Goal: Task Accomplishment & Management: Manage account settings

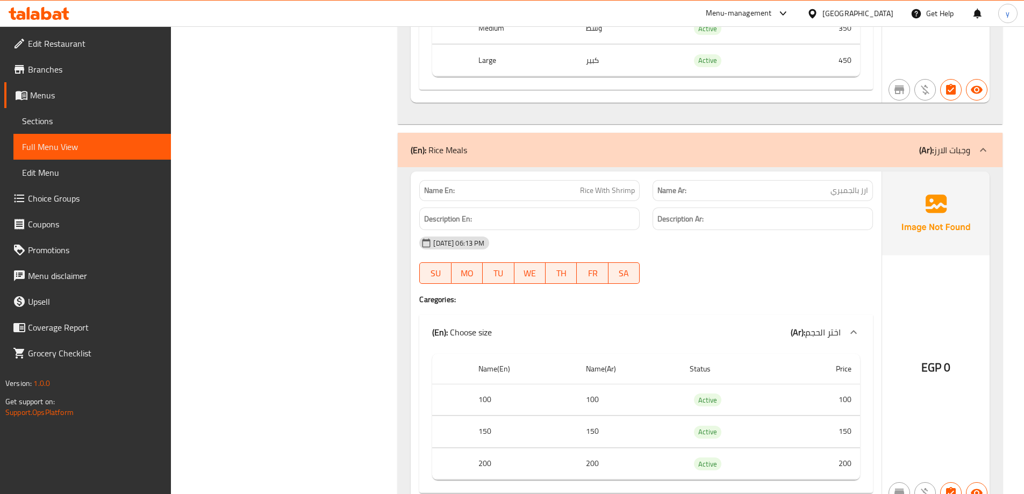
scroll to position [3386, 0]
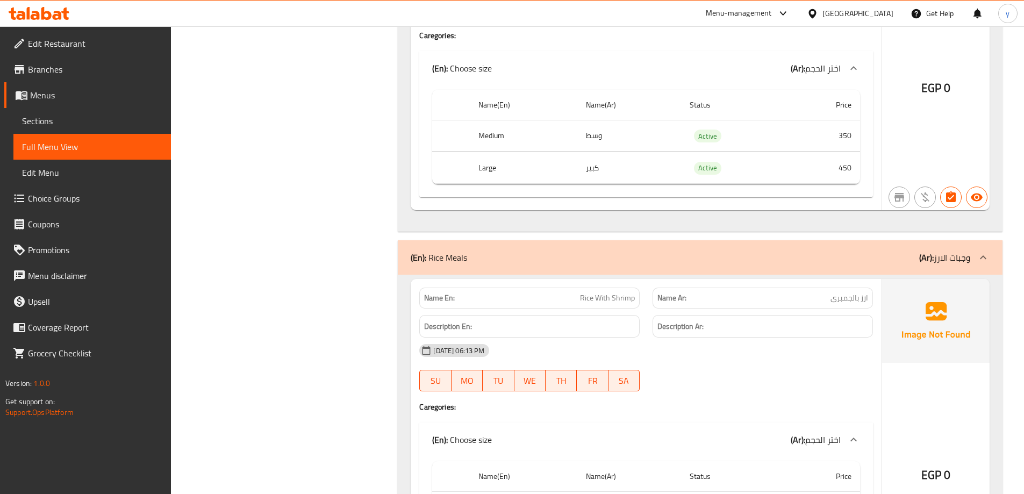
copy td "وسط"
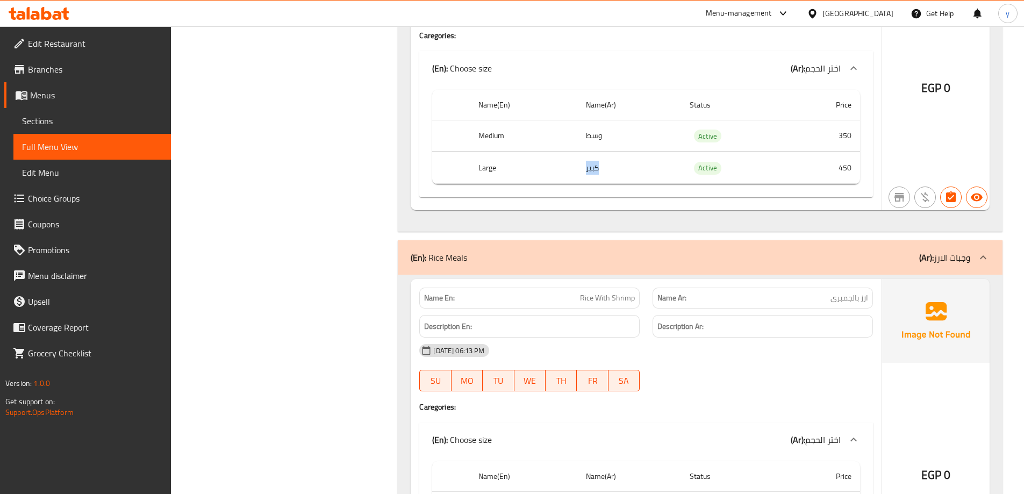
copy td "كبير"
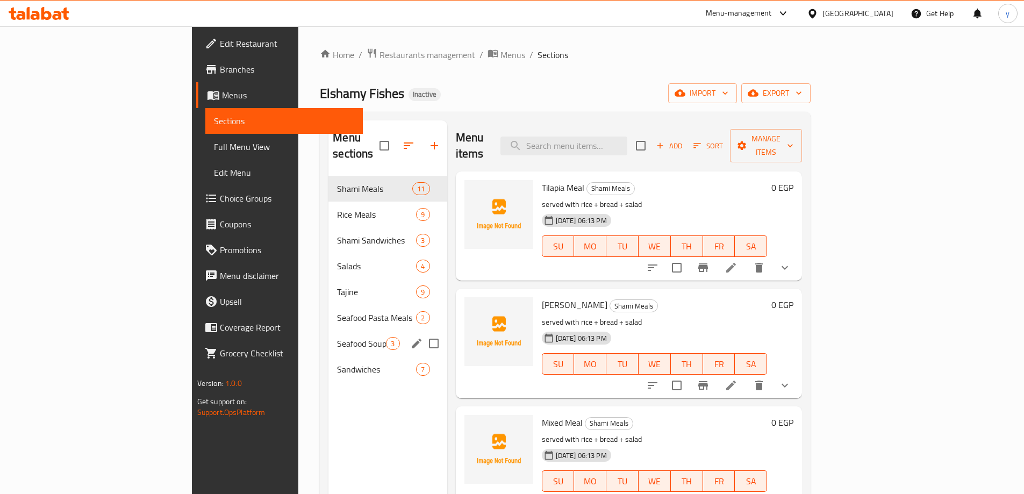
scroll to position [322, 0]
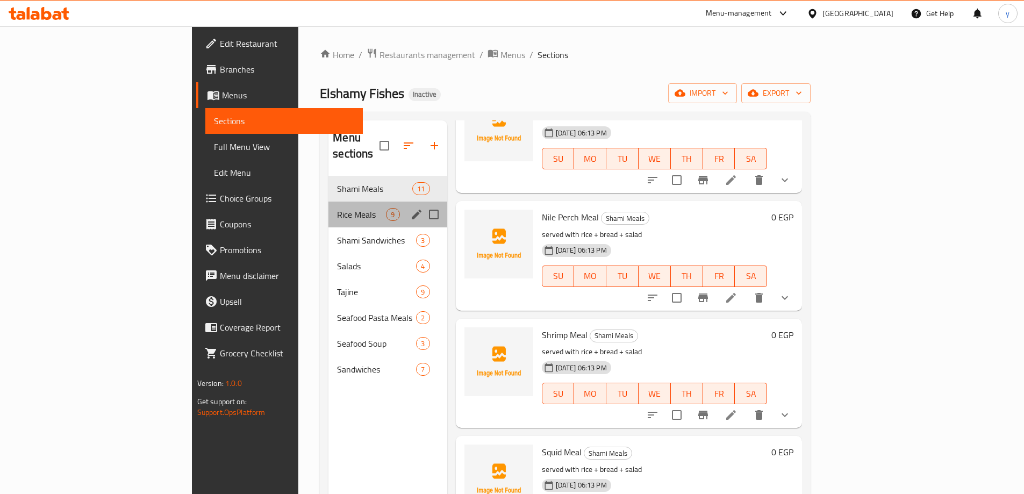
click at [328, 202] on div "Rice Meals 9" at bounding box center [387, 215] width 118 height 26
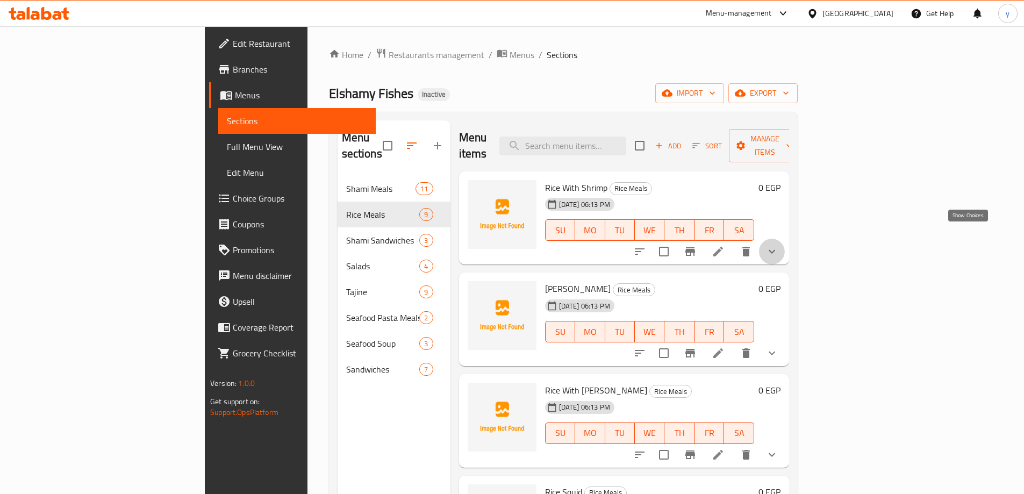
click at [778, 245] on icon "show more" at bounding box center [771, 251] width 13 height 13
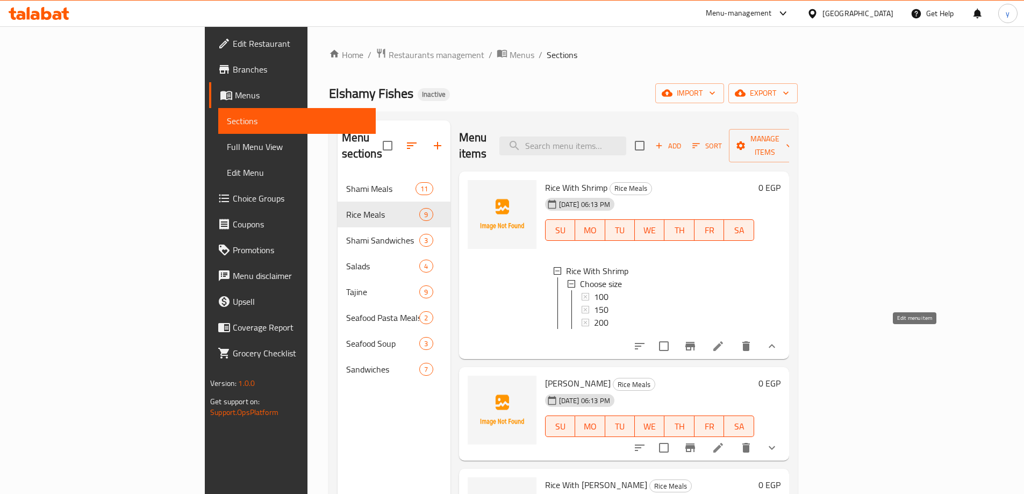
click at [724, 340] on icon at bounding box center [718, 346] width 13 height 13
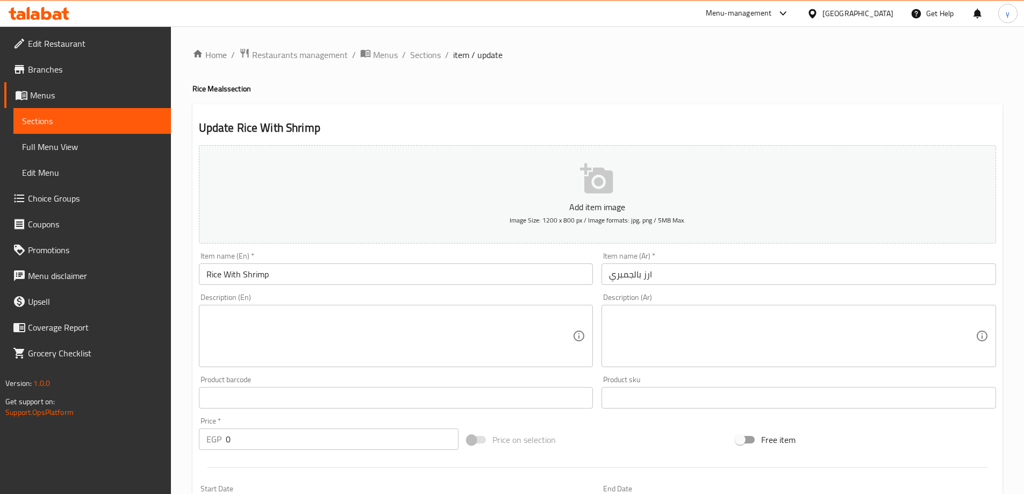
scroll to position [321, 0]
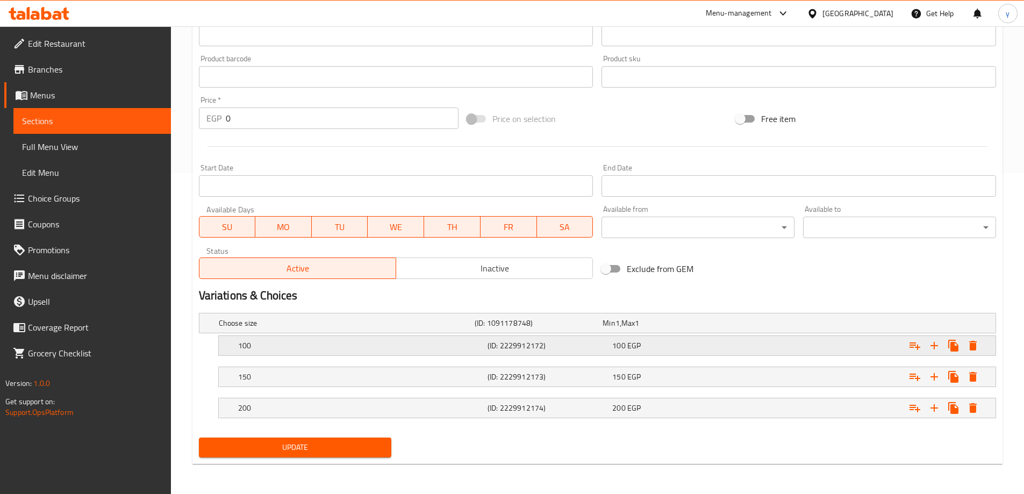
click at [560, 328] on h5 "(ID: 2229912172)" at bounding box center [537, 323] width 124 height 11
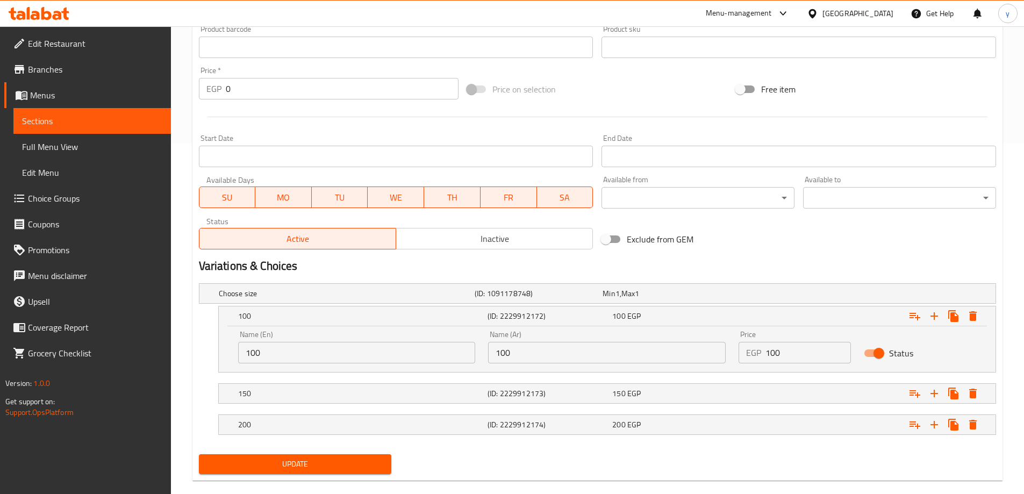
scroll to position [367, 0]
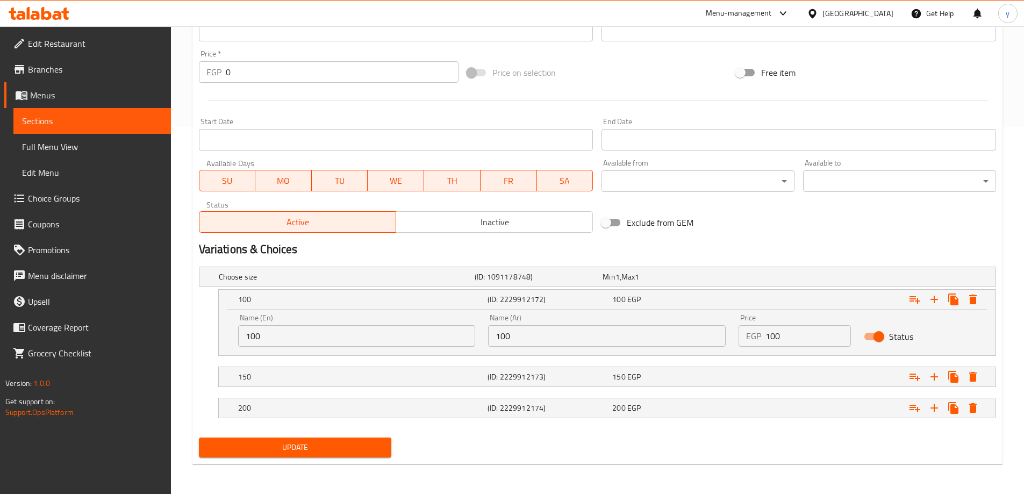
click at [523, 349] on div "Name (Ar) 100 Name (Ar)" at bounding box center [607, 330] width 250 height 46
click at [525, 340] on input "100" at bounding box center [607, 335] width 238 height 21
click at [306, 339] on input "100" at bounding box center [357, 335] width 238 height 21
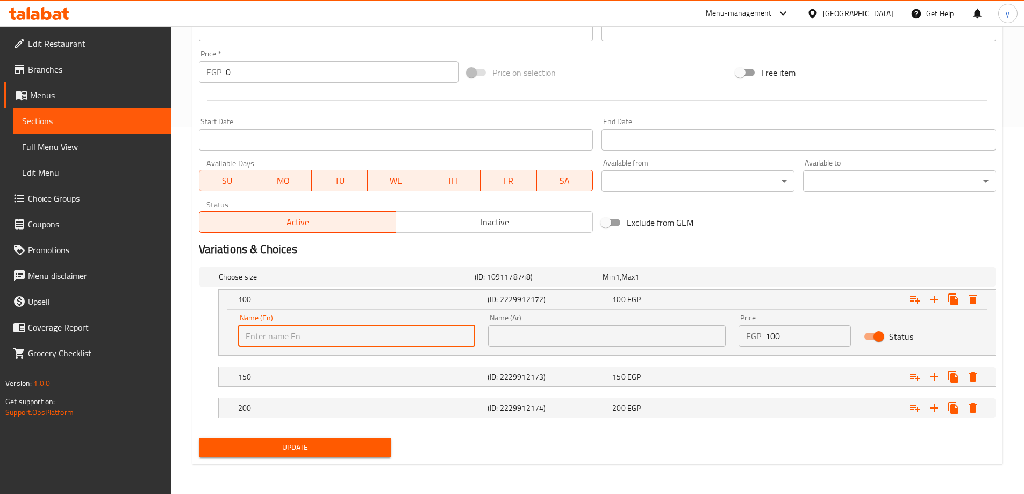
click at [306, 339] on input "text" at bounding box center [357, 335] width 238 height 21
click at [530, 282] on h5 "(ID: 2229912173)" at bounding box center [537, 276] width 124 height 11
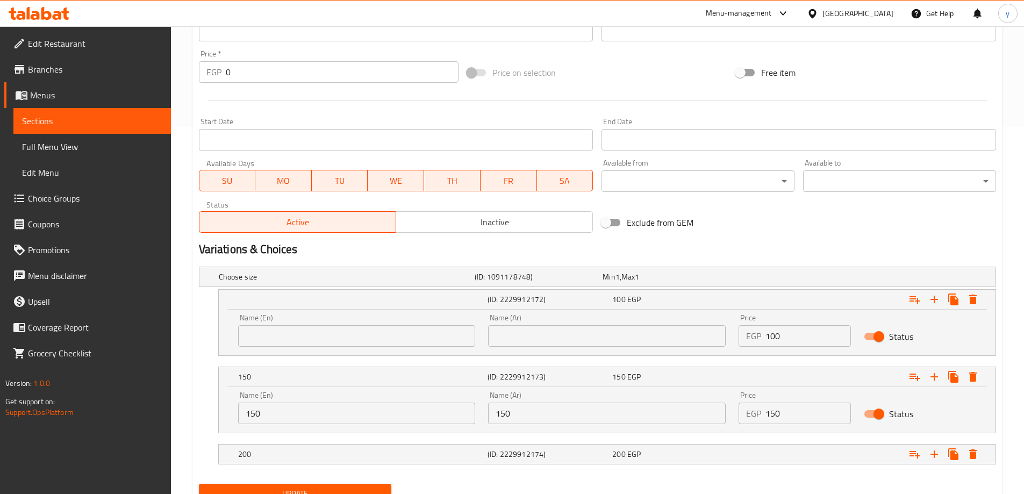
click at [536, 415] on input "150" at bounding box center [607, 413] width 238 height 21
click at [316, 418] on input "150" at bounding box center [357, 413] width 238 height 21
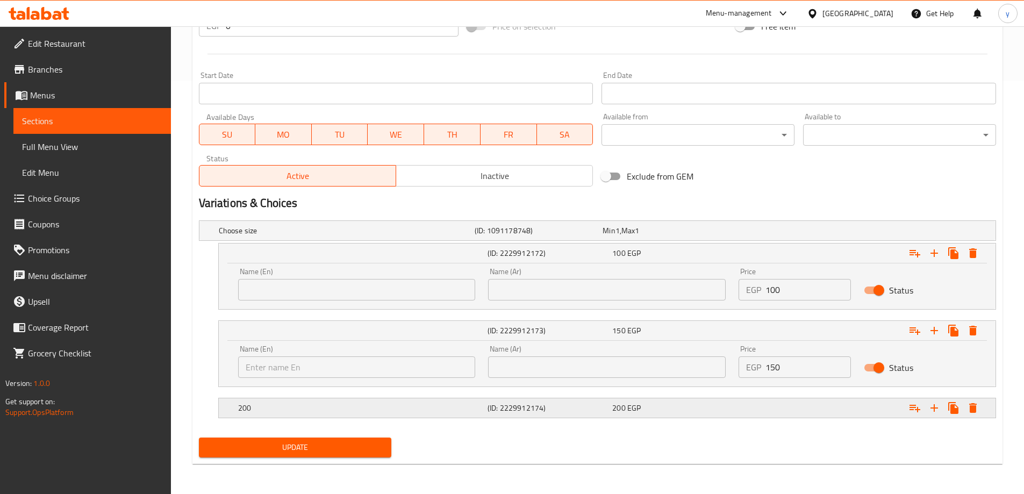
click at [516, 236] on h5 "(ID: 2229912174)" at bounding box center [537, 230] width 124 height 11
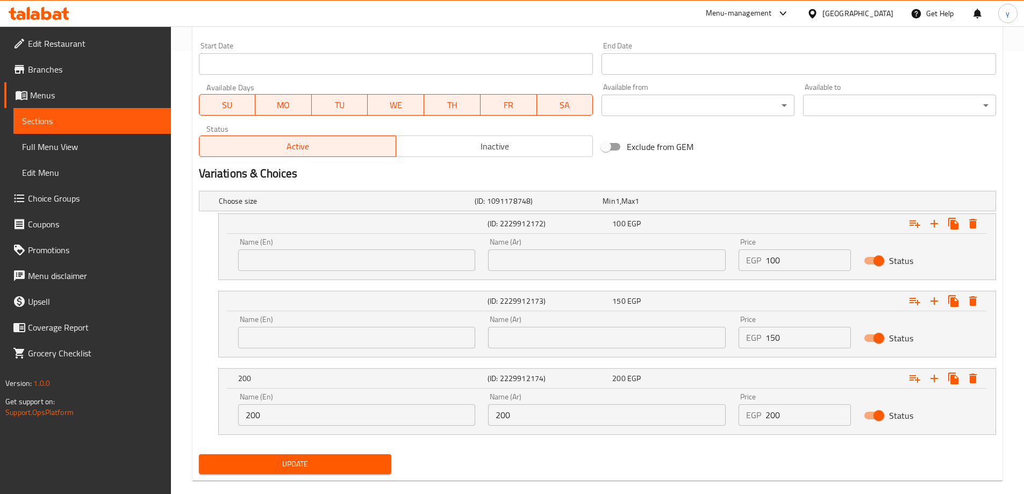
scroll to position [459, 0]
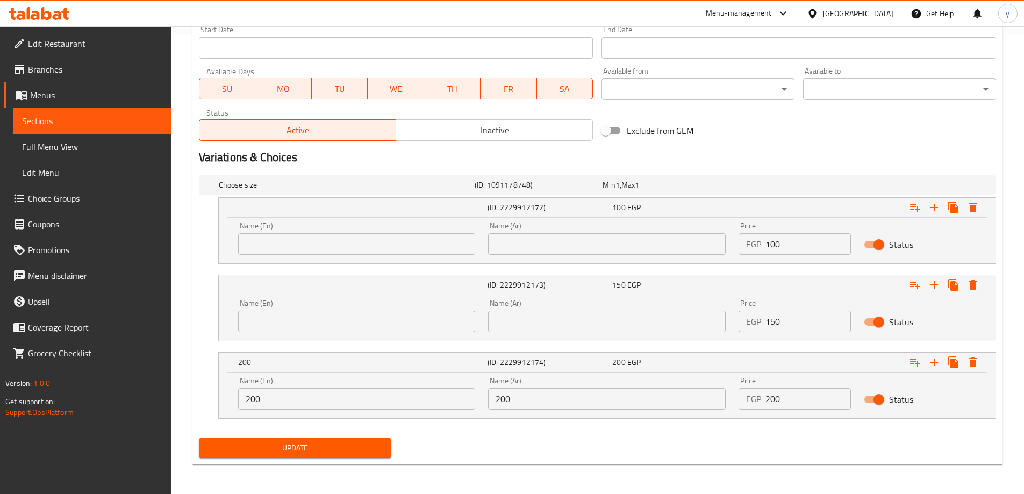
click at [530, 397] on input "200" at bounding box center [607, 398] width 238 height 21
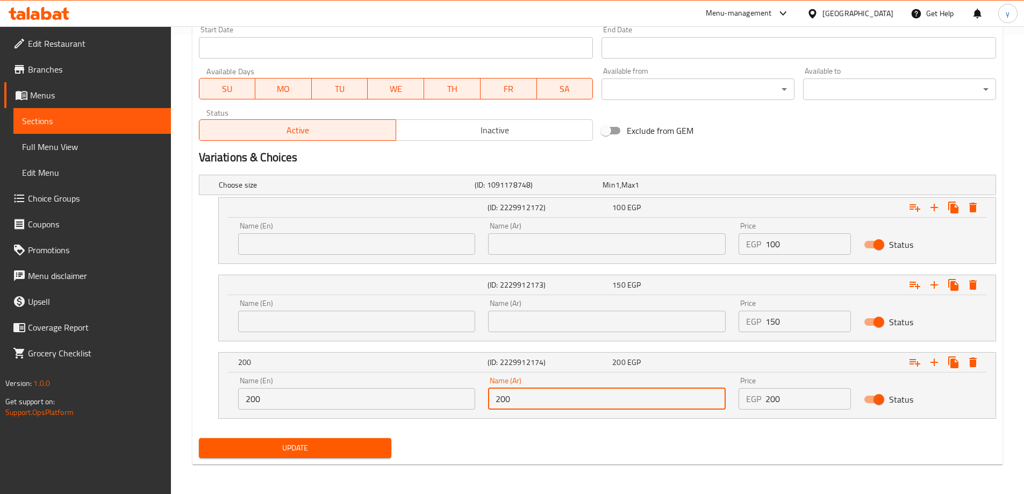
click at [530, 397] on input "200" at bounding box center [607, 398] width 238 height 21
click at [329, 397] on input "200" at bounding box center [357, 398] width 238 height 21
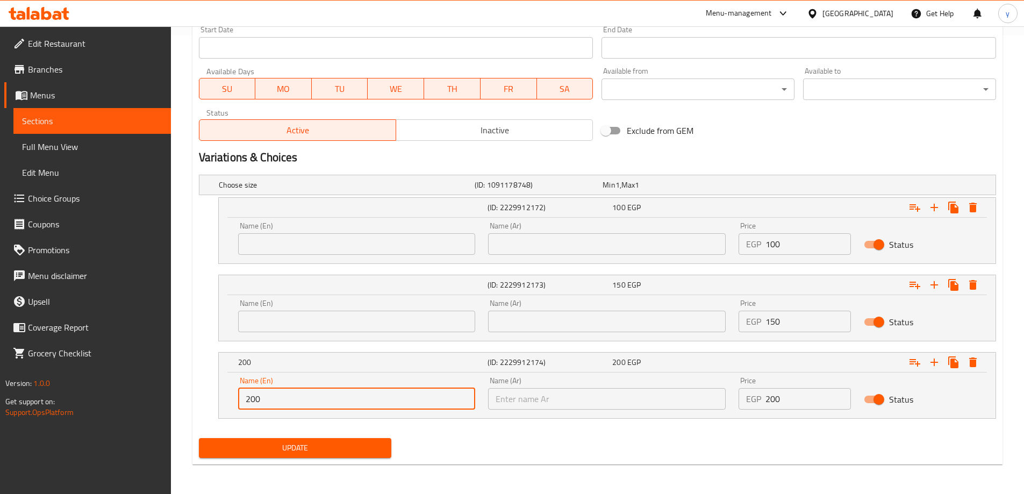
click at [329, 397] on input "200" at bounding box center [357, 398] width 238 height 21
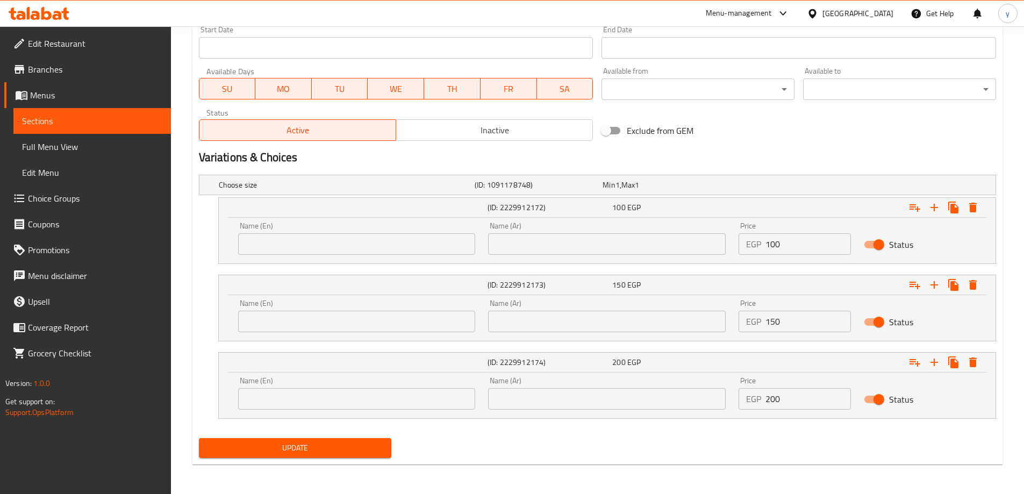
click at [633, 320] on input "text" at bounding box center [607, 321] width 238 height 21
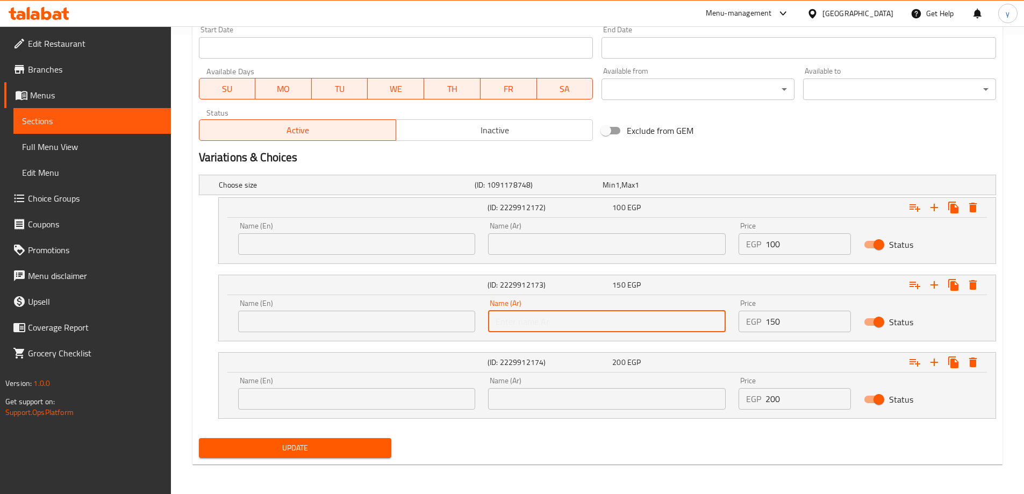
paste input "وسط"
type input "وسط"
click at [440, 321] on input "text" at bounding box center [357, 321] width 238 height 21
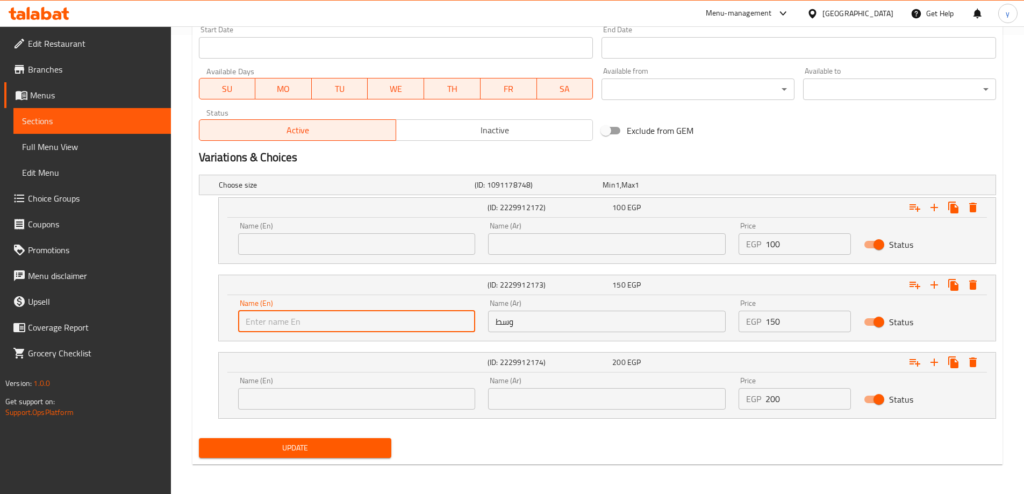
type input "Medium"
click at [550, 248] on input "text" at bounding box center [607, 243] width 238 height 21
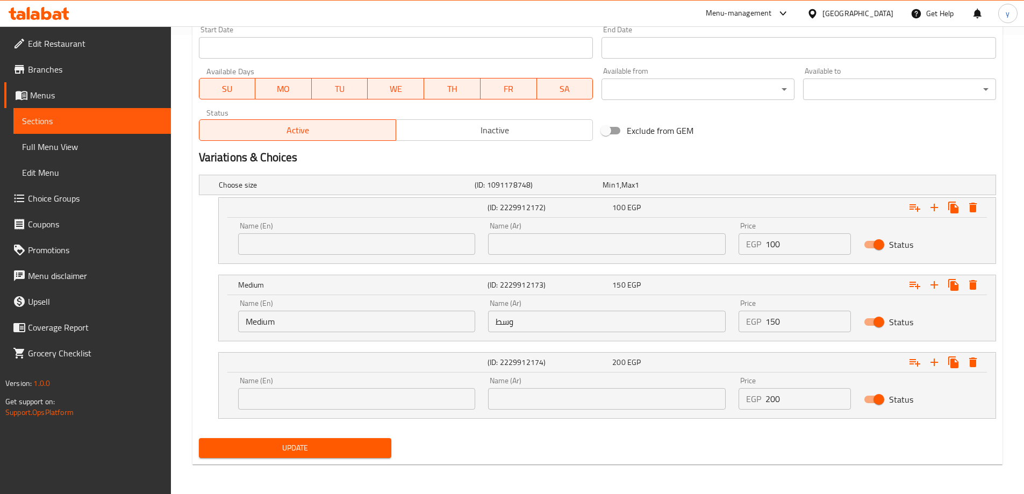
click at [541, 400] on input "text" at bounding box center [607, 398] width 238 height 21
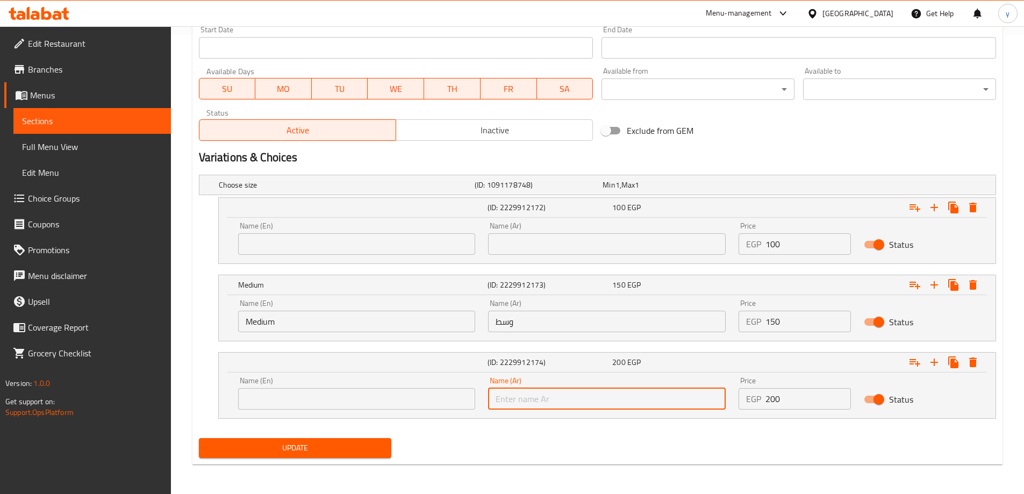
paste input "كبير"
type input "كبير"
click at [543, 233] on input "text" at bounding box center [607, 243] width 238 height 21
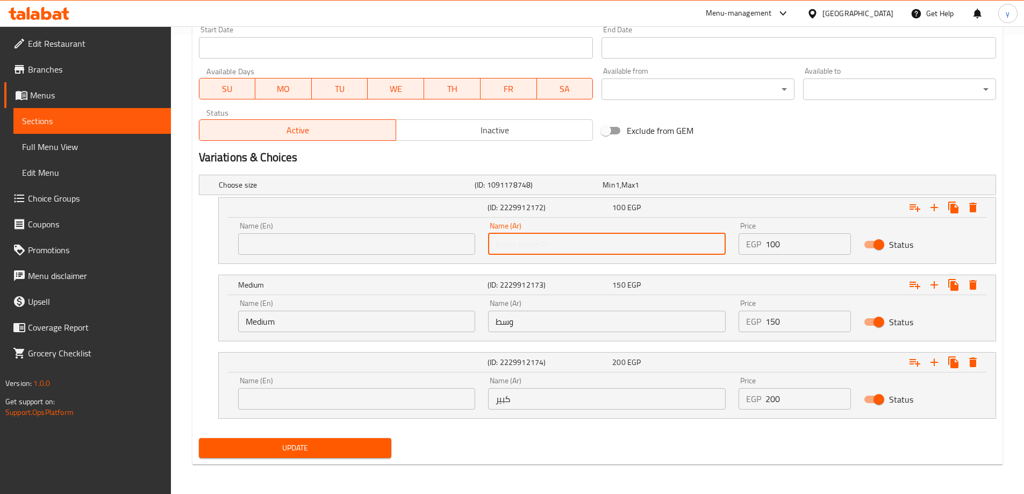
click at [532, 238] on input "text" at bounding box center [607, 243] width 238 height 21
type input "صغير"
click at [376, 245] on input "text" at bounding box center [357, 243] width 238 height 21
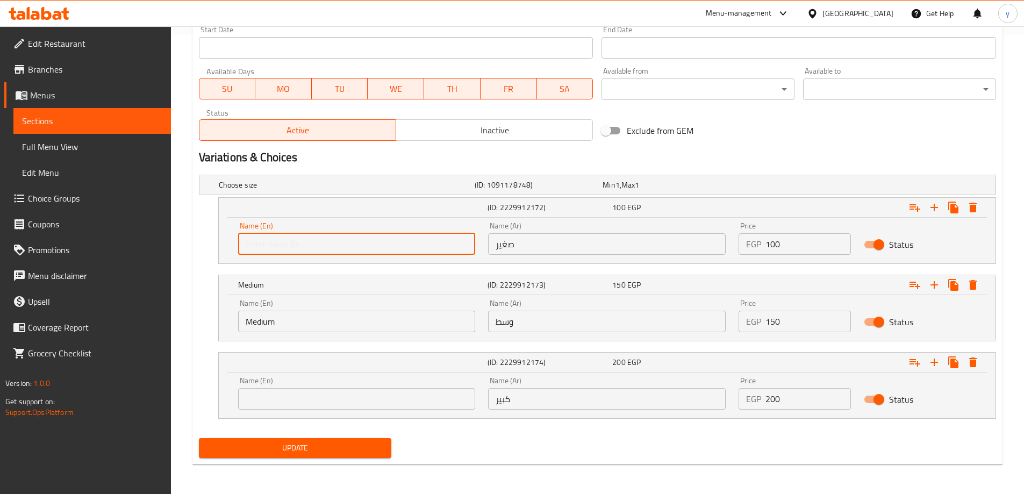
type input "Small"
click at [307, 396] on input "text" at bounding box center [357, 398] width 238 height 21
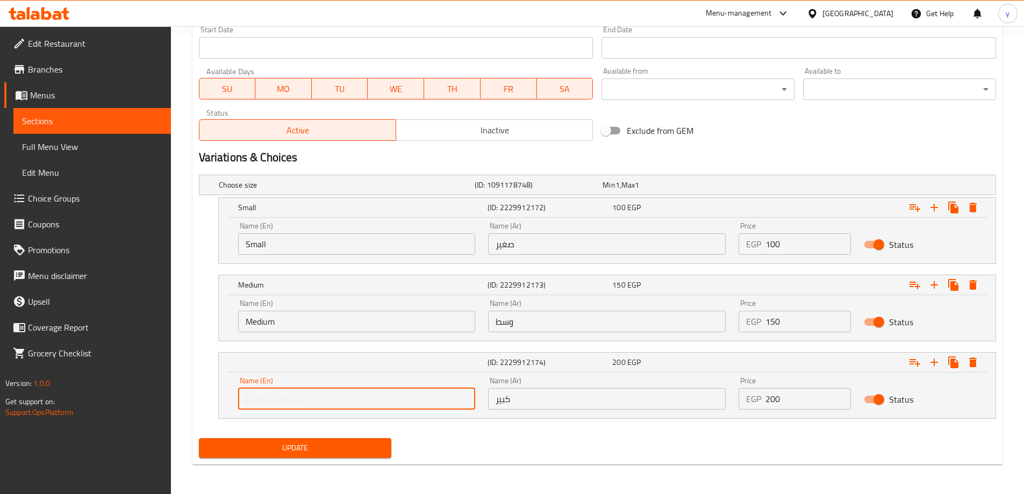
type input "Large"
click at [516, 252] on input "صغير" at bounding box center [607, 243] width 238 height 21
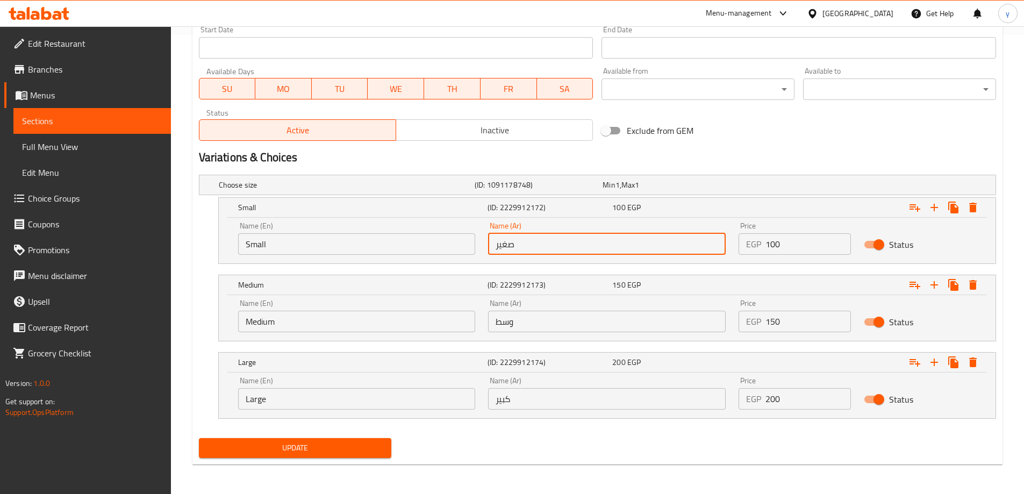
click at [516, 252] on input "صغير" at bounding box center [607, 243] width 238 height 21
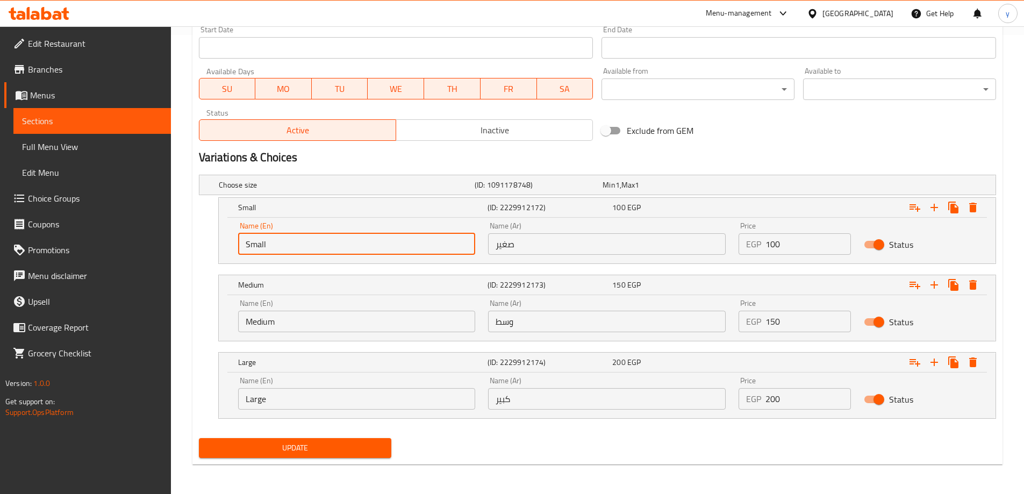
click at [255, 253] on input "Small" at bounding box center [357, 243] width 238 height 21
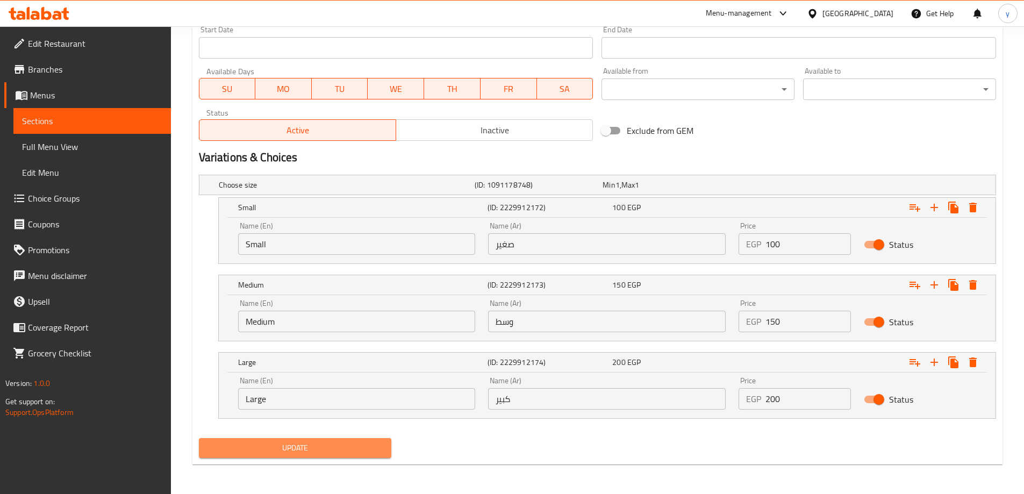
click at [356, 449] on span "Update" at bounding box center [295, 447] width 176 height 13
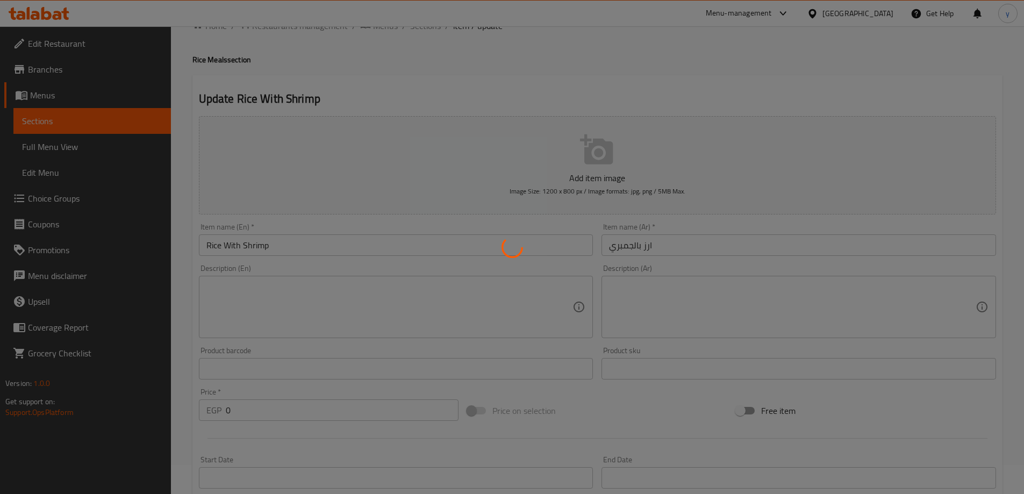
scroll to position [0, 0]
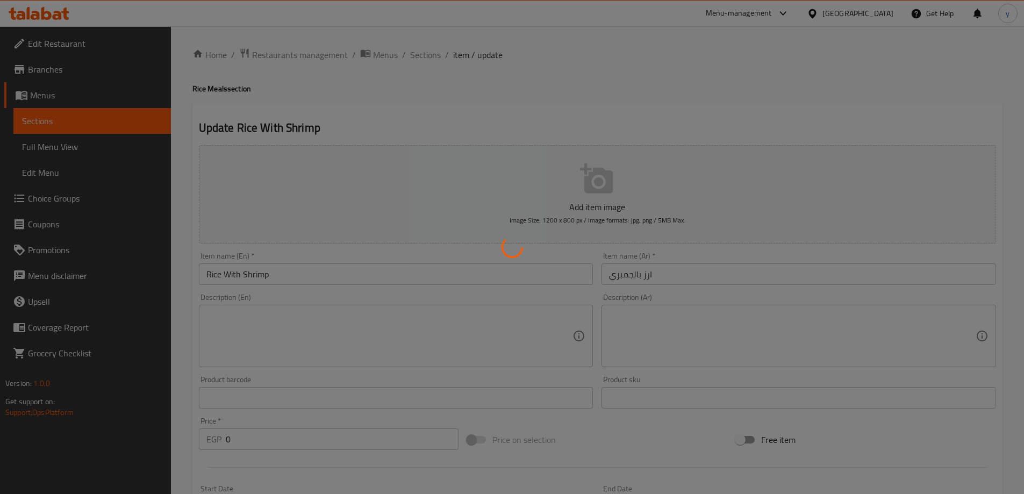
click at [425, 57] on div at bounding box center [512, 247] width 1024 height 494
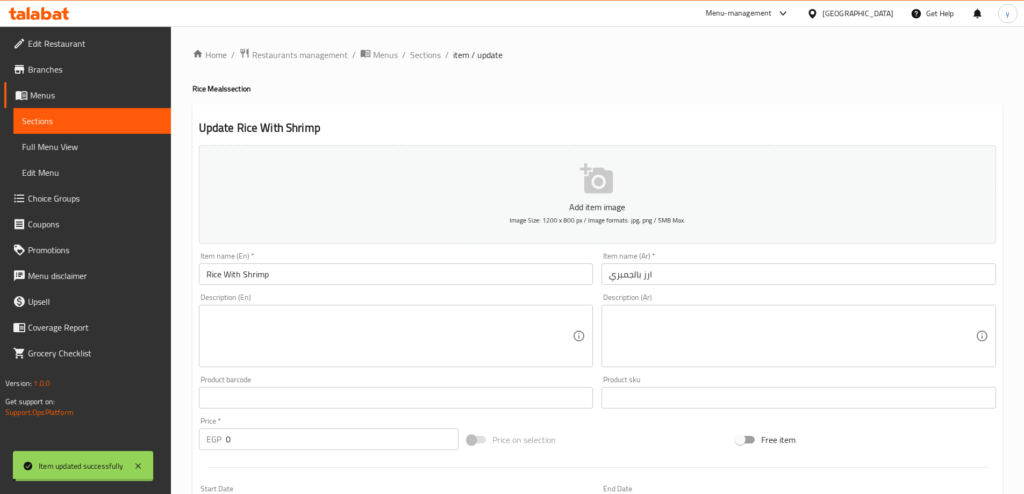
click at [425, 57] on span "Sections" at bounding box center [425, 54] width 31 height 13
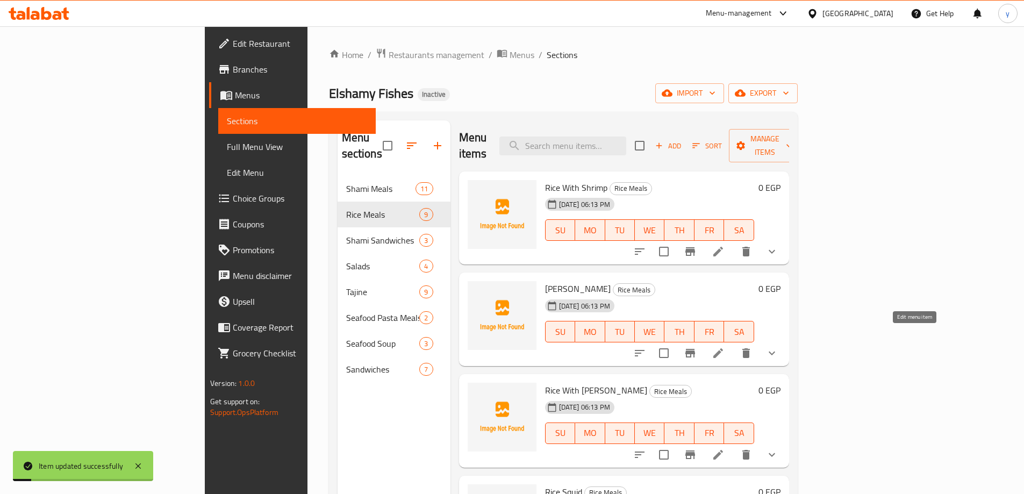
click at [724, 347] on icon at bounding box center [718, 353] width 13 height 13
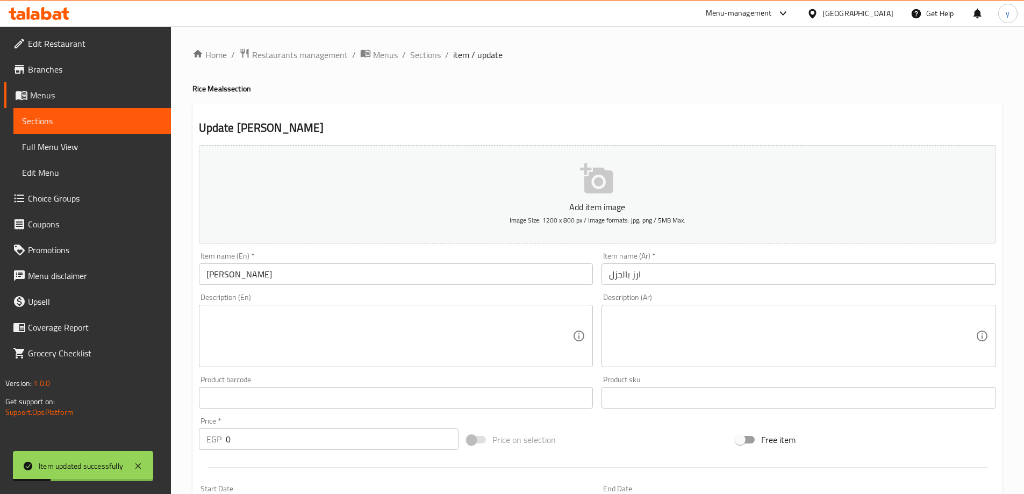
scroll to position [321, 0]
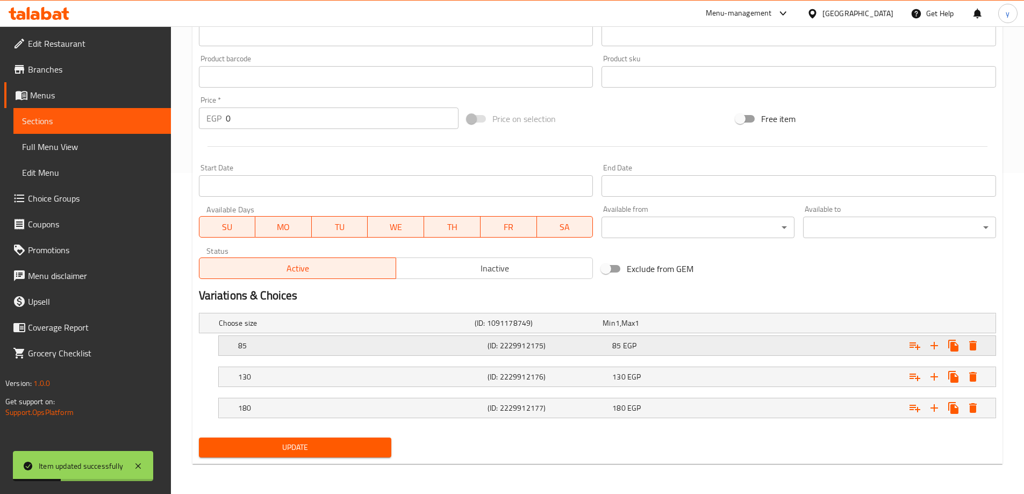
click at [316, 328] on h5 "85" at bounding box center [345, 323] width 252 height 11
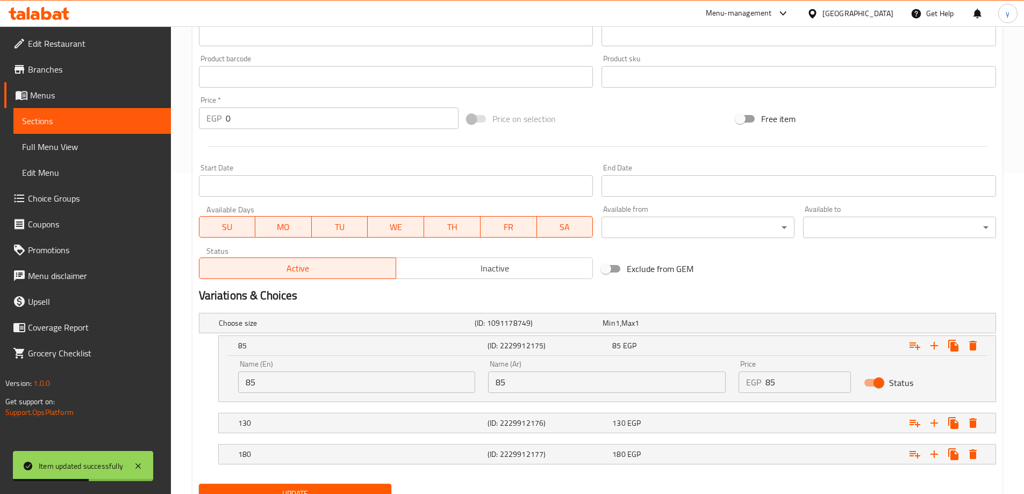
click at [512, 379] on input "85" at bounding box center [607, 381] width 238 height 21
click at [512, 379] on input "text" at bounding box center [607, 381] width 238 height 21
click at [574, 389] on input "text" at bounding box center [607, 381] width 238 height 21
paste input "صغير"
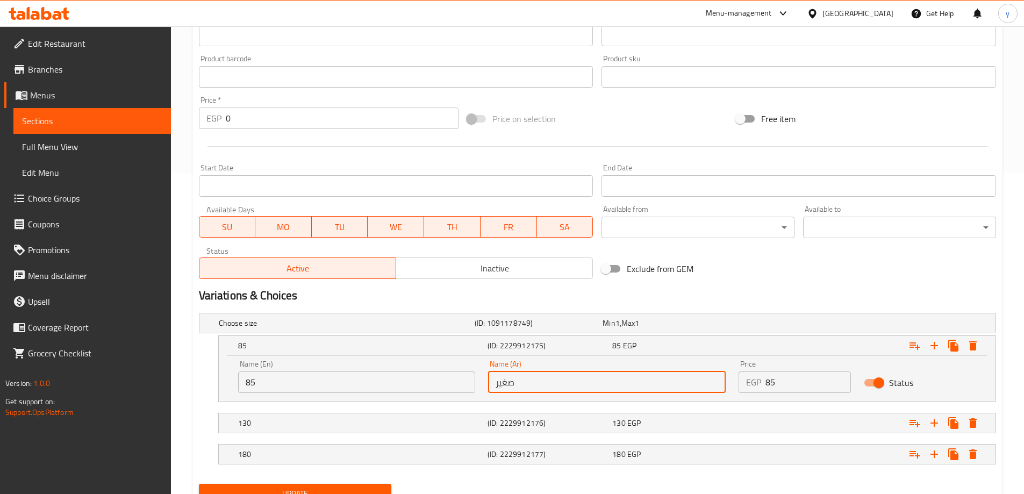
type input "صغير"
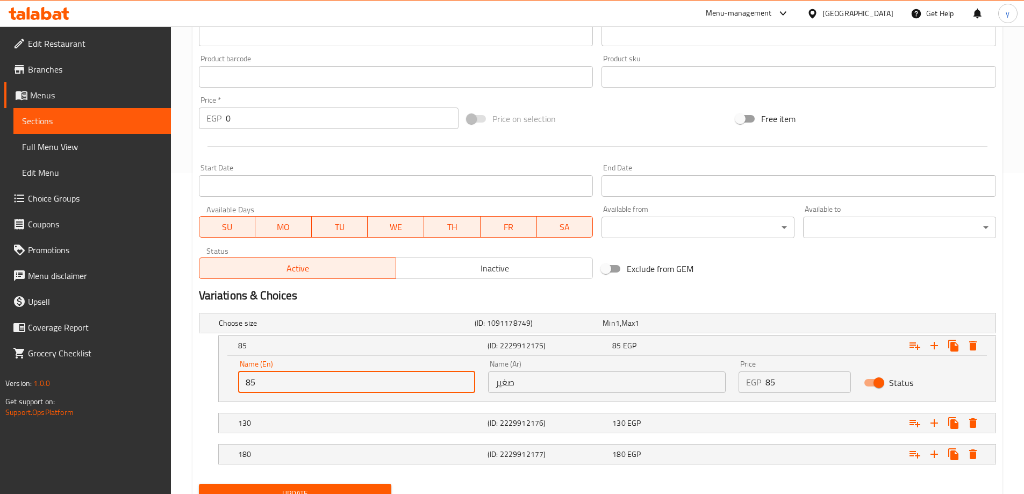
click at [337, 390] on input "85" at bounding box center [357, 381] width 238 height 21
paste input "Small"
type input "Small"
click at [516, 410] on nav at bounding box center [597, 408] width 797 height 9
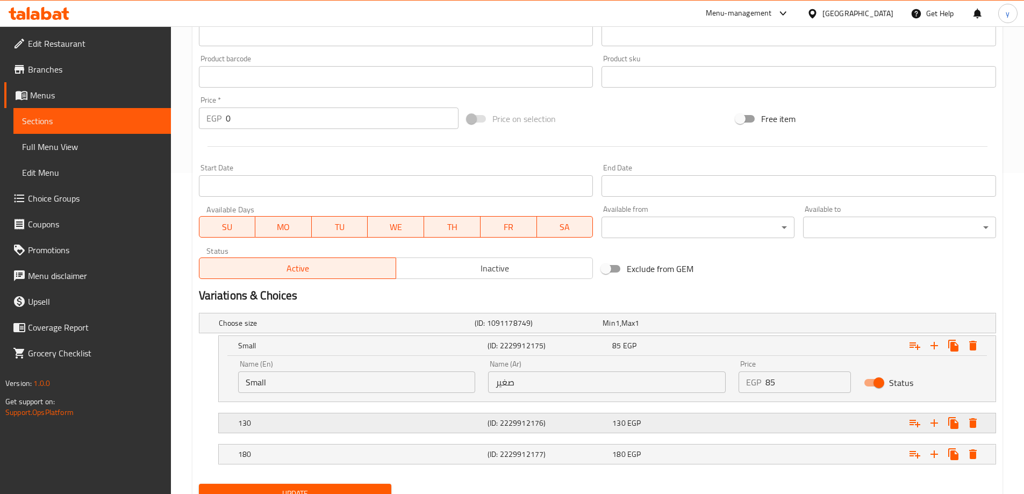
click at [516, 335] on div "130 (ID: 2229912176) 130 EGP" at bounding box center [601, 323] width 768 height 24
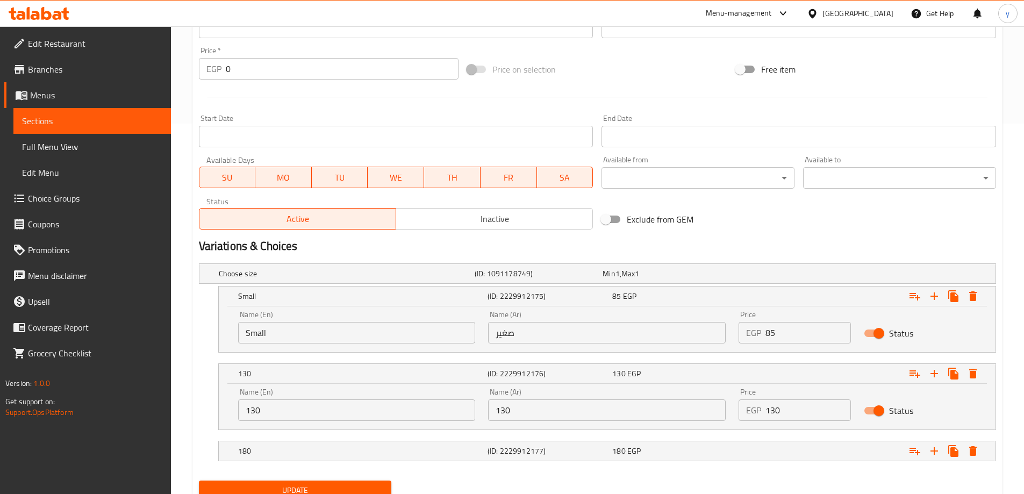
scroll to position [413, 0]
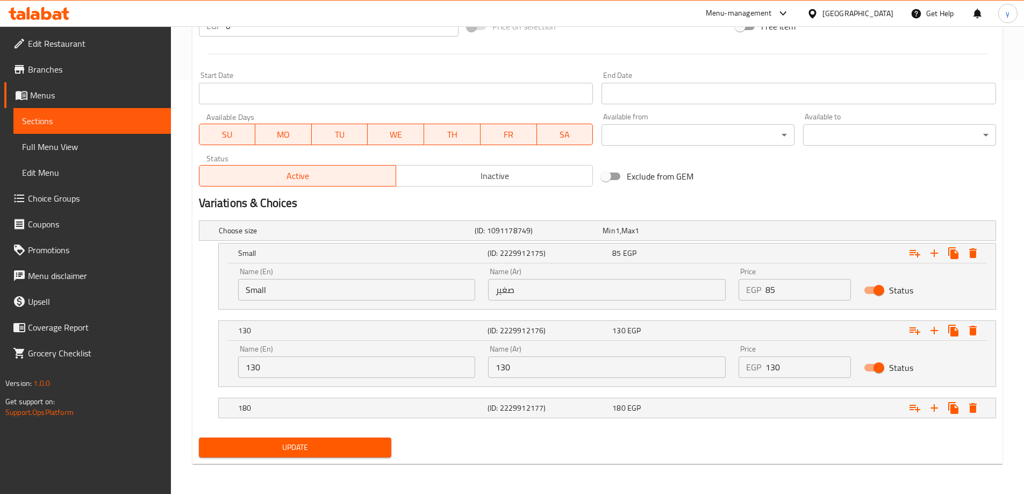
click at [503, 371] on input "130" at bounding box center [607, 366] width 238 height 21
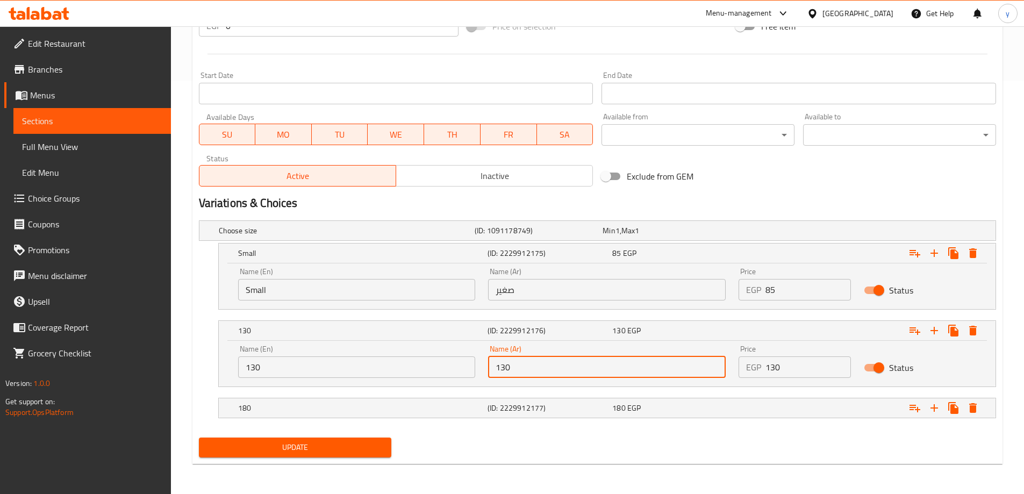
click at [503, 371] on input "130" at bounding box center [607, 366] width 238 height 21
paste input "وسط"
type input "وسط"
click at [356, 368] on input "130" at bounding box center [357, 366] width 238 height 21
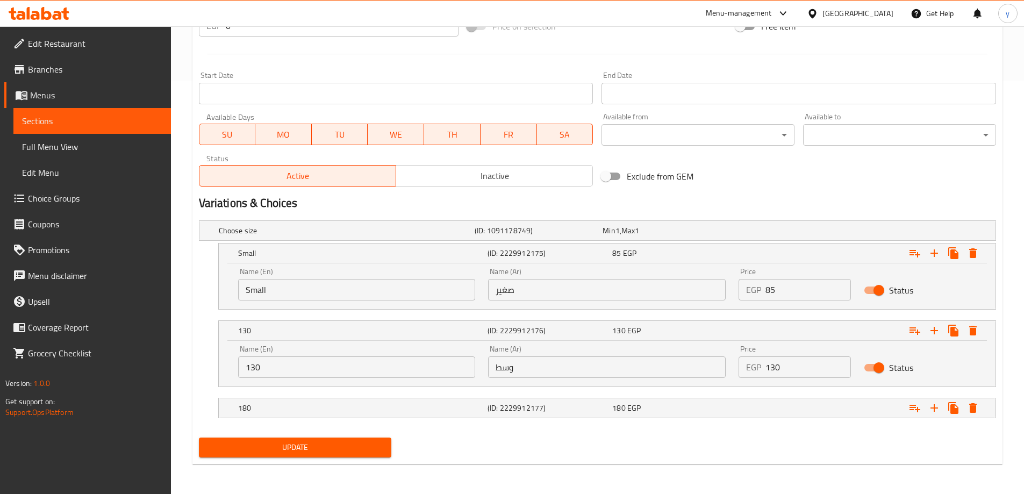
click at [287, 358] on input "130" at bounding box center [357, 366] width 238 height 21
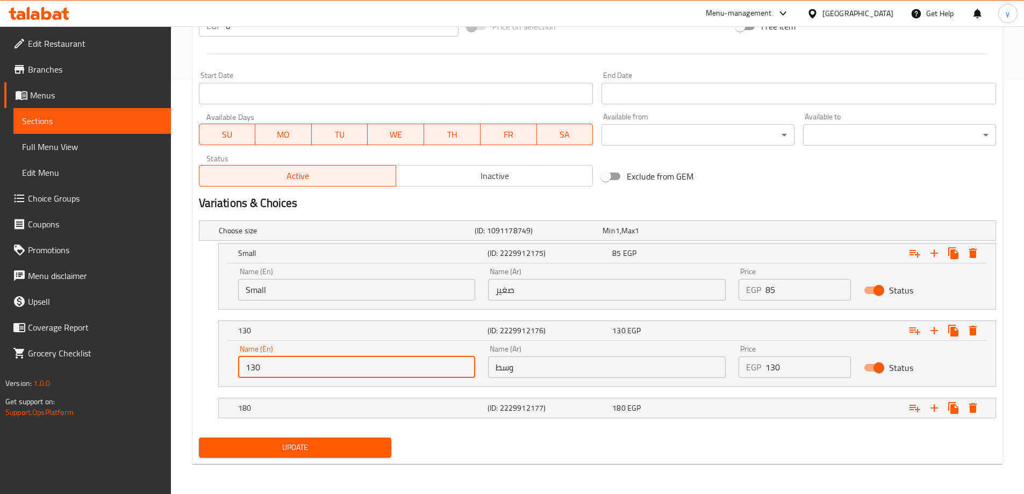
click at [287, 358] on input "130" at bounding box center [357, 366] width 238 height 21
paste input "Medium"
type input "Medium"
click at [515, 236] on h5 "(ID: 2229912177)" at bounding box center [537, 230] width 124 height 11
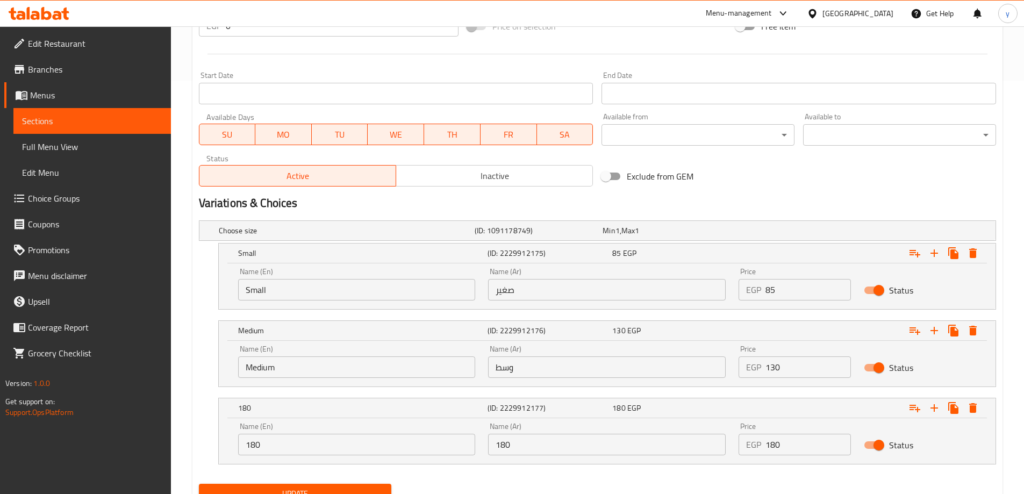
scroll to position [459, 0]
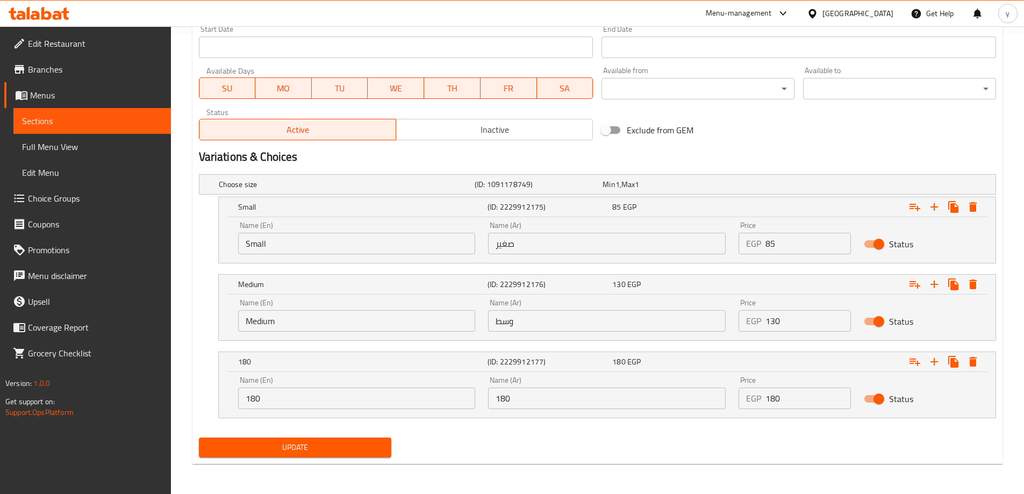
click at [521, 396] on input "180" at bounding box center [607, 397] width 238 height 21
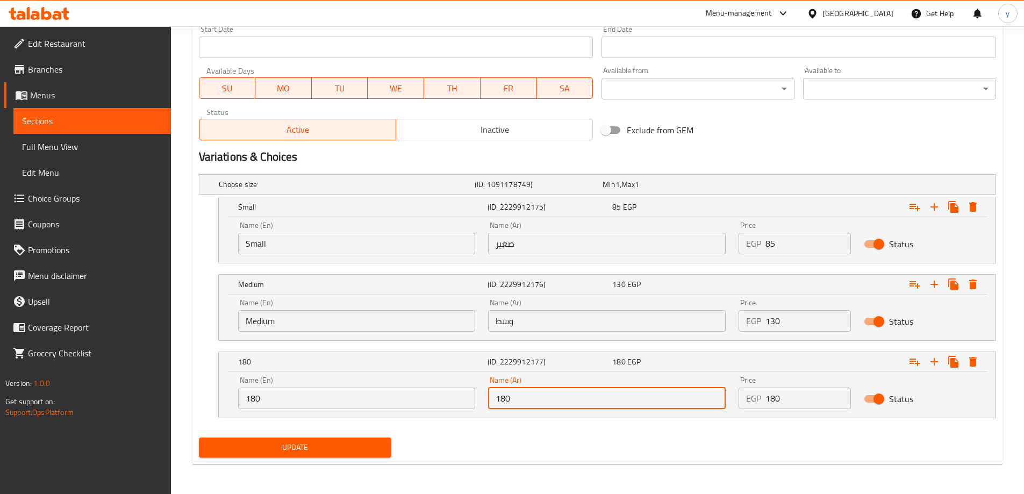
click at [521, 396] on input "180" at bounding box center [607, 397] width 238 height 21
paste input "Medium"
type input "Medium"
click at [532, 405] on input "Medium" at bounding box center [607, 397] width 238 height 21
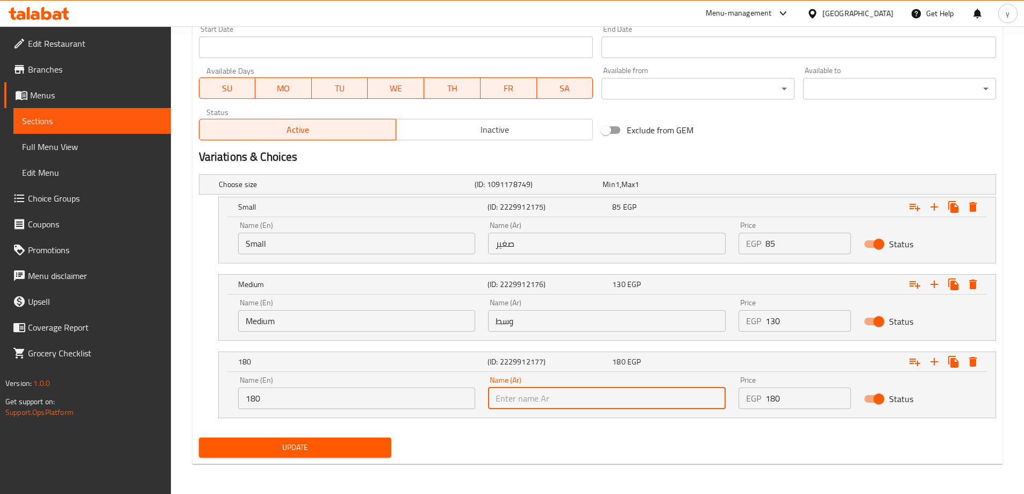
click at [532, 405] on input "text" at bounding box center [607, 397] width 238 height 21
type input "كبير"
click at [358, 392] on input "180" at bounding box center [357, 397] width 238 height 21
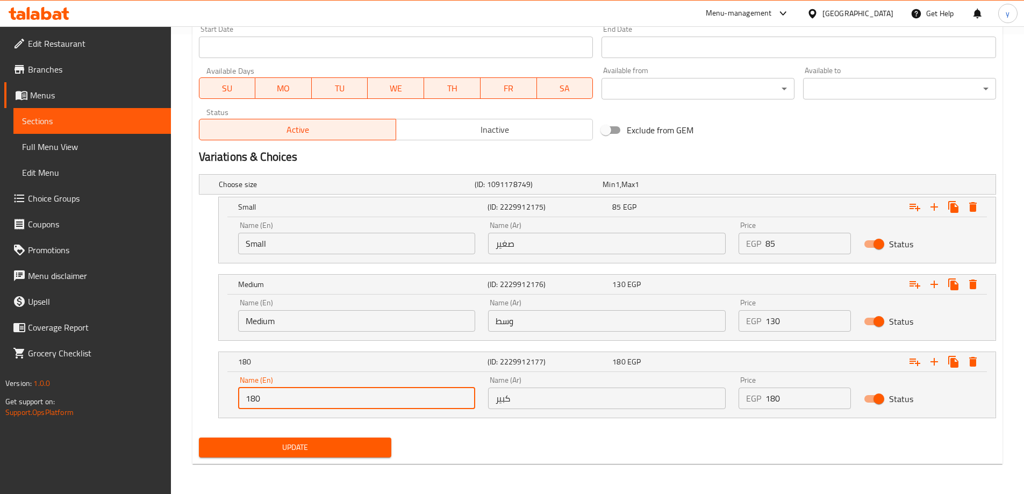
click at [358, 392] on input "180" at bounding box center [357, 397] width 238 height 21
click at [358, 392] on input "text" at bounding box center [357, 397] width 238 height 21
type input "Large"
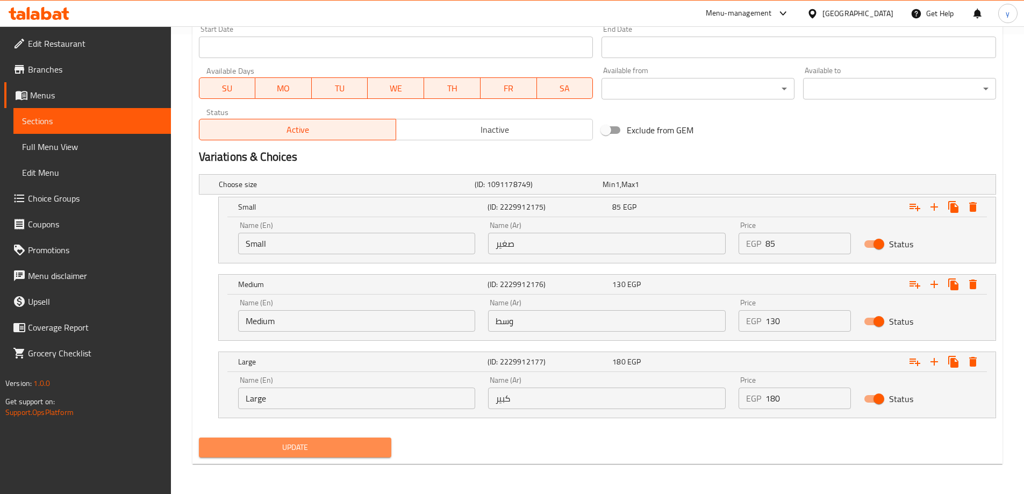
click at [342, 449] on span "Update" at bounding box center [295, 447] width 176 height 13
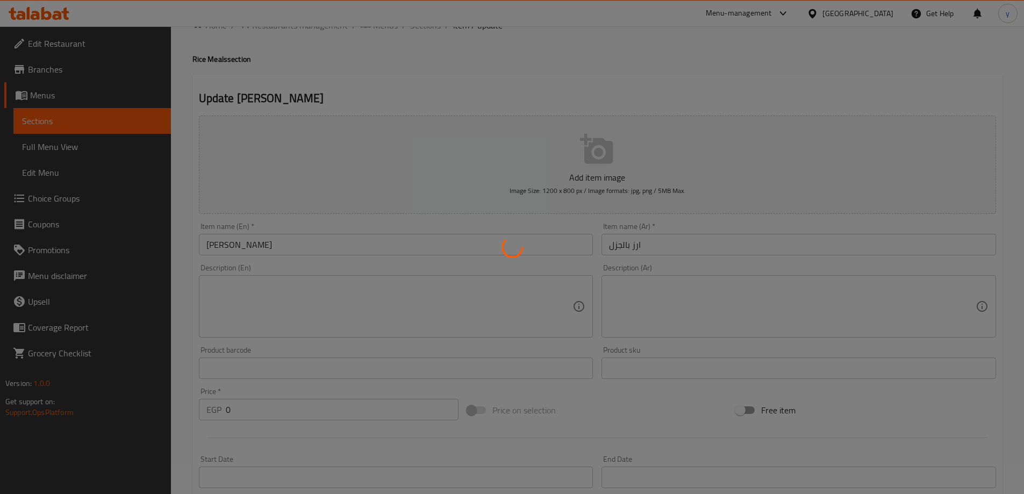
scroll to position [0, 0]
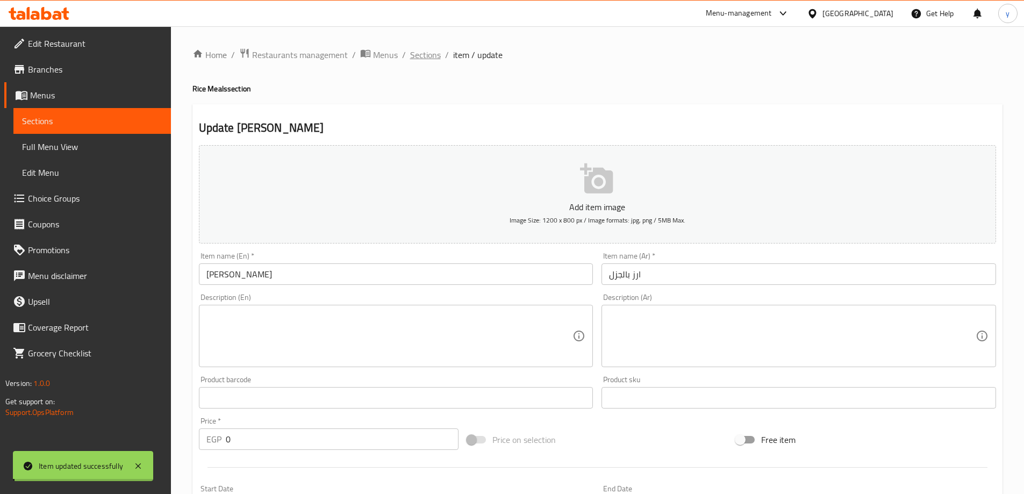
click at [432, 50] on span "Sections" at bounding box center [425, 54] width 31 height 13
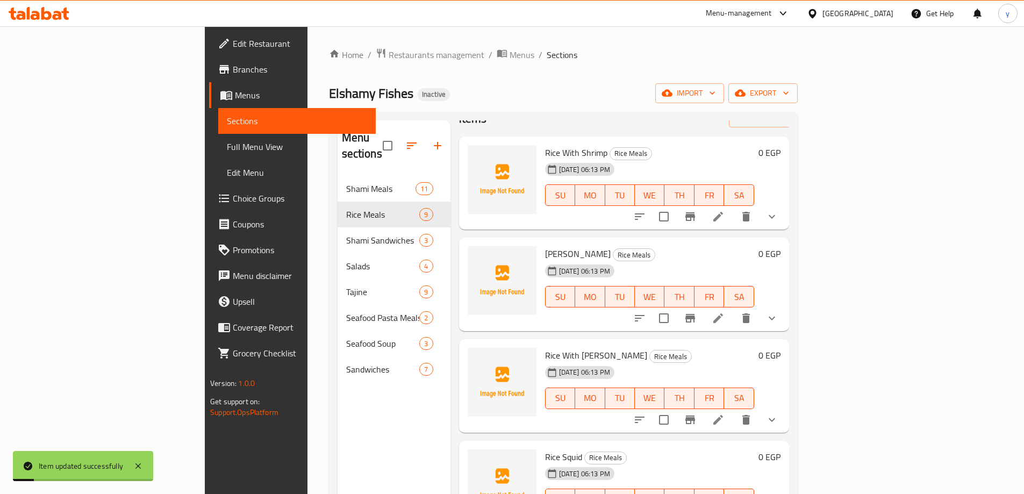
scroll to position [54, 0]
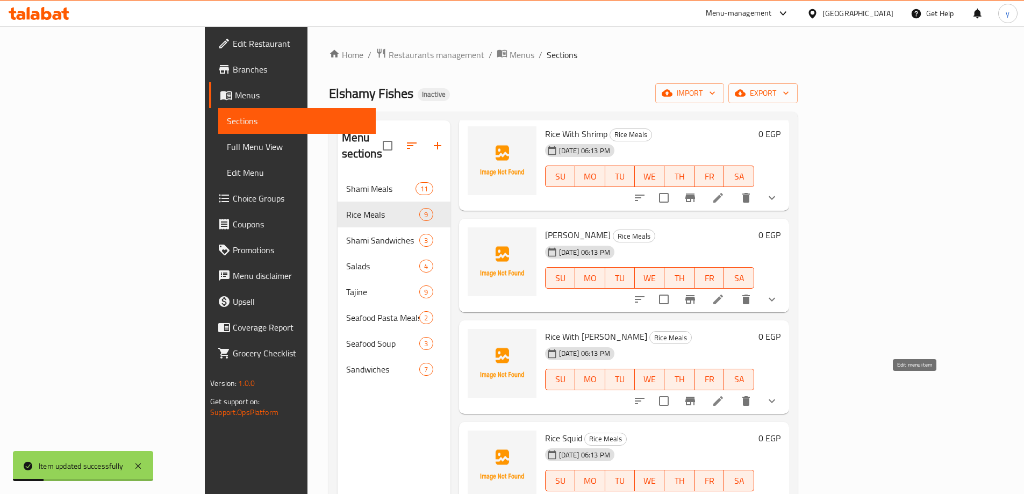
click at [723, 396] on icon at bounding box center [718, 401] width 10 height 10
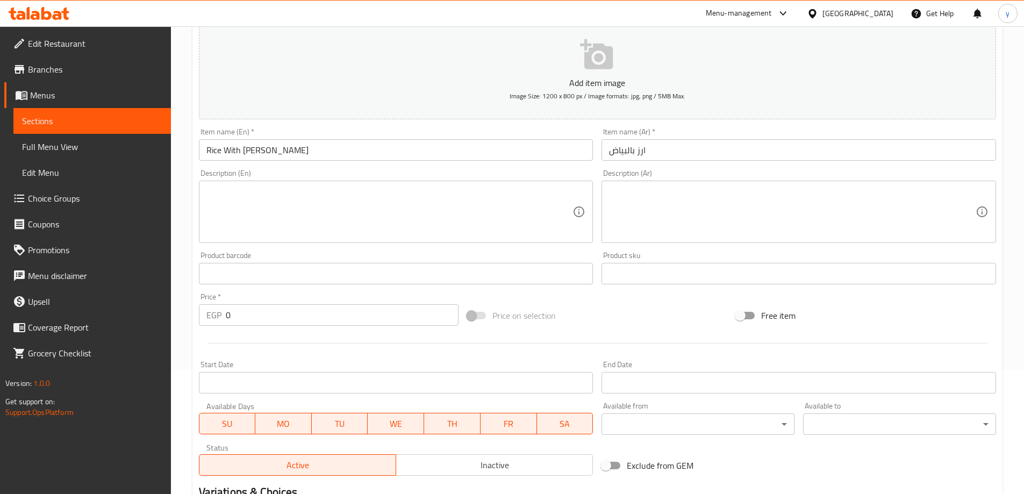
scroll to position [321, 0]
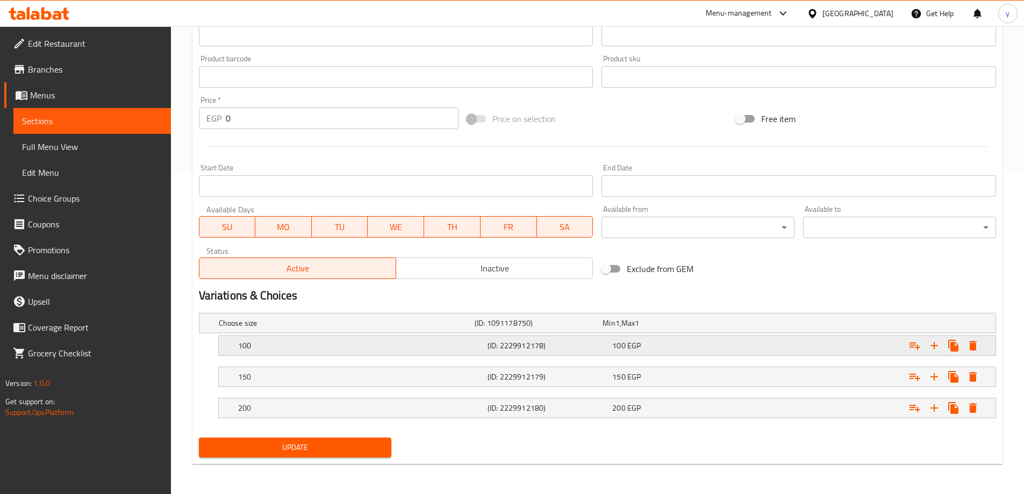
click at [298, 331] on div "100" at bounding box center [345, 322] width 256 height 15
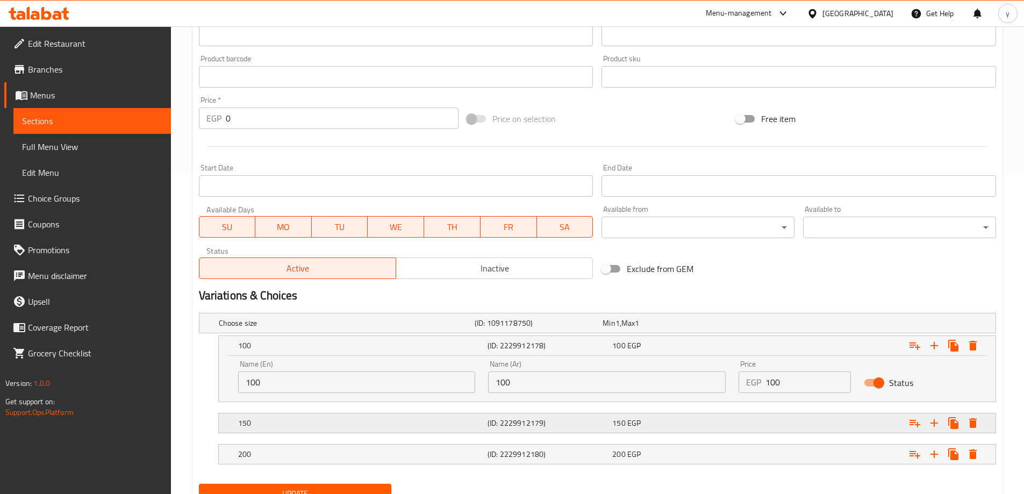
click at [464, 328] on h5 "150" at bounding box center [345, 323] width 252 height 11
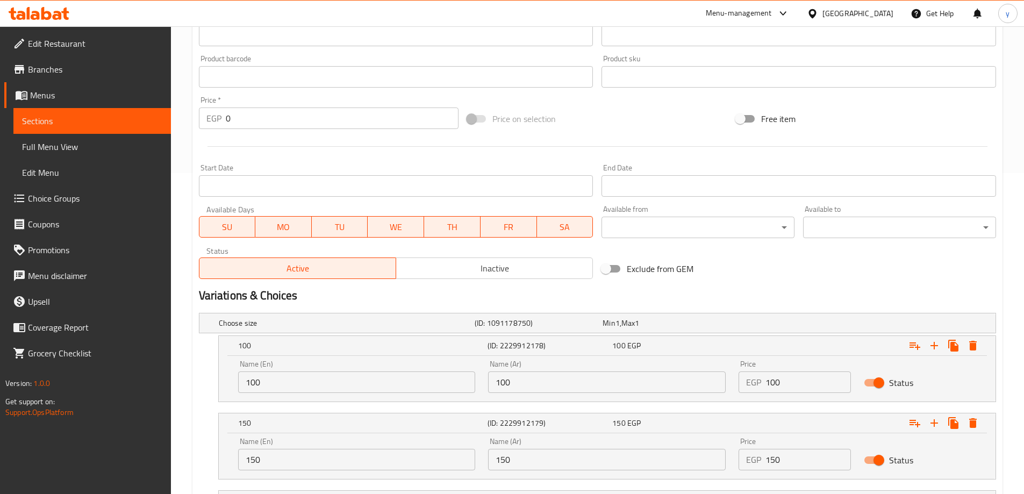
scroll to position [413, 0]
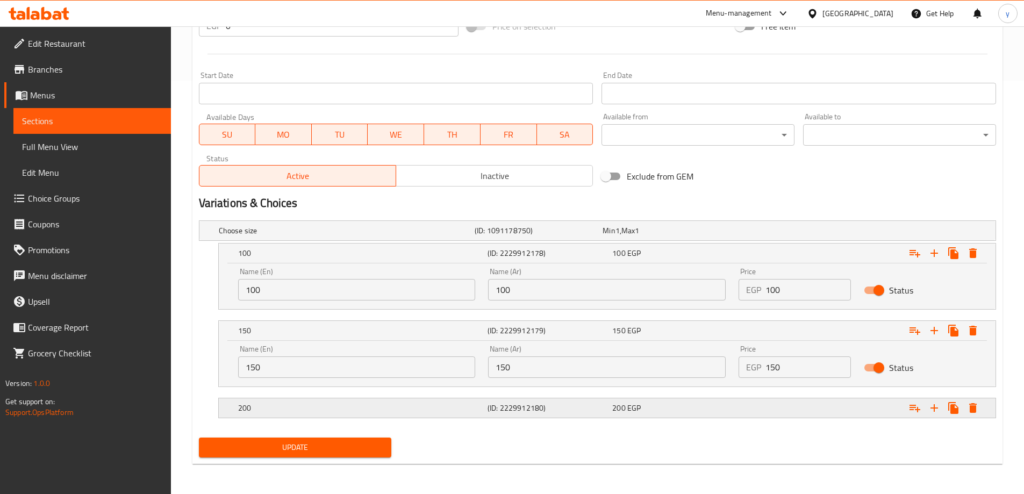
click at [535, 236] on h5 "(ID: 2229912180)" at bounding box center [537, 230] width 124 height 11
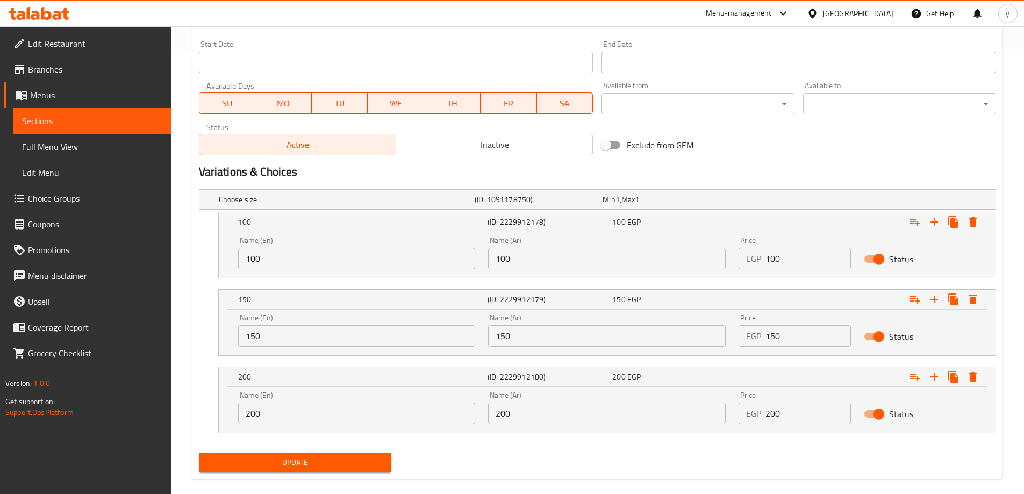
scroll to position [459, 0]
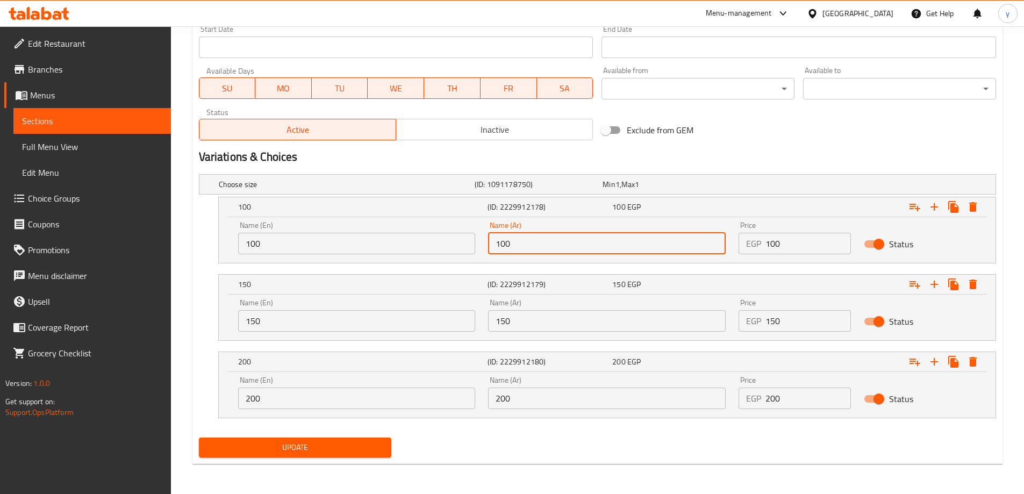
click at [599, 248] on input "100" at bounding box center [607, 243] width 238 height 21
paste input "صغير"
type input "صغير"
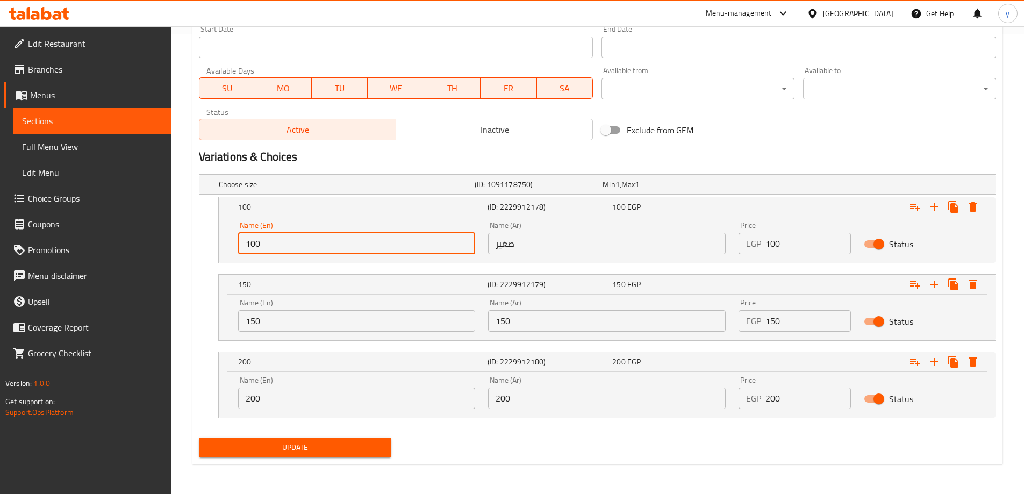
click at [410, 243] on input "100" at bounding box center [357, 243] width 238 height 21
click at [410, 243] on input "text" at bounding box center [357, 243] width 238 height 21
type input "Small"
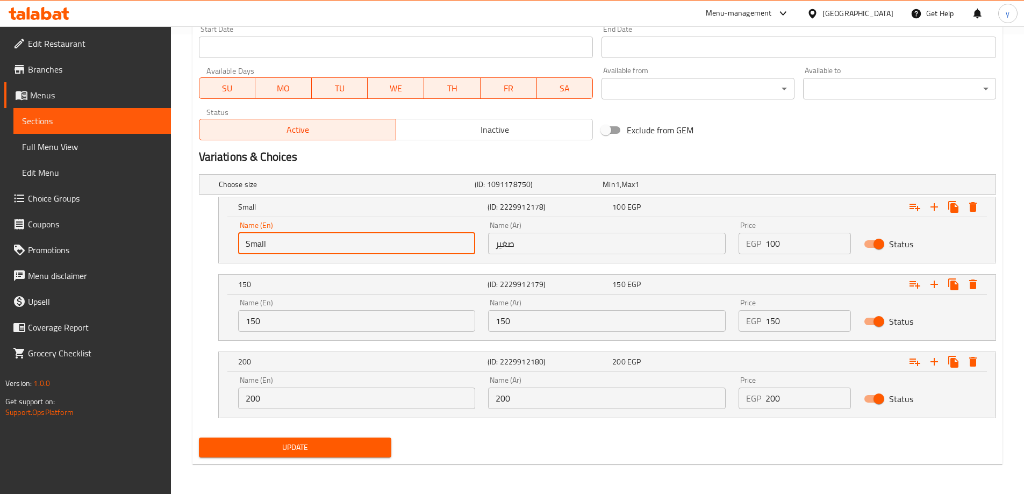
click at [541, 305] on div "Name (Ar) 150 Name (Ar)" at bounding box center [607, 315] width 238 height 33
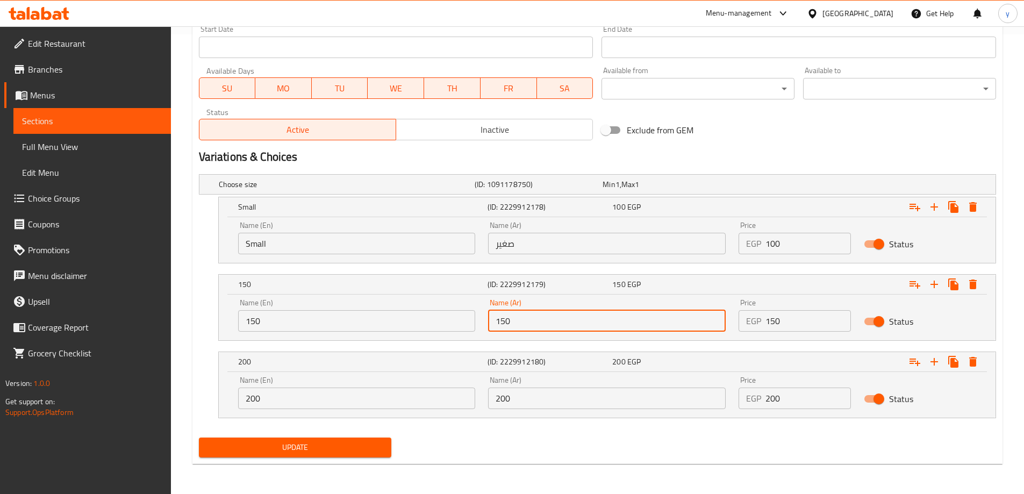
click at [538, 314] on input "150" at bounding box center [607, 320] width 238 height 21
click at [538, 314] on input "text" at bounding box center [607, 320] width 238 height 21
type input "وسط"
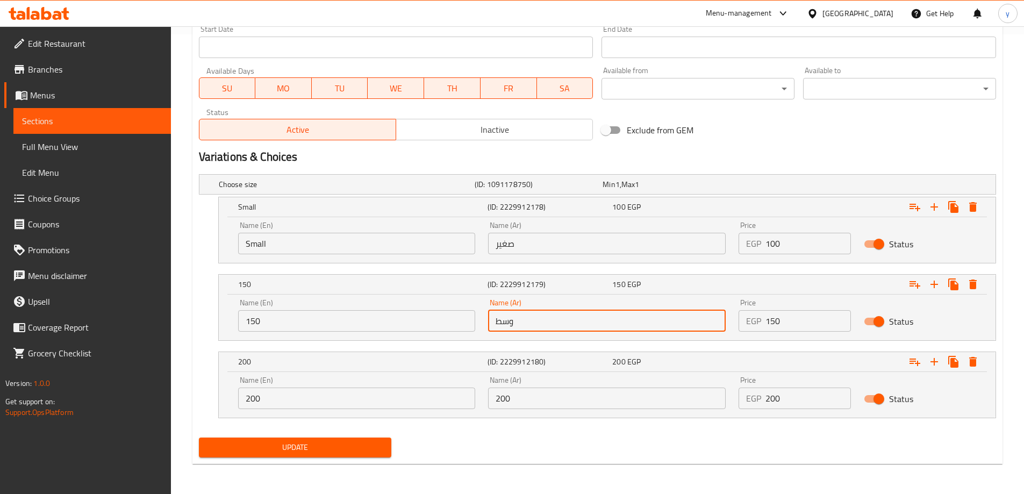
click at [358, 324] on input "150" at bounding box center [357, 320] width 238 height 21
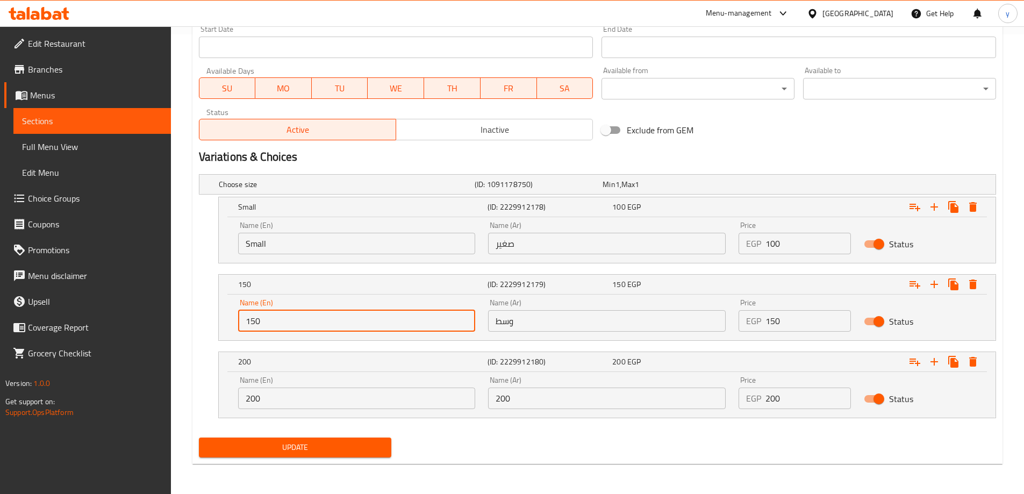
click at [358, 324] on input "150" at bounding box center [357, 320] width 238 height 21
click at [358, 324] on input "text" at bounding box center [357, 320] width 238 height 21
type input "Medium"
click at [577, 399] on input "200" at bounding box center [607, 397] width 238 height 21
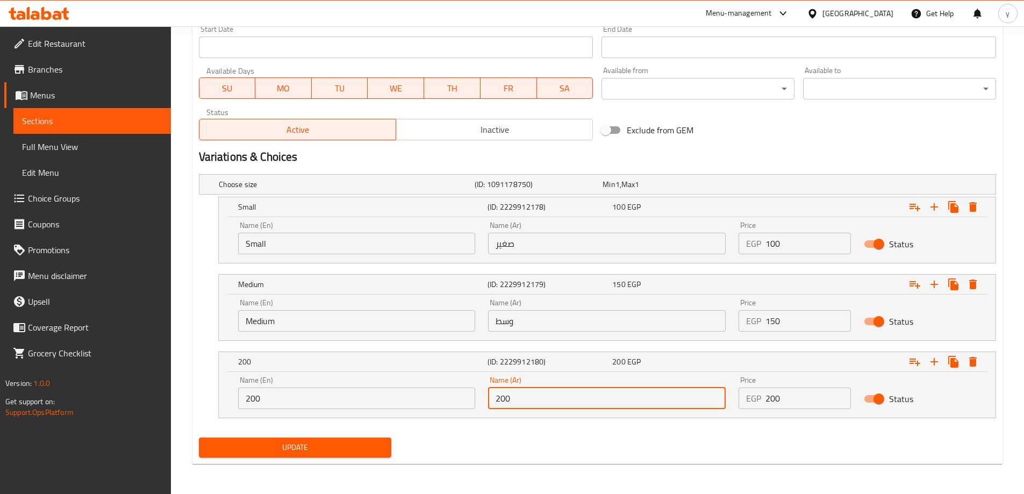
click at [577, 399] on input "200" at bounding box center [607, 397] width 238 height 21
click at [577, 399] on input "text" at bounding box center [607, 397] width 238 height 21
type input "كبير"
click at [352, 391] on input "200" at bounding box center [357, 397] width 238 height 21
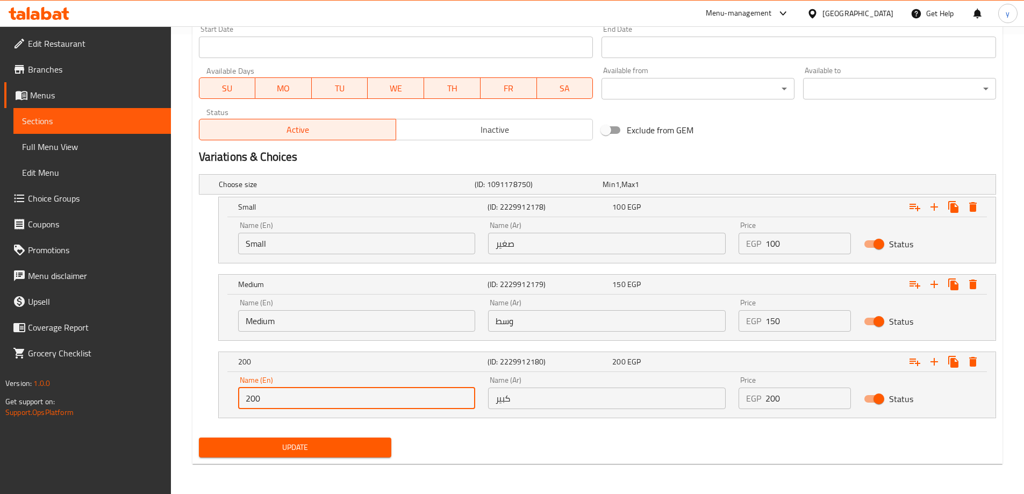
click at [352, 391] on input "200" at bounding box center [357, 397] width 238 height 21
click at [352, 391] on input "text" at bounding box center [357, 397] width 238 height 21
type input "Large"
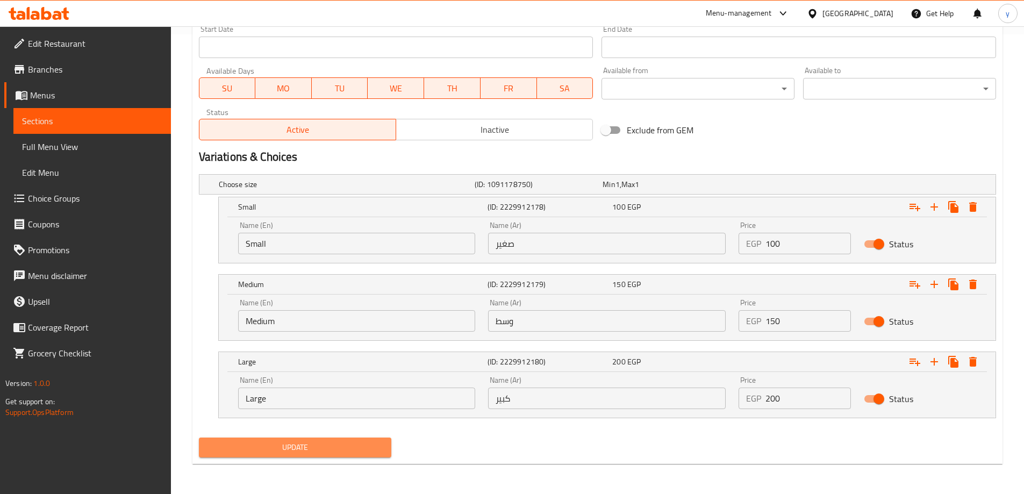
click at [283, 442] on span "Update" at bounding box center [295, 447] width 176 height 13
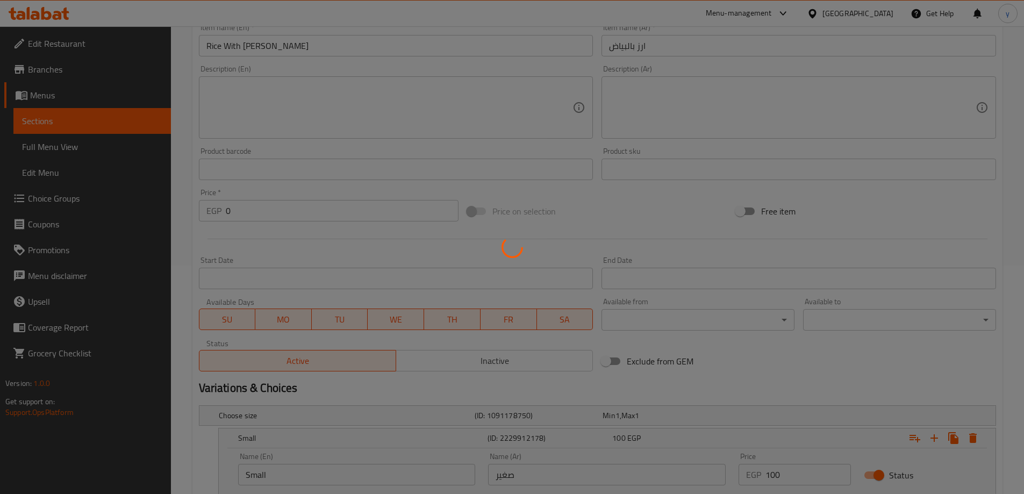
scroll to position [137, 0]
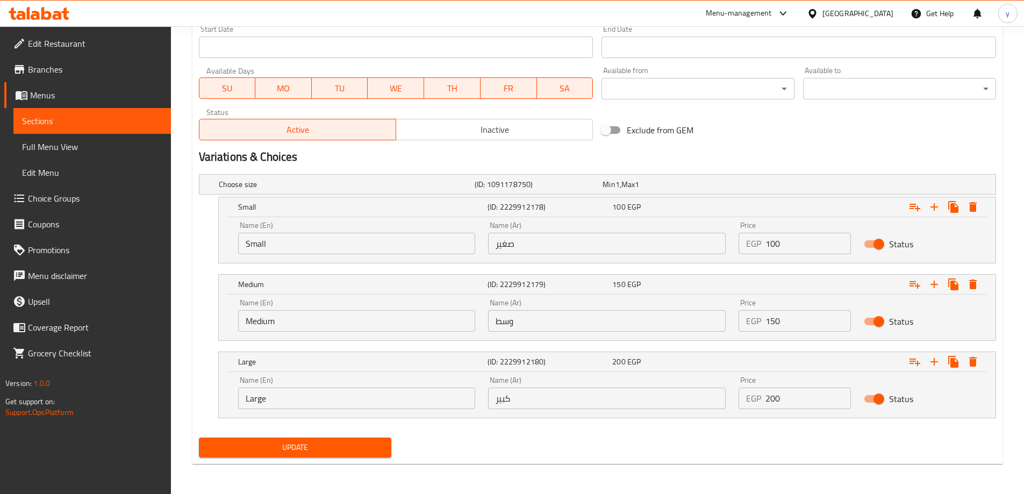
click at [331, 449] on span "Update" at bounding box center [295, 447] width 176 height 13
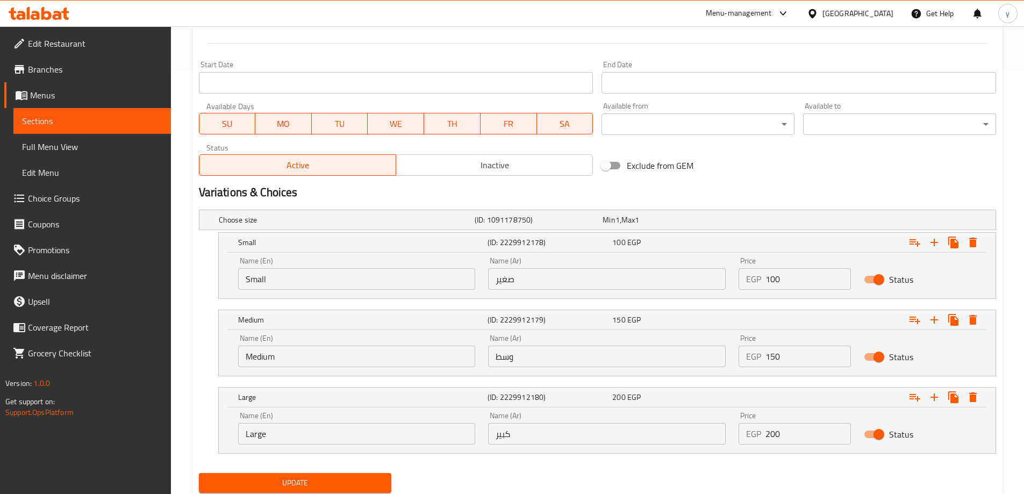
scroll to position [459, 0]
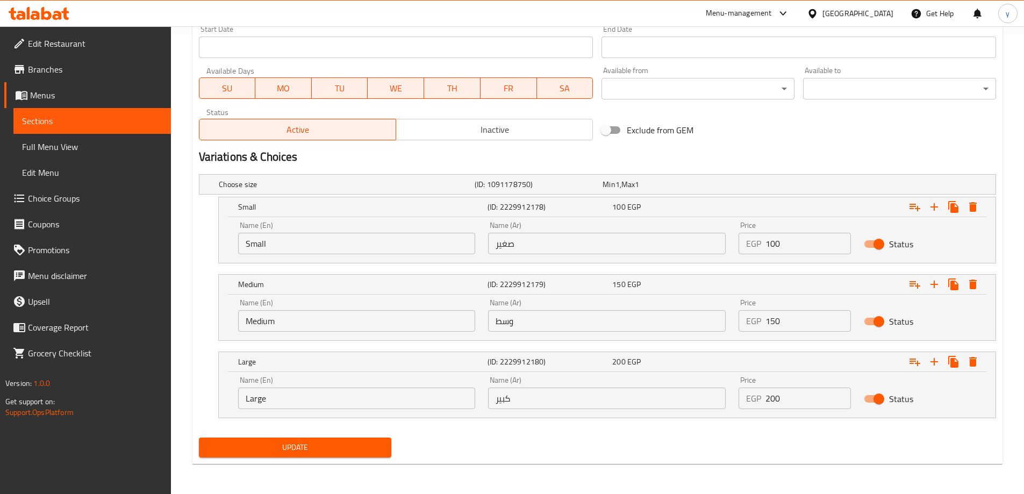
click at [362, 441] on span "Update" at bounding box center [295, 447] width 176 height 13
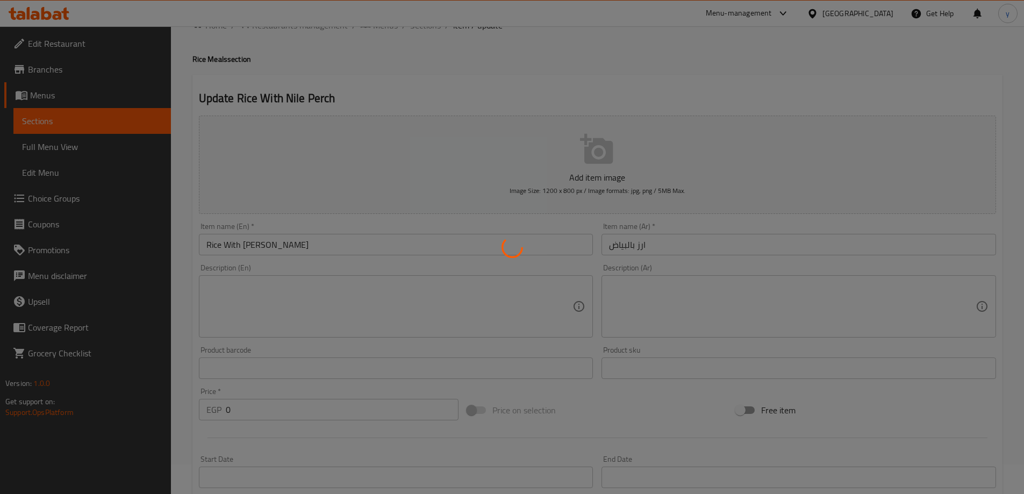
scroll to position [0, 0]
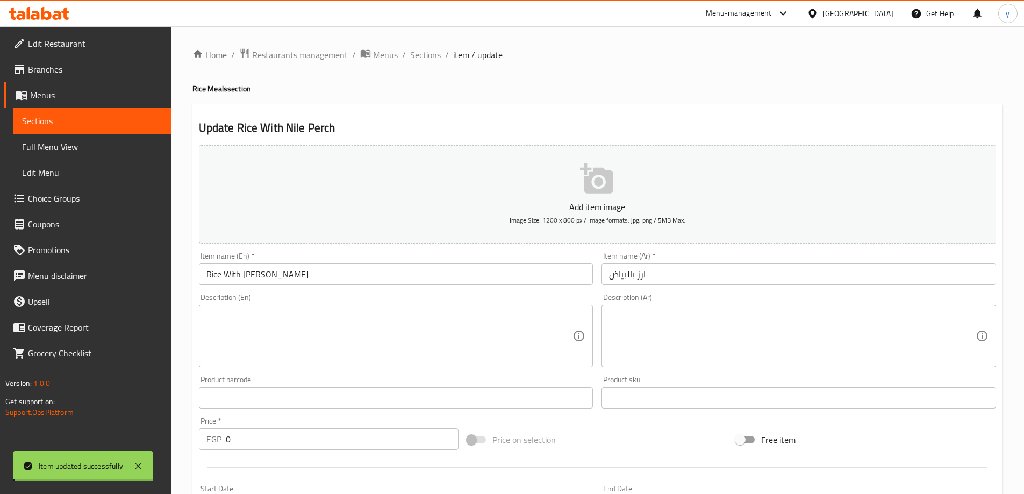
click at [417, 52] on span "Sections" at bounding box center [425, 54] width 31 height 13
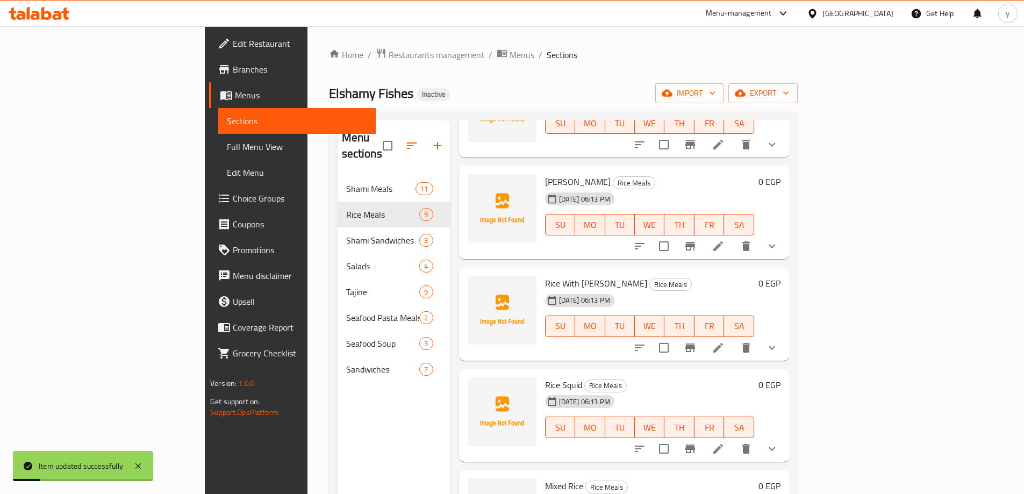
scroll to position [107, 0]
click at [724, 442] on icon at bounding box center [718, 448] width 13 height 13
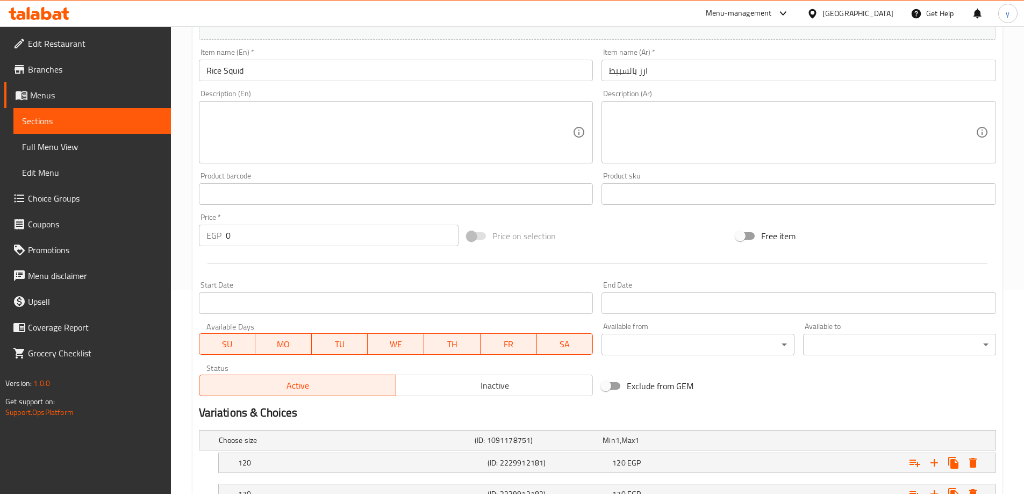
scroll to position [321, 0]
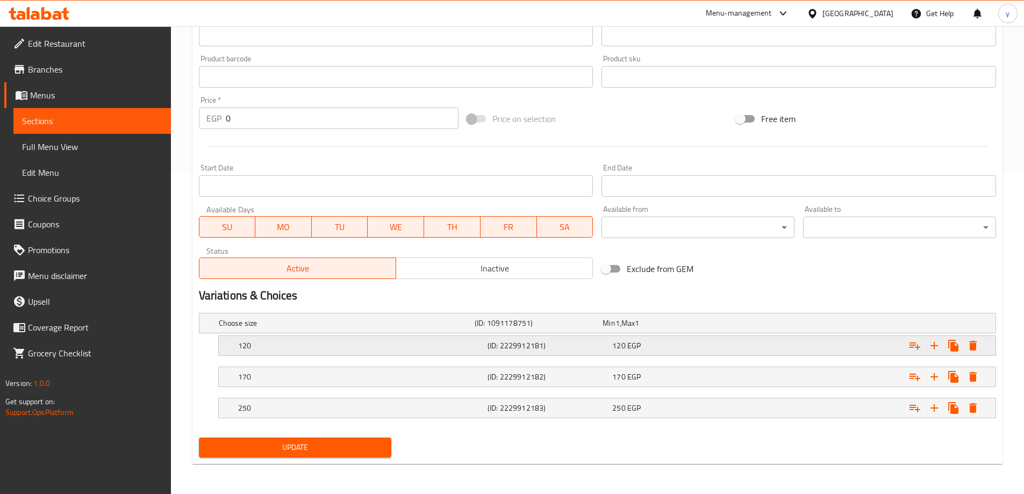
click at [470, 328] on h5 "120" at bounding box center [345, 323] width 252 height 11
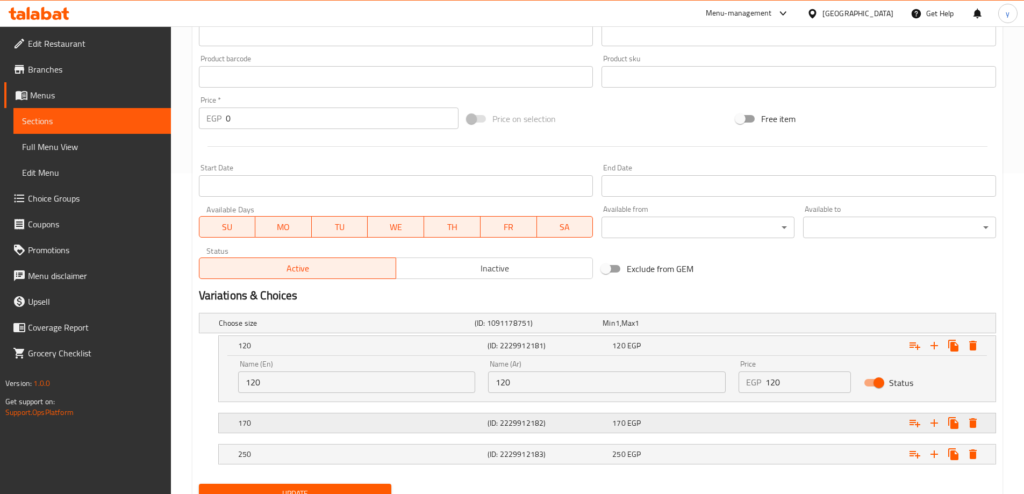
click at [429, 331] on div "170" at bounding box center [345, 322] width 256 height 15
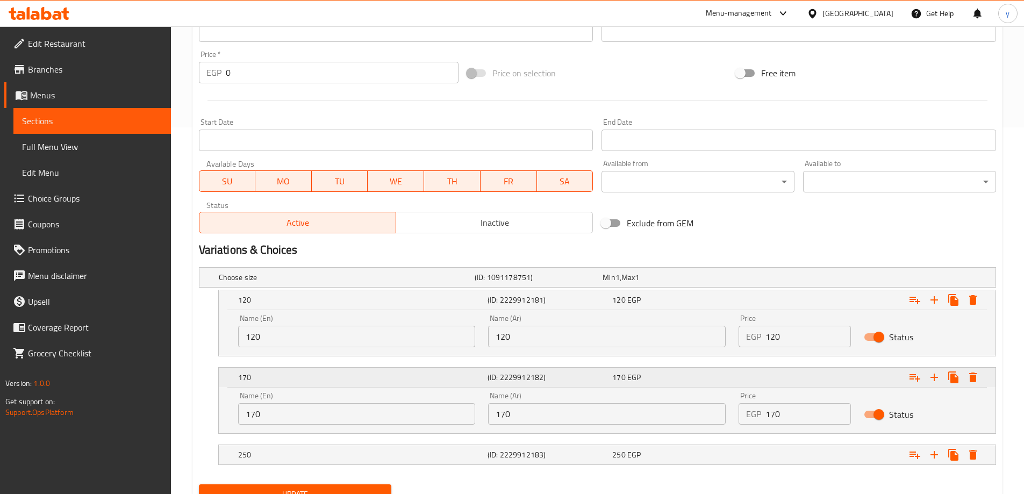
scroll to position [413, 0]
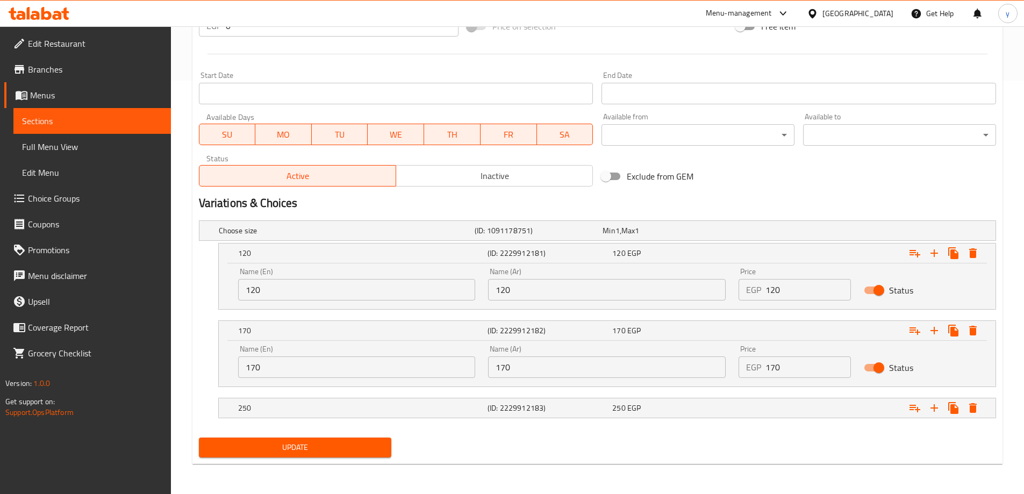
click at [448, 421] on nav at bounding box center [597, 424] width 797 height 9
click at [455, 236] on h5 "250" at bounding box center [345, 230] width 252 height 11
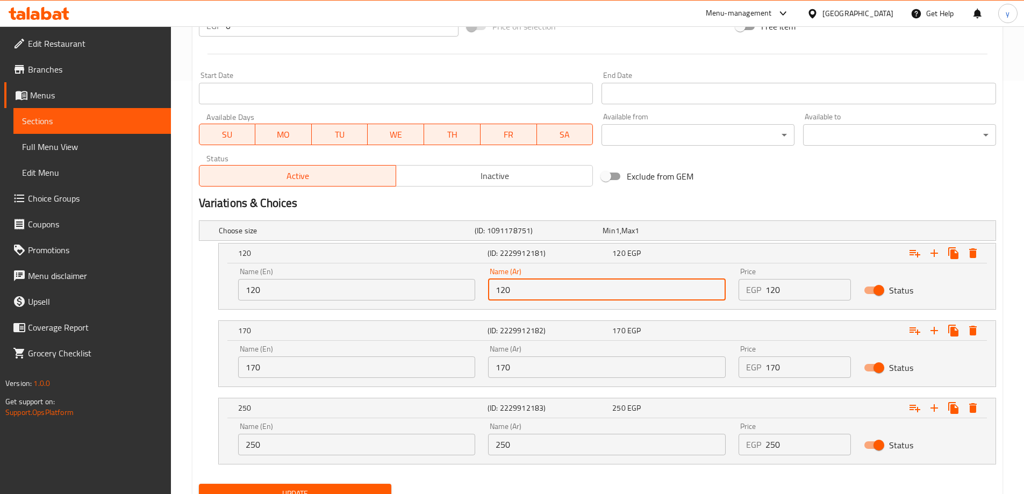
click at [528, 287] on input "120" at bounding box center [607, 289] width 238 height 21
click at [528, 287] on input "text" at bounding box center [607, 289] width 238 height 21
type input "صغير"
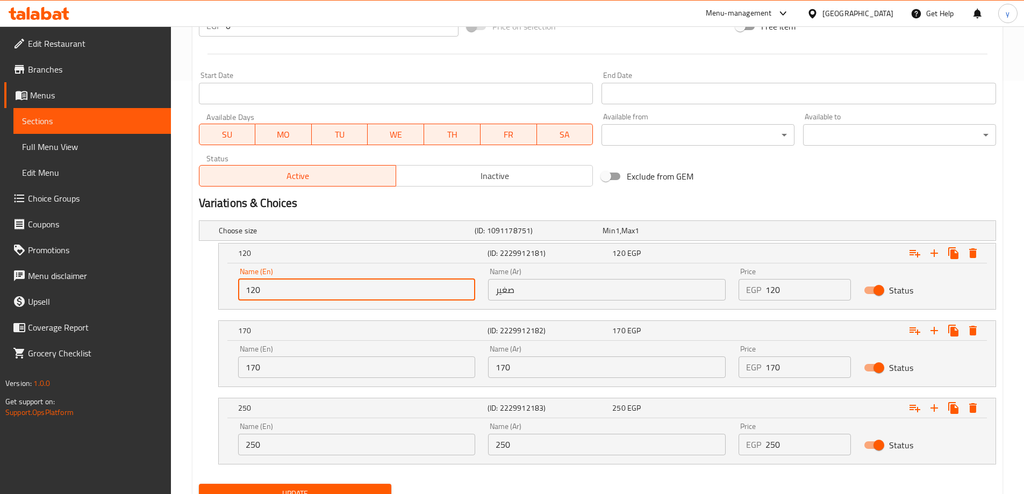
click at [393, 289] on input "120" at bounding box center [357, 289] width 238 height 21
click at [393, 289] on input "text" at bounding box center [357, 289] width 238 height 21
type input "Small"
click at [527, 375] on input "170" at bounding box center [607, 366] width 238 height 21
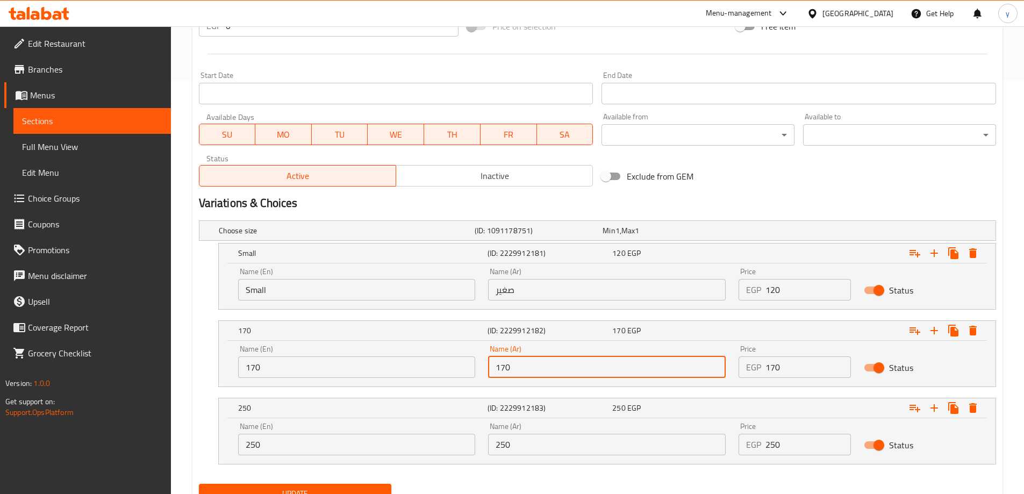
click at [527, 375] on input "170" at bounding box center [607, 366] width 238 height 21
click at [527, 375] on input "text" at bounding box center [607, 366] width 238 height 21
click at [535, 364] on input "كب" at bounding box center [607, 366] width 238 height 21
type input "ك"
click at [535, 364] on input "text" at bounding box center [607, 366] width 238 height 21
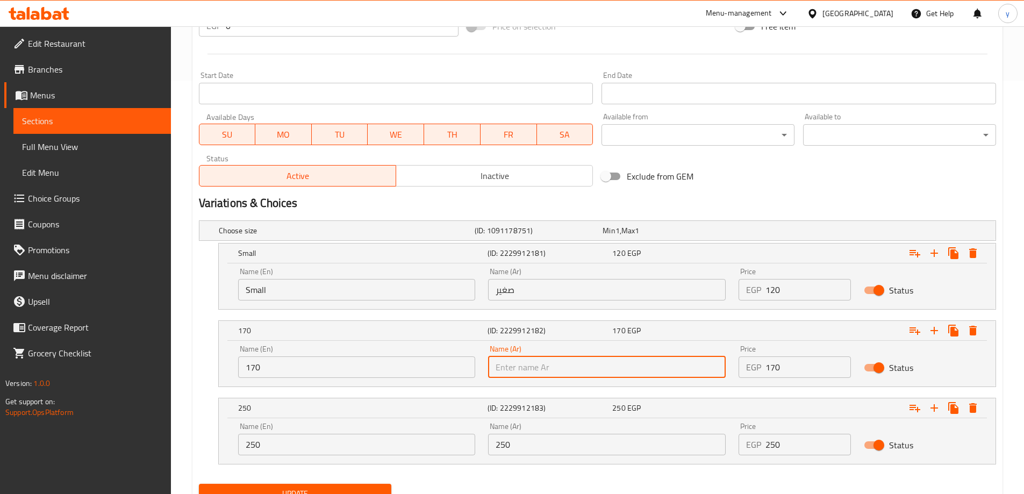
type input "وسط"
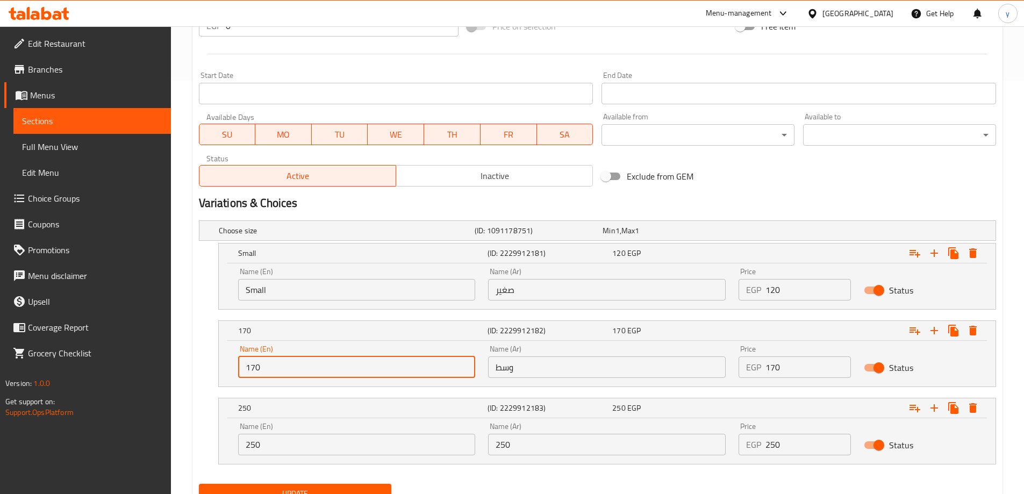
click at [350, 366] on input "170" at bounding box center [357, 366] width 238 height 21
click at [350, 366] on input "text" at bounding box center [357, 366] width 238 height 21
type input "Medium"
click at [543, 446] on input "250" at bounding box center [607, 444] width 238 height 21
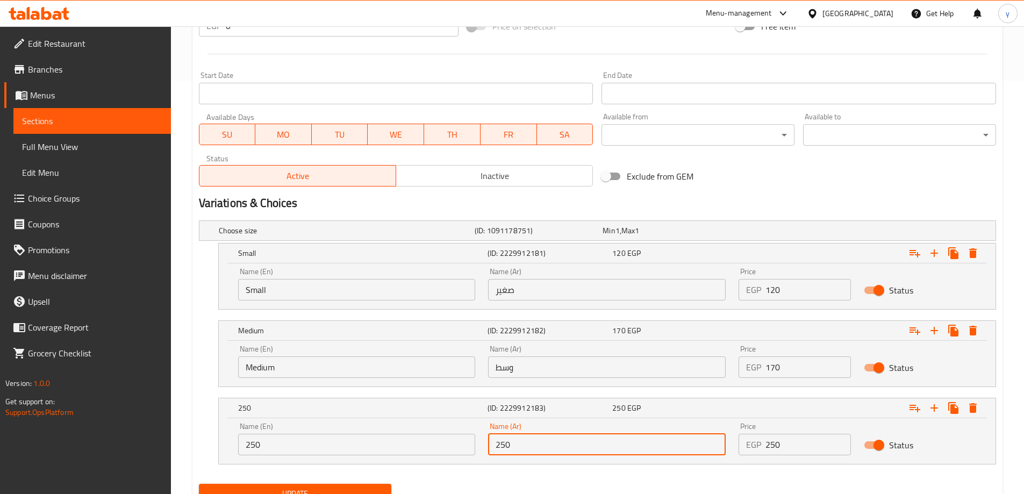
click at [543, 446] on input "250" at bounding box center [607, 444] width 238 height 21
click at [543, 446] on input "text" at bounding box center [607, 444] width 238 height 21
type input "كبير"
click at [303, 447] on input "250" at bounding box center [357, 444] width 238 height 21
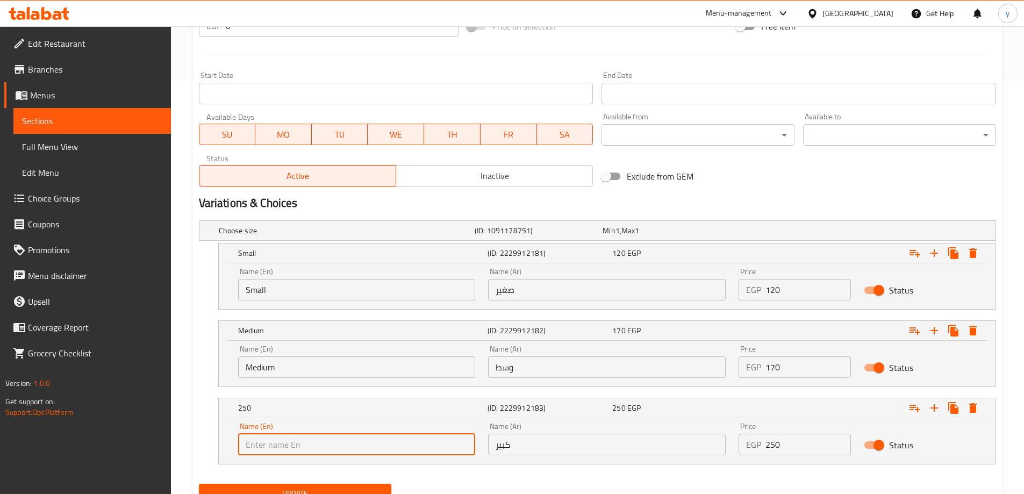
click at [303, 447] on input "text" at bounding box center [357, 444] width 238 height 21
drag, startPoint x: 303, startPoint y: 447, endPoint x: 299, endPoint y: 438, distance: 9.7
click at [303, 447] on input "text" at bounding box center [357, 444] width 238 height 21
type input "Large"
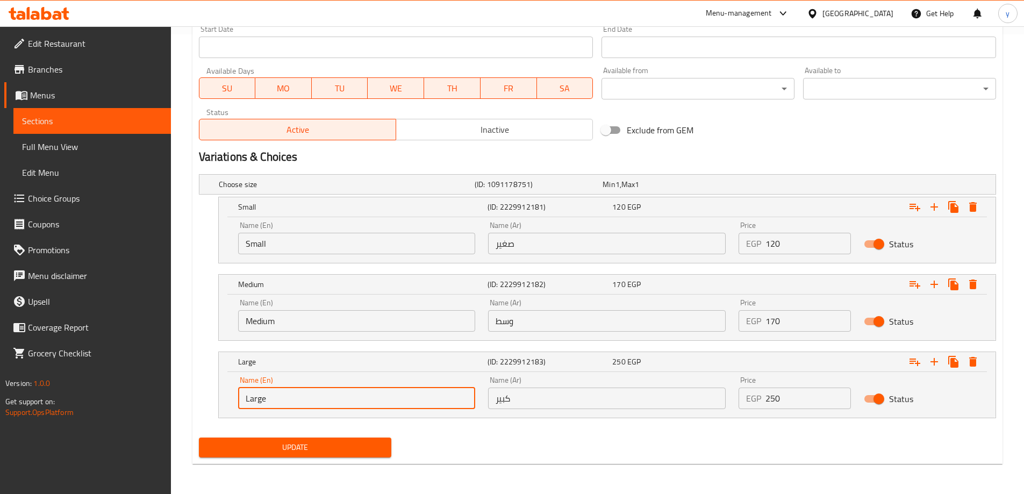
click at [349, 433] on div "Update" at bounding box center [296, 447] width 202 height 28
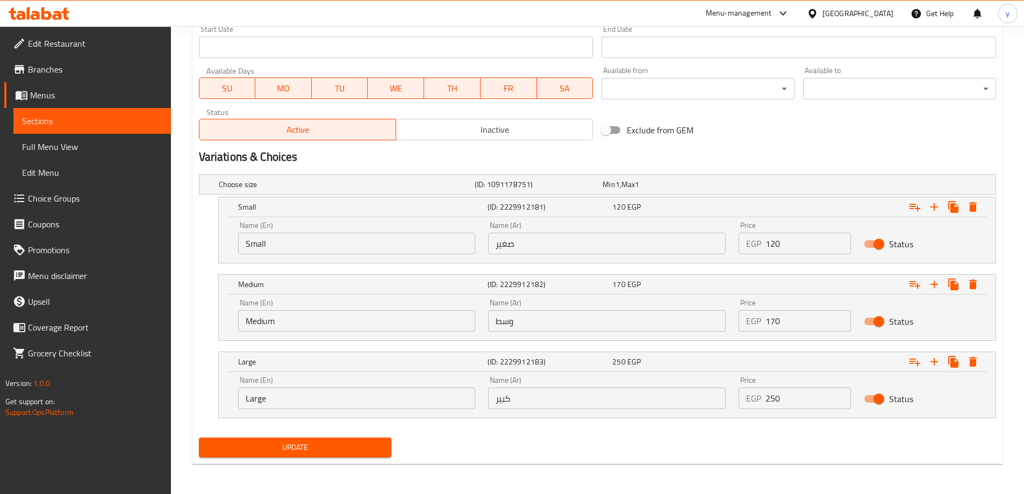
click at [343, 442] on span "Update" at bounding box center [295, 447] width 176 height 13
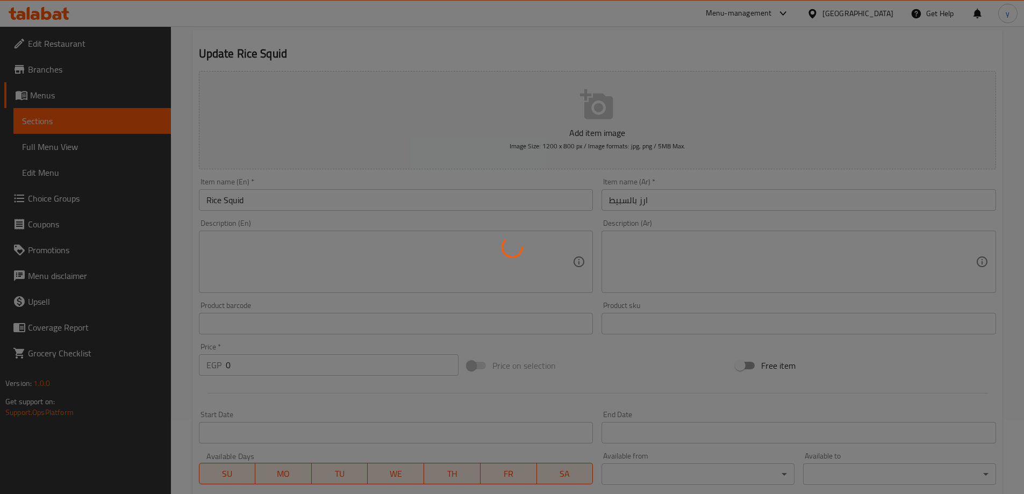
scroll to position [0, 0]
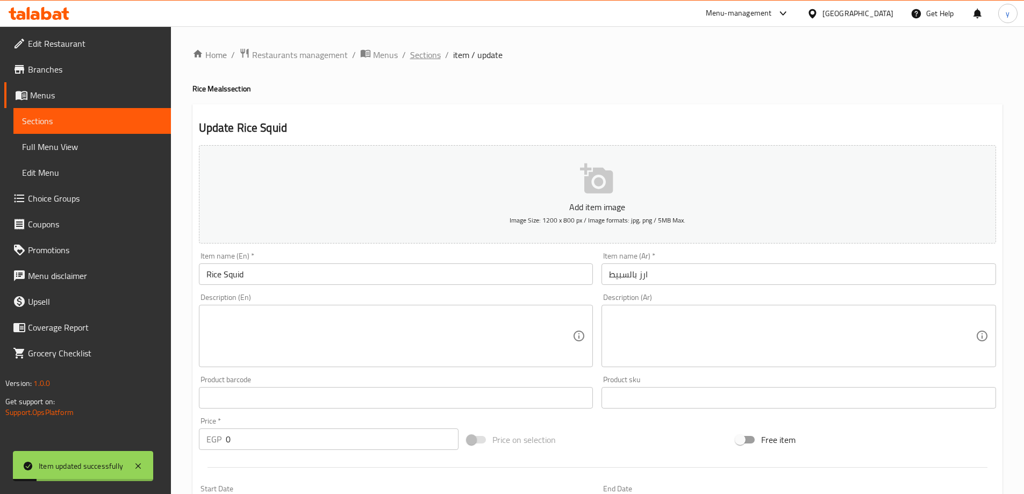
click at [427, 59] on span "Sections" at bounding box center [425, 54] width 31 height 13
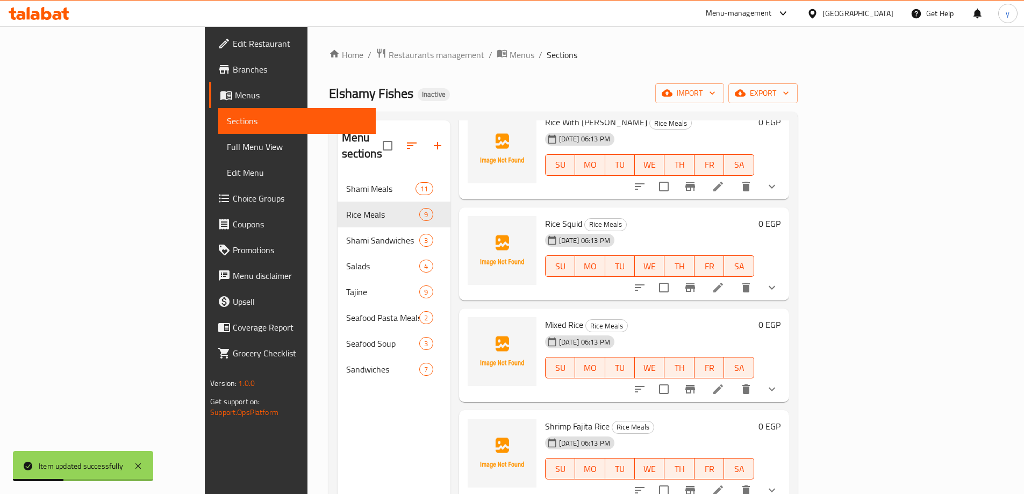
scroll to position [269, 0]
click at [723, 384] on icon at bounding box center [718, 389] width 10 height 10
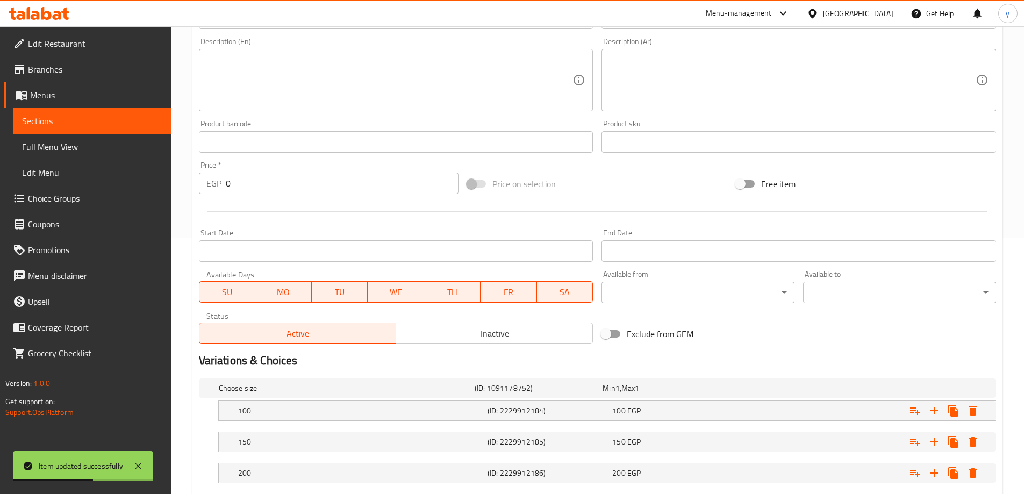
scroll to position [321, 0]
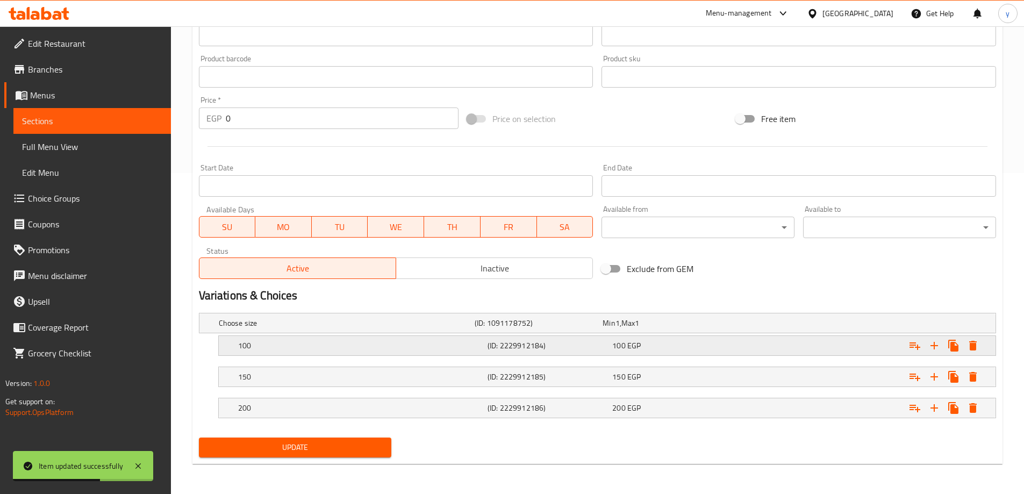
click at [511, 328] on h5 "(ID: 2229912184)" at bounding box center [537, 323] width 124 height 11
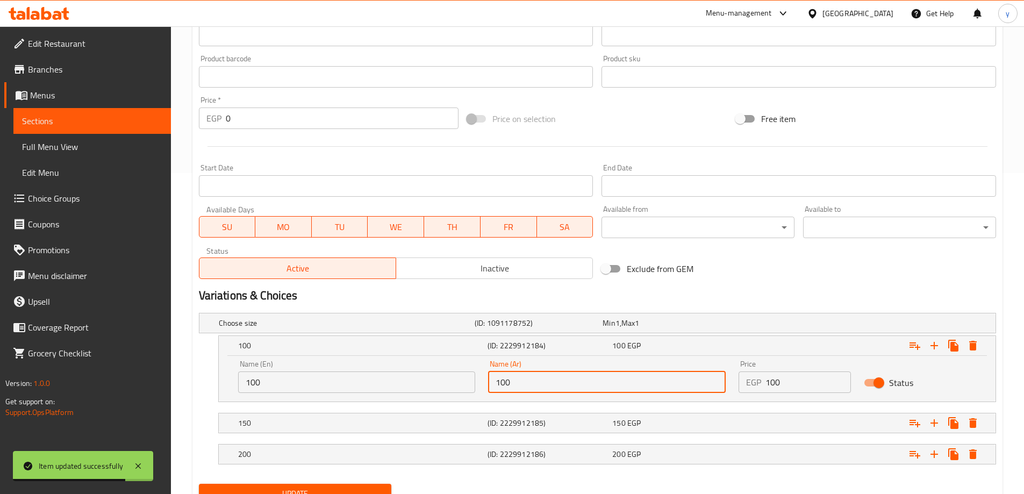
click at [524, 385] on input "100" at bounding box center [607, 381] width 238 height 21
type input "10"
click at [524, 385] on input "10" at bounding box center [607, 381] width 238 height 21
click at [524, 385] on input "text" at bounding box center [607, 381] width 238 height 21
type input "صغير"
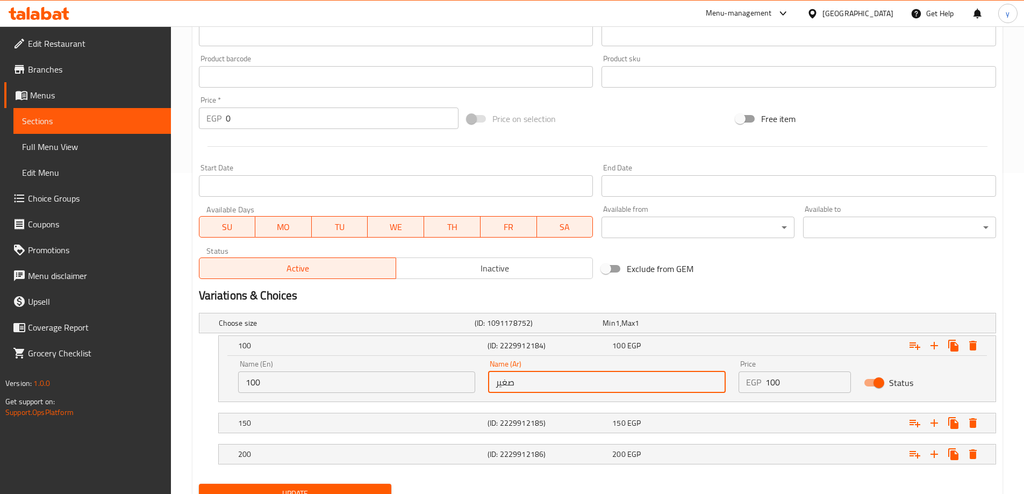
click at [375, 377] on input "100" at bounding box center [357, 381] width 238 height 21
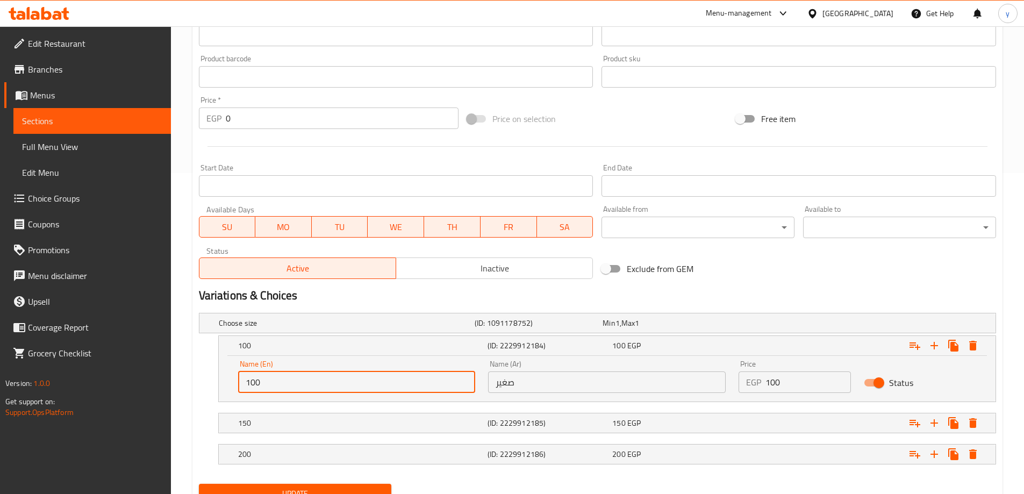
click at [375, 377] on input "100" at bounding box center [357, 381] width 238 height 21
click at [375, 377] on input "text" at bounding box center [357, 381] width 238 height 21
type input "Small"
click at [427, 328] on h5 "150" at bounding box center [345, 323] width 252 height 11
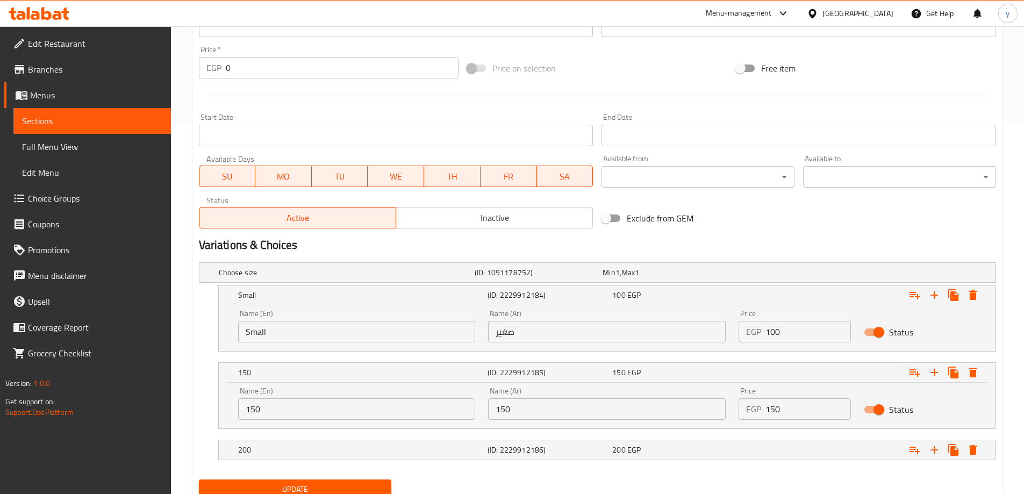
scroll to position [413, 0]
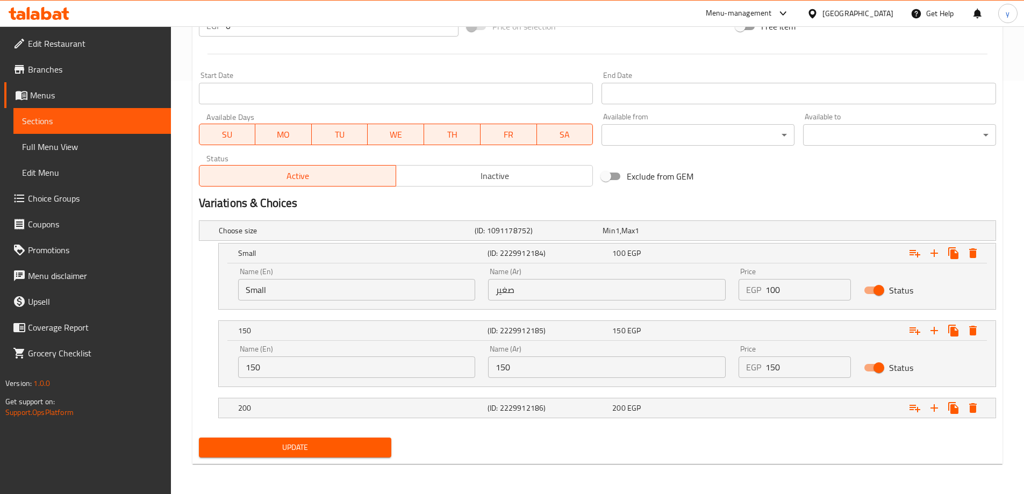
click at [573, 370] on input "150" at bounding box center [607, 366] width 238 height 21
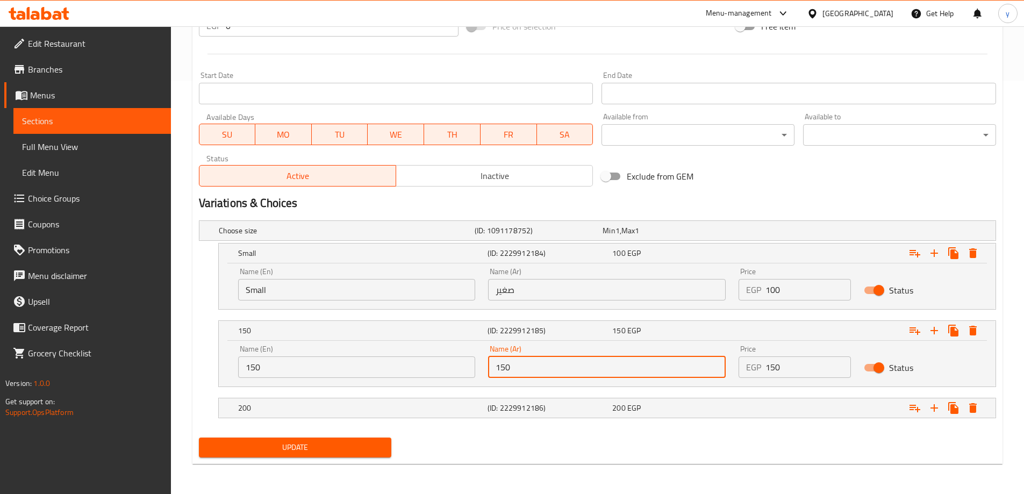
click at [573, 370] on input "150" at bounding box center [607, 366] width 238 height 21
click at [573, 370] on input "text" at bounding box center [607, 366] width 238 height 21
type input "وسط"
click at [389, 370] on input "150" at bounding box center [357, 366] width 238 height 21
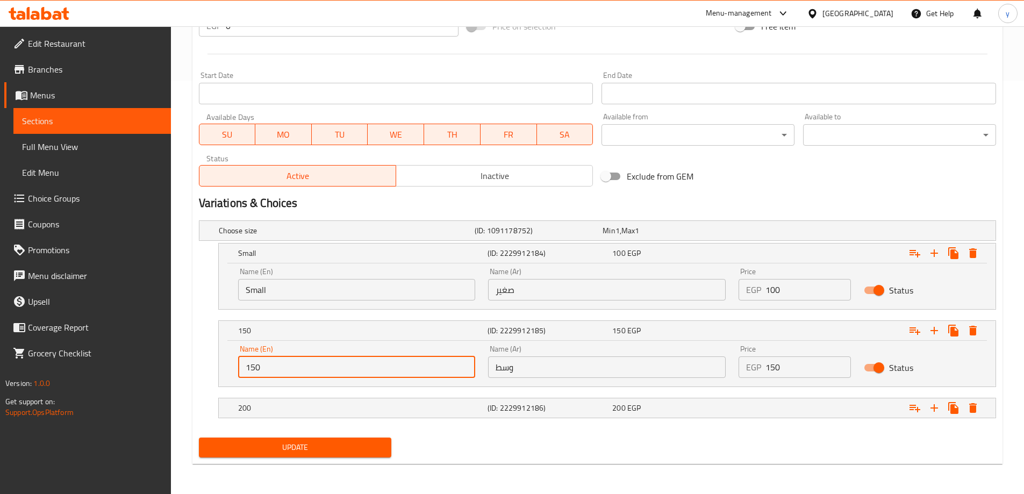
click at [389, 370] on input "150" at bounding box center [357, 366] width 238 height 21
click at [389, 370] on input "text" at bounding box center [357, 366] width 238 height 21
type input "Medium"
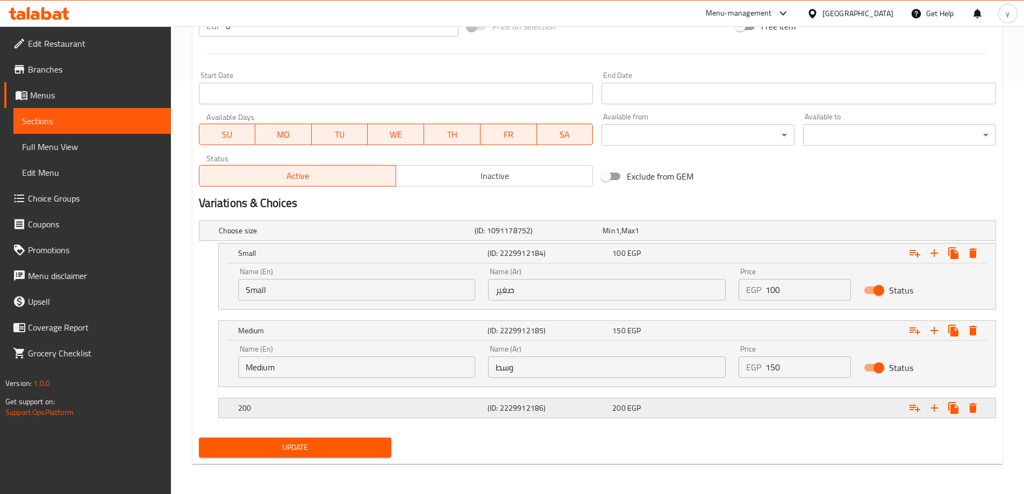
click at [644, 238] on div "200 EGP" at bounding box center [664, 230] width 128 height 15
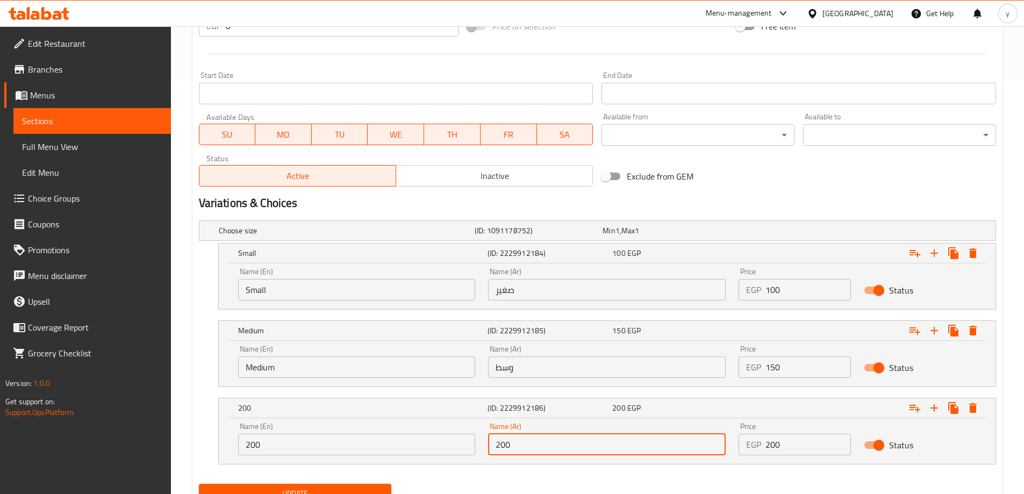
click at [579, 440] on input "200" at bounding box center [607, 444] width 238 height 21
click at [579, 440] on input "text" at bounding box center [607, 444] width 238 height 21
type input "كبير"
click at [400, 446] on input "200" at bounding box center [357, 444] width 238 height 21
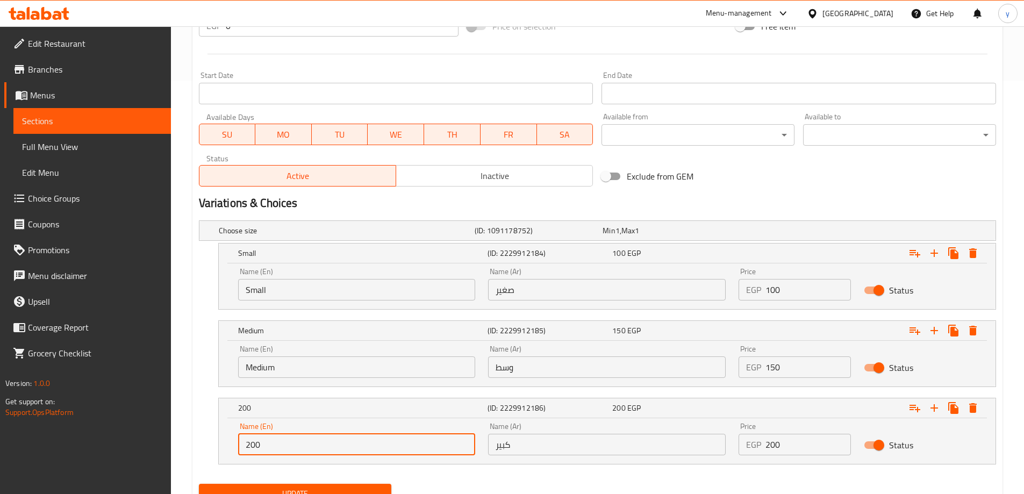
click at [400, 446] on input "200" at bounding box center [357, 444] width 238 height 21
click at [400, 446] on input "text" at bounding box center [357, 444] width 238 height 21
type input "Large"
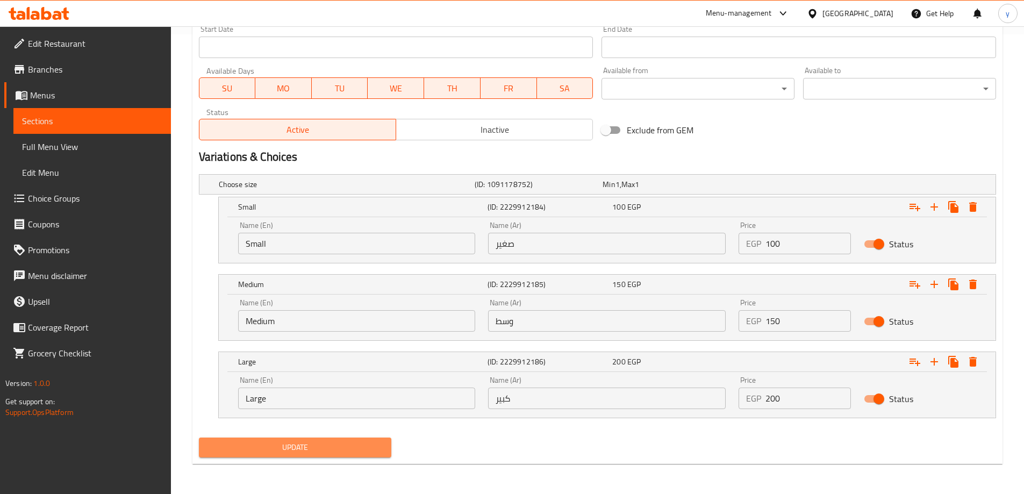
click at [319, 451] on span "Update" at bounding box center [295, 447] width 176 height 13
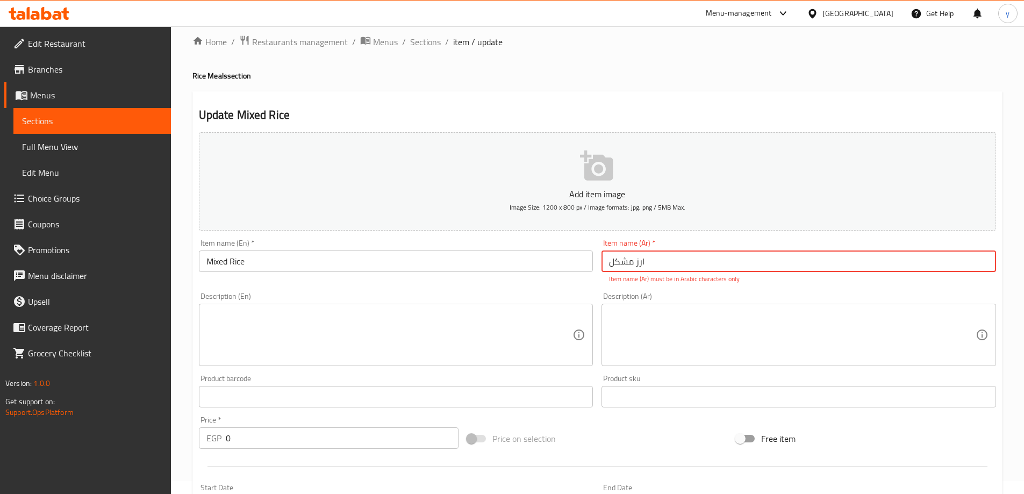
scroll to position [0, 0]
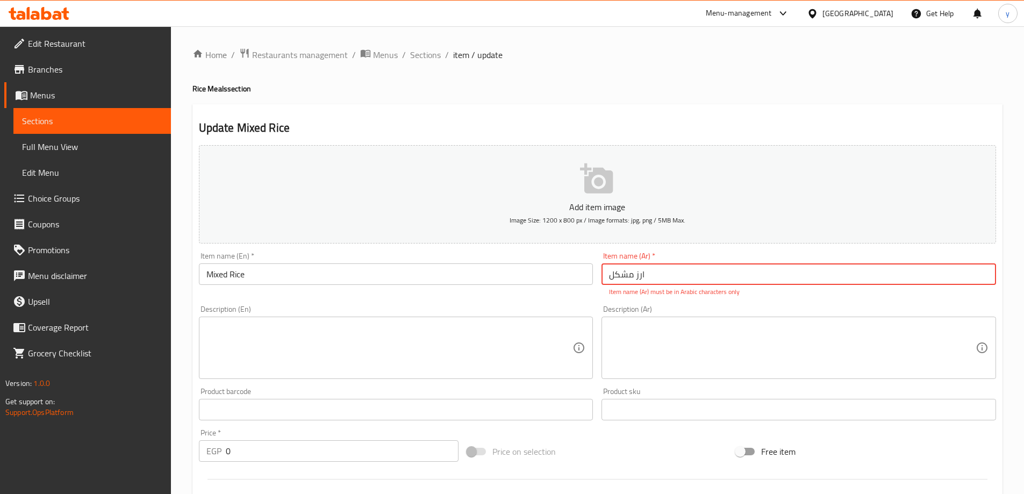
click at [722, 277] on input "ارز مشکل" at bounding box center [798, 273] width 394 height 21
type input "ارز مشكل"
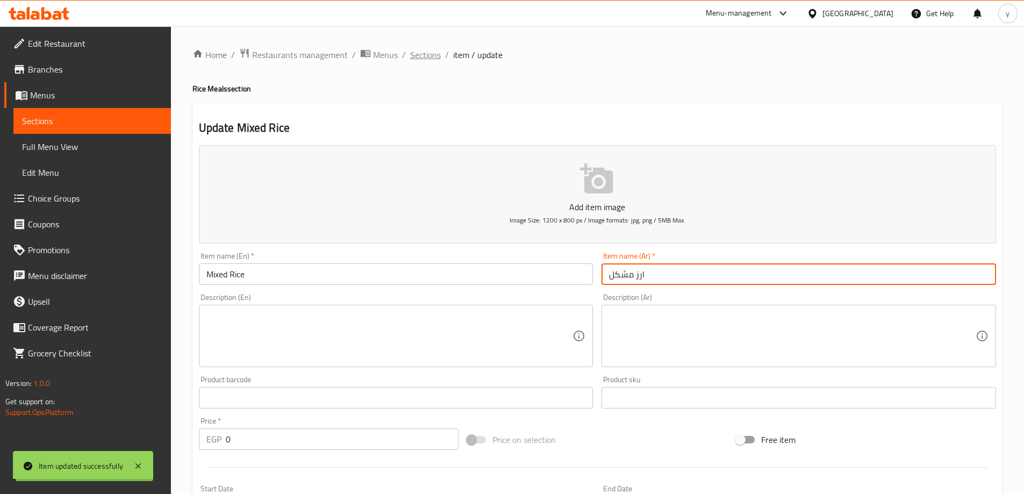
click at [426, 55] on span "Sections" at bounding box center [425, 54] width 31 height 13
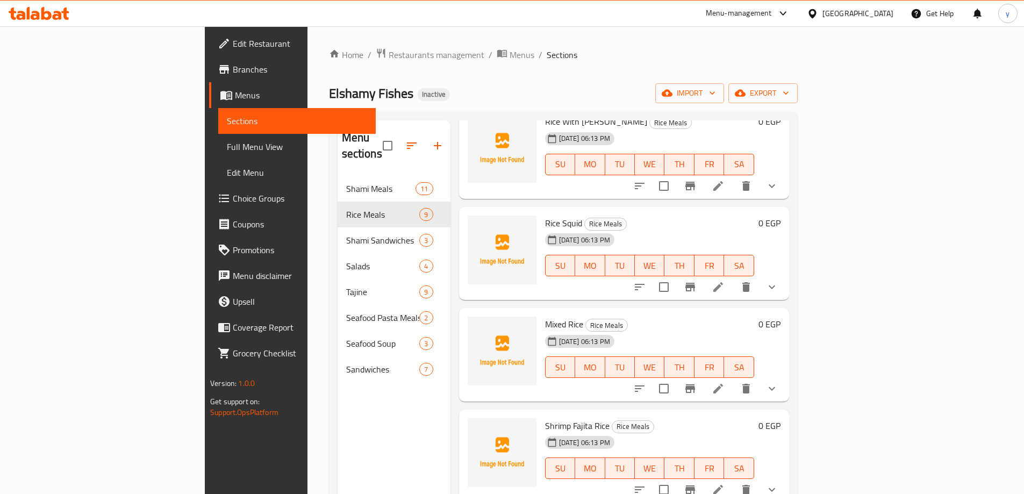
scroll to position [376, 0]
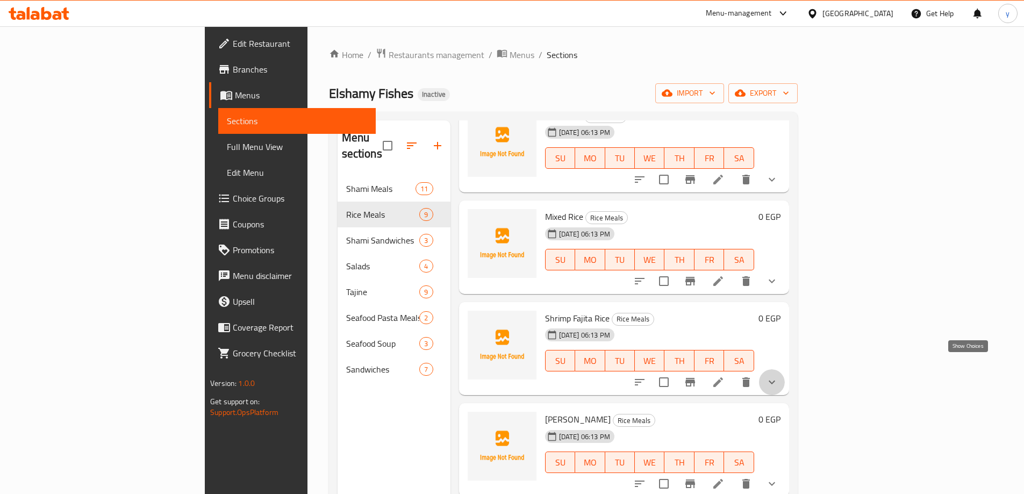
click at [778, 376] on icon "show more" at bounding box center [771, 382] width 13 height 13
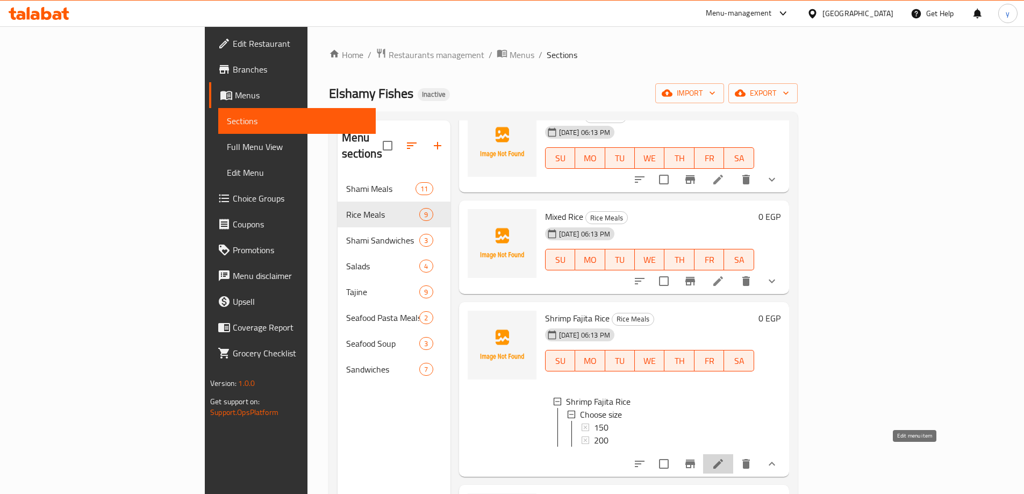
click at [724, 457] on icon at bounding box center [718, 463] width 13 height 13
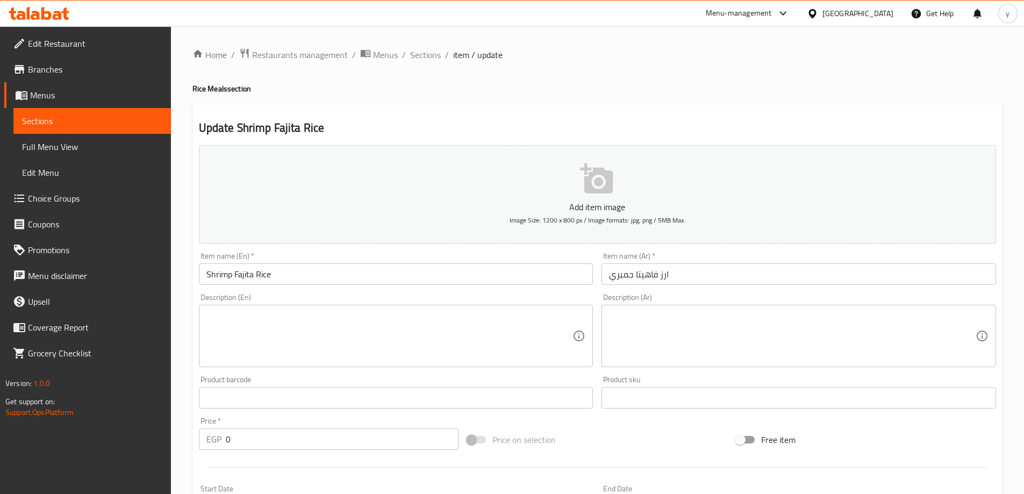
scroll to position [269, 0]
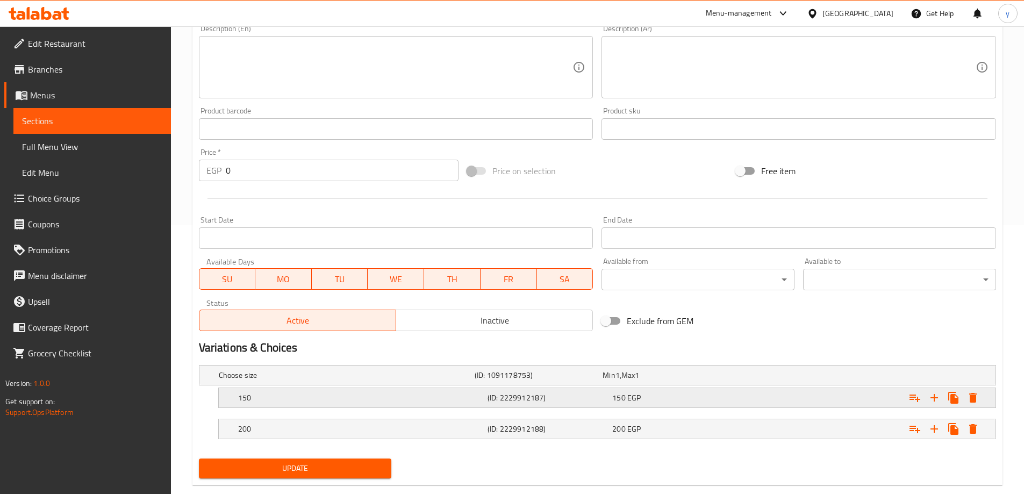
click at [468, 387] on div "150 (ID: 2229912187) 150 EGP" at bounding box center [601, 375] width 768 height 24
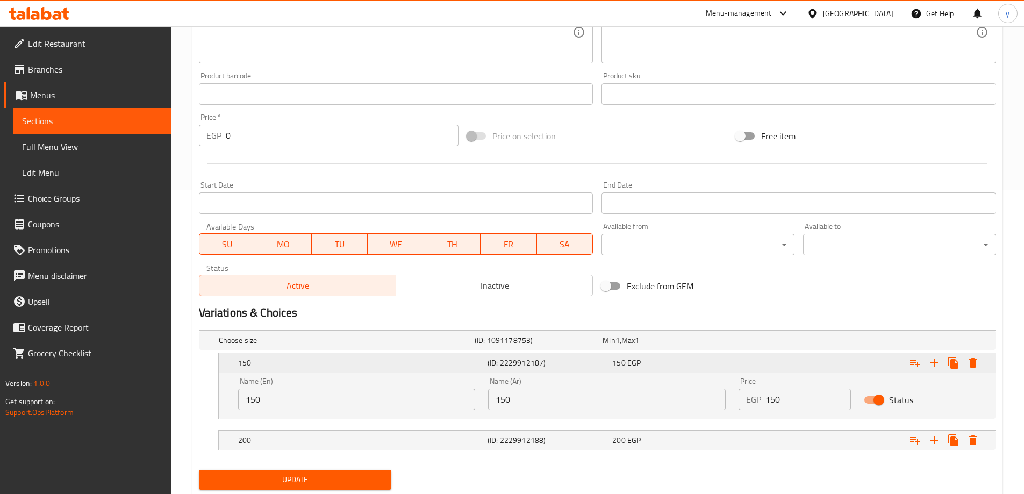
scroll to position [322, 0]
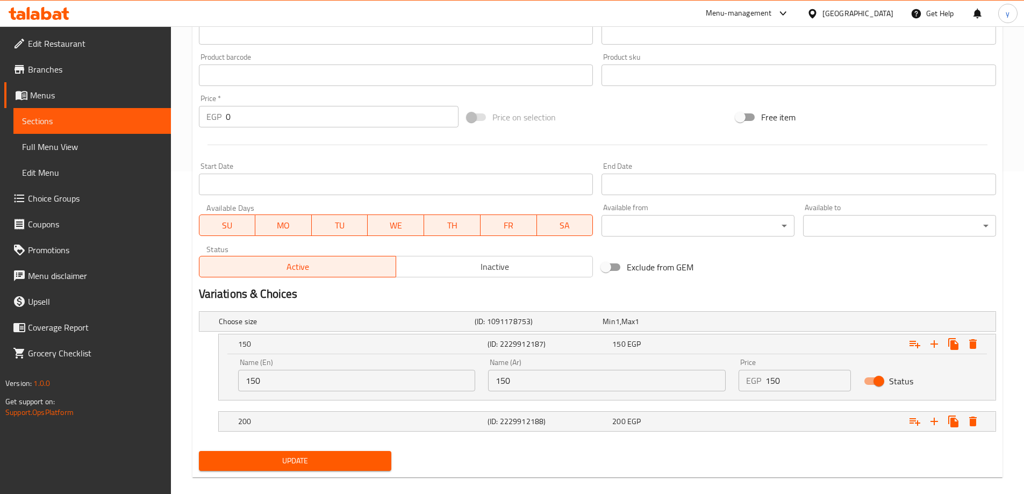
click at [519, 387] on input "150" at bounding box center [607, 380] width 238 height 21
click at [519, 387] on input "text" at bounding box center [607, 380] width 238 height 21
type input "وسط"
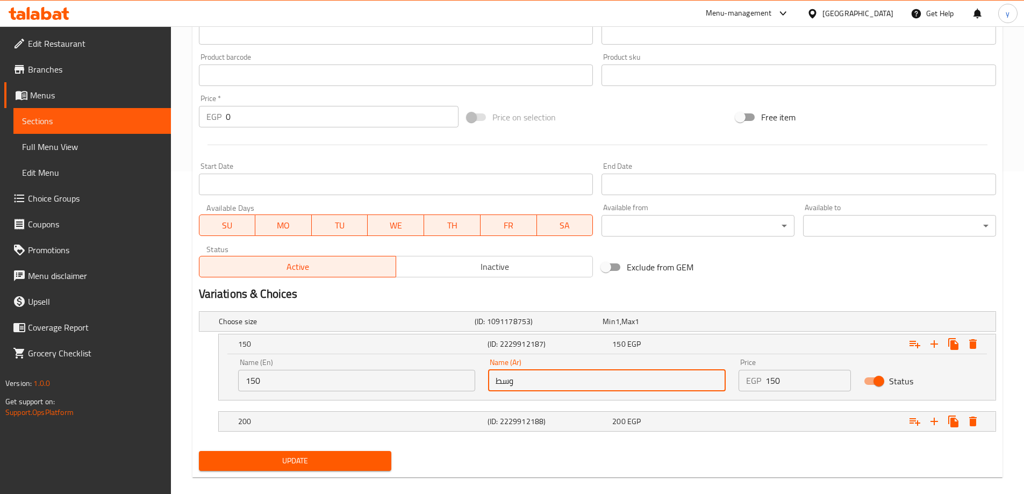
click at [271, 373] on input "150" at bounding box center [357, 380] width 238 height 21
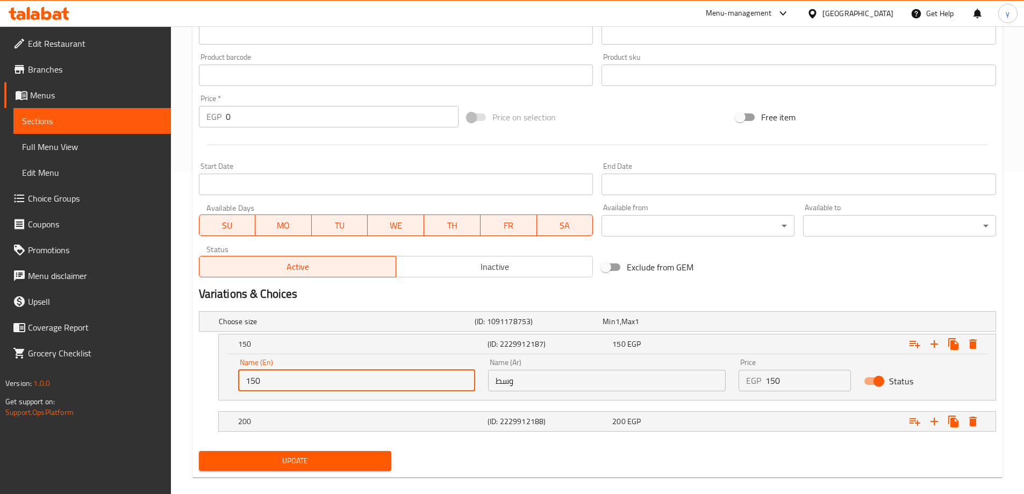
click at [272, 377] on input "150" at bounding box center [357, 380] width 238 height 21
type input "15"
click at [272, 377] on input "15" at bounding box center [357, 380] width 238 height 21
click at [272, 377] on input "text" at bounding box center [357, 380] width 238 height 21
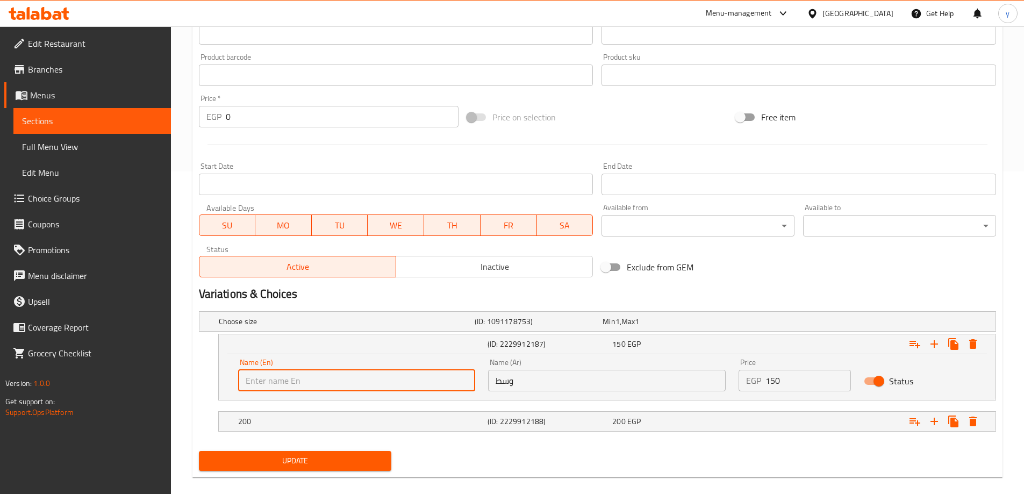
type input "Medium"
click at [562, 327] on h5 "(ID: 2229912188)" at bounding box center [537, 321] width 124 height 11
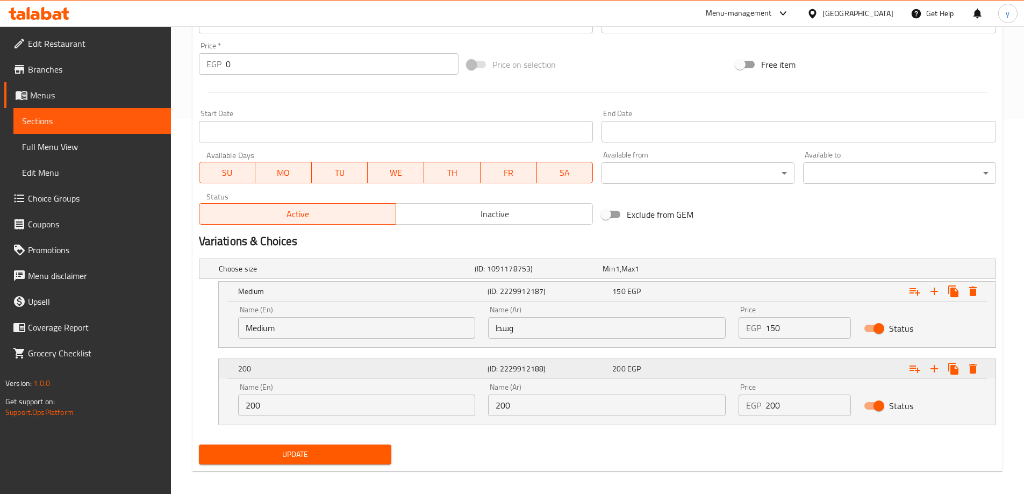
scroll to position [382, 0]
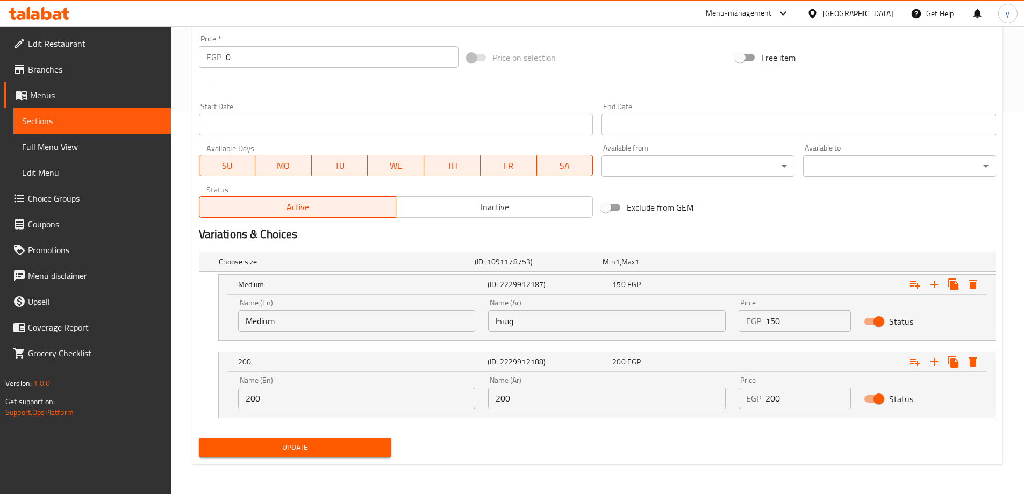
click at [559, 402] on input "200" at bounding box center [607, 397] width 238 height 21
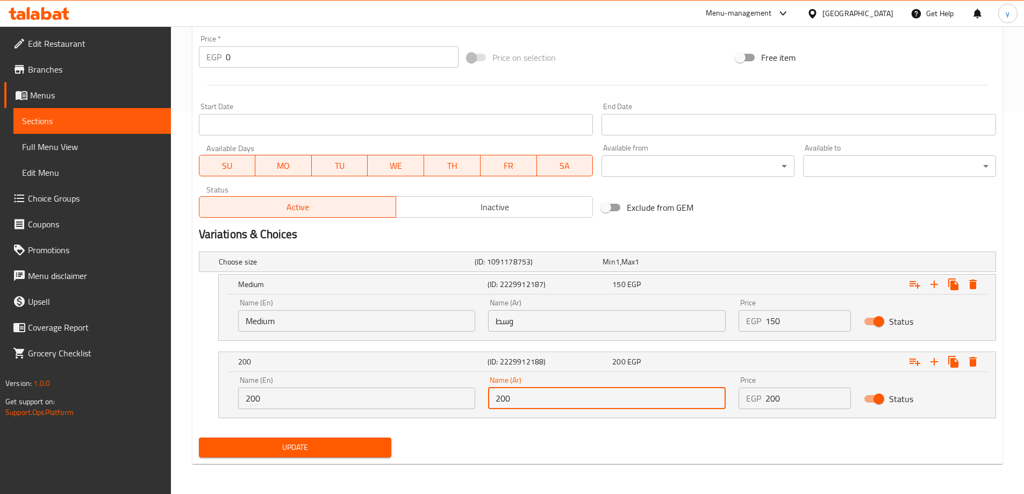
click at [559, 402] on input "200" at bounding box center [607, 397] width 238 height 21
click at [559, 402] on input "text" at bounding box center [607, 397] width 238 height 21
type input "كبير"
click at [355, 411] on div "Name (En) 200 Name (En)" at bounding box center [357, 393] width 250 height 46
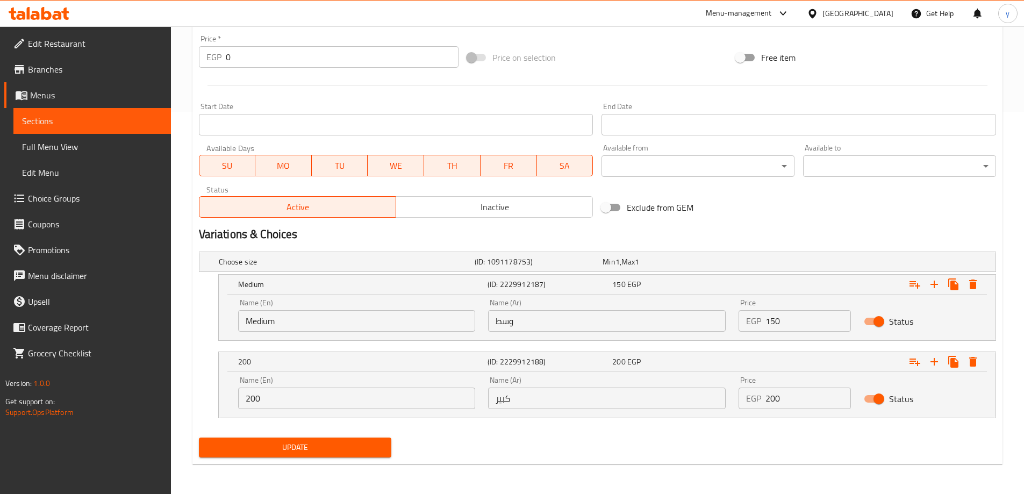
click at [358, 393] on input "200" at bounding box center [357, 397] width 238 height 21
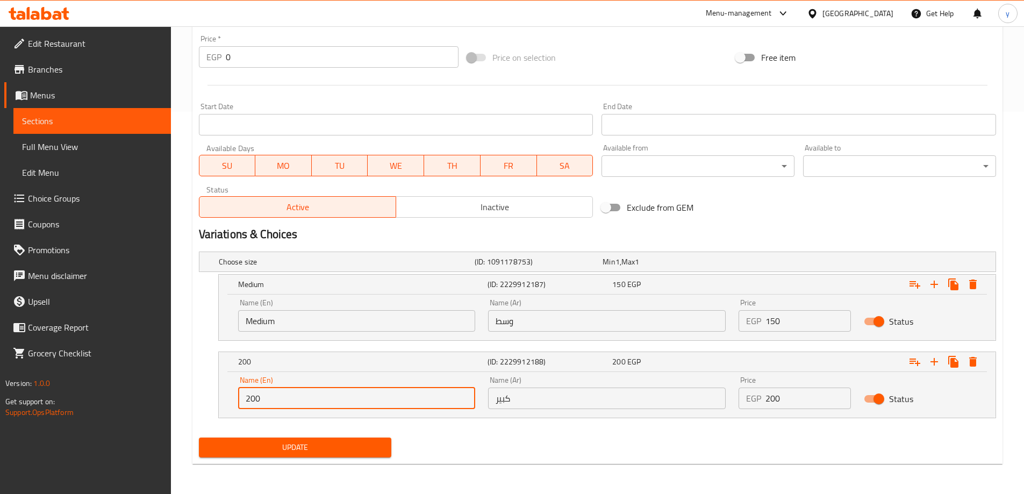
click at [358, 393] on input "200" at bounding box center [357, 397] width 238 height 21
click at [358, 393] on input "text" at bounding box center [357, 397] width 238 height 21
type input "Large"
click at [311, 449] on span "Update" at bounding box center [295, 447] width 176 height 13
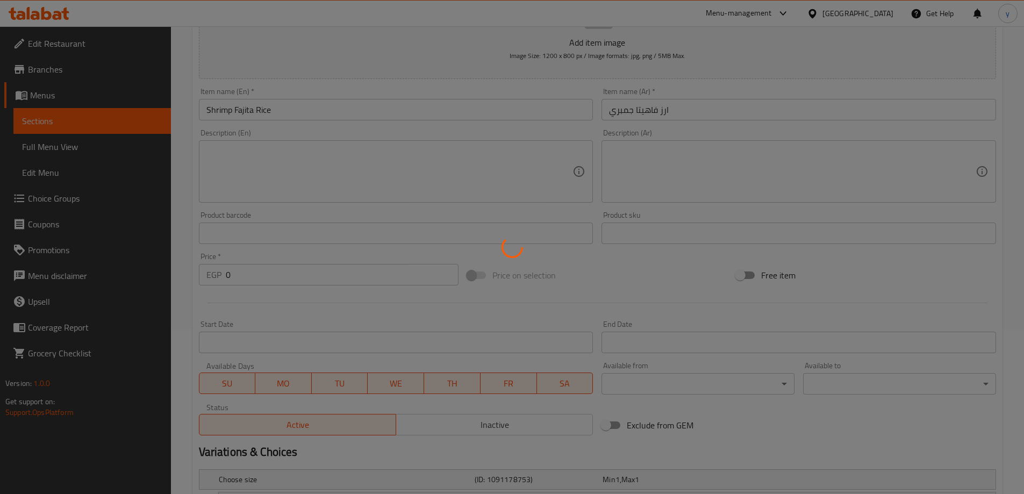
scroll to position [0, 0]
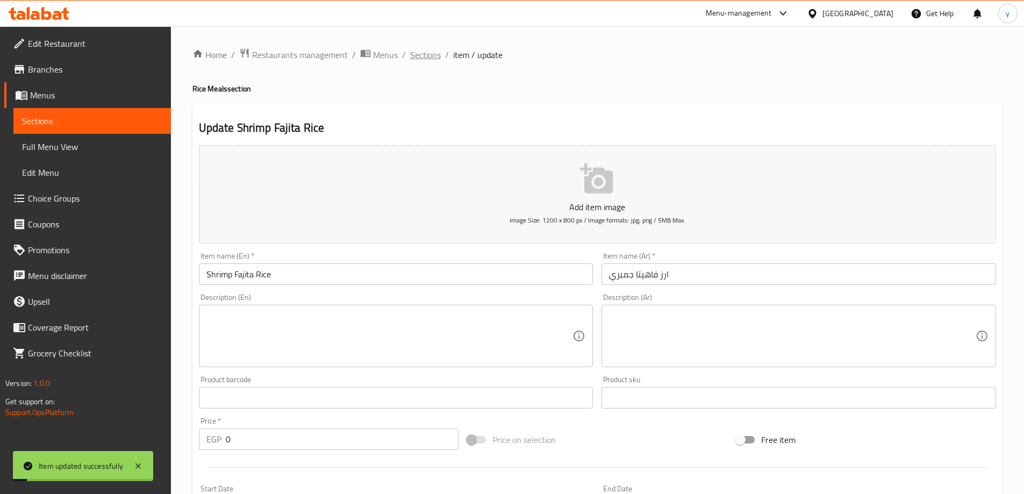
click at [432, 52] on span "Sections" at bounding box center [425, 54] width 31 height 13
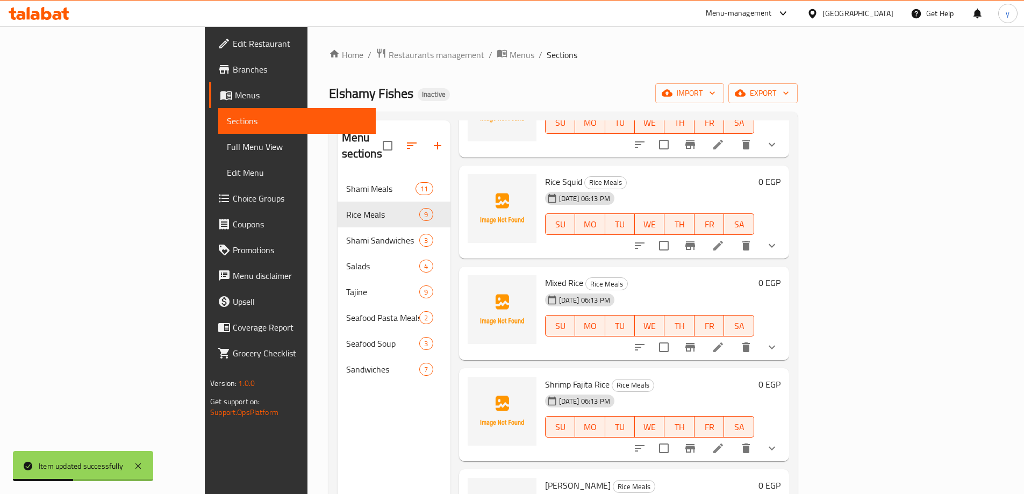
scroll to position [376, 0]
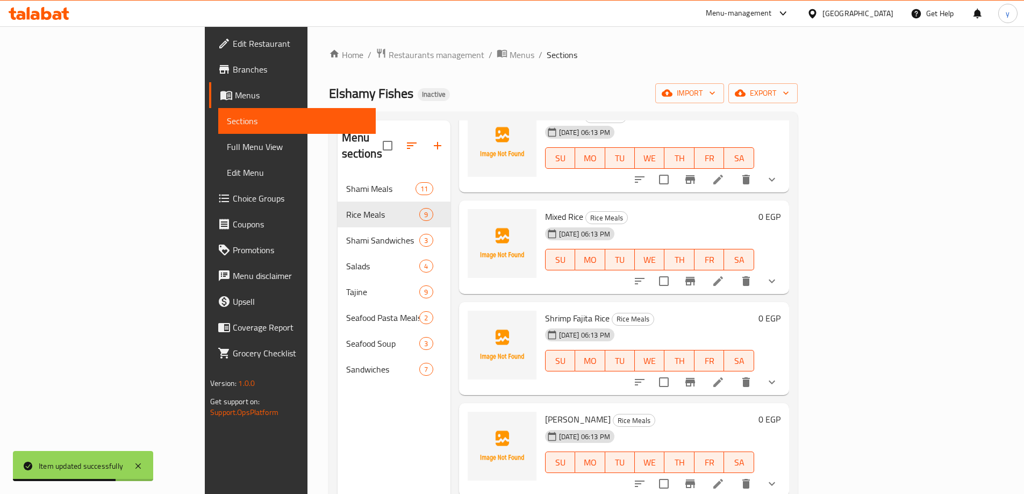
click at [785, 268] on button "show more" at bounding box center [772, 281] width 26 height 26
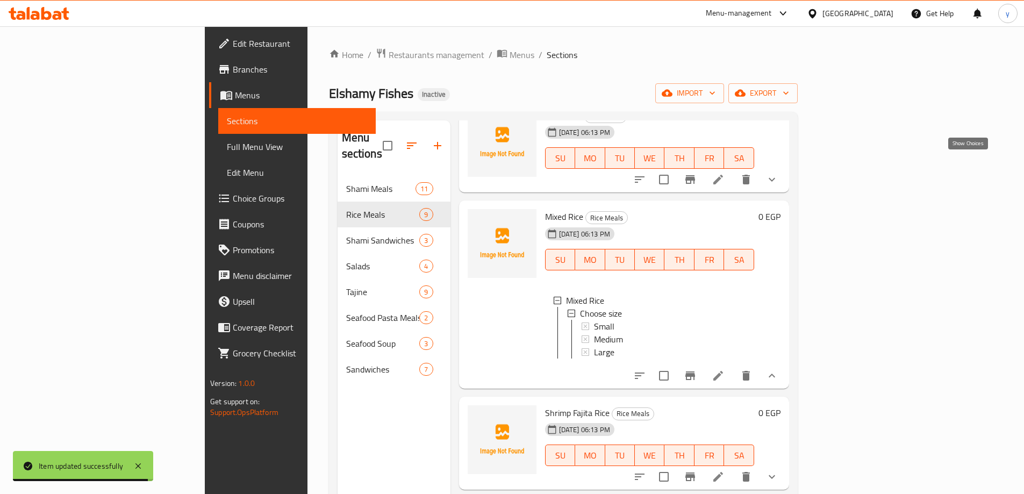
click at [778, 173] on icon "show more" at bounding box center [771, 179] width 13 height 13
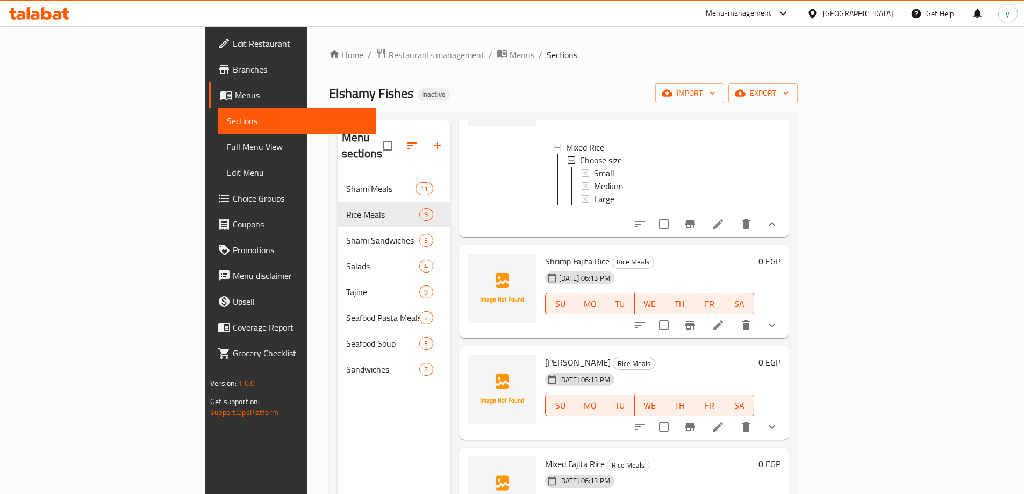
scroll to position [650, 0]
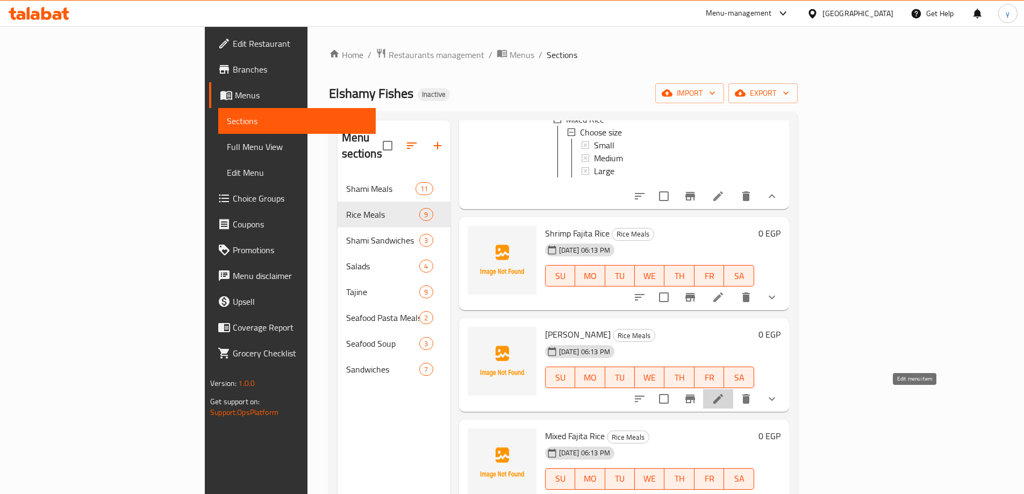
click at [724, 397] on icon at bounding box center [718, 398] width 13 height 13
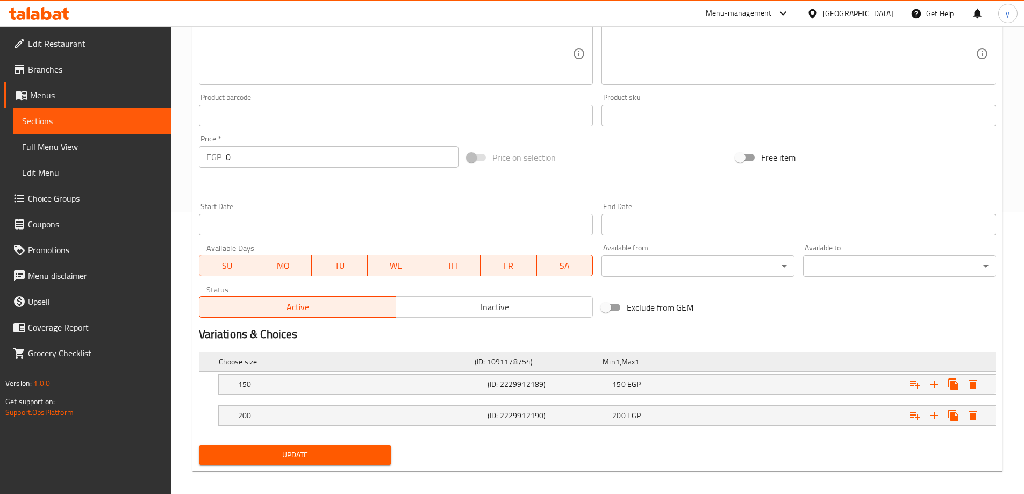
scroll to position [290, 0]
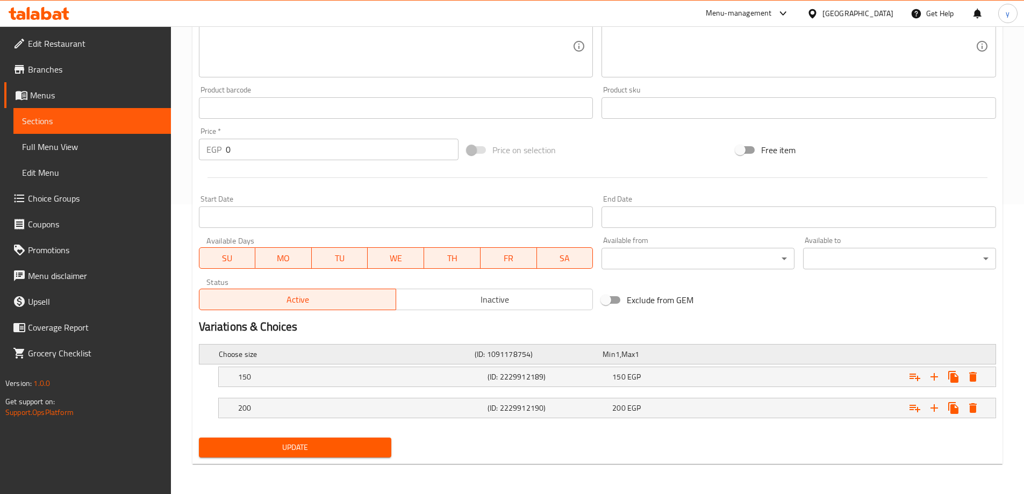
click at [512, 360] on h5 "(ID: 2229912189)" at bounding box center [537, 354] width 124 height 11
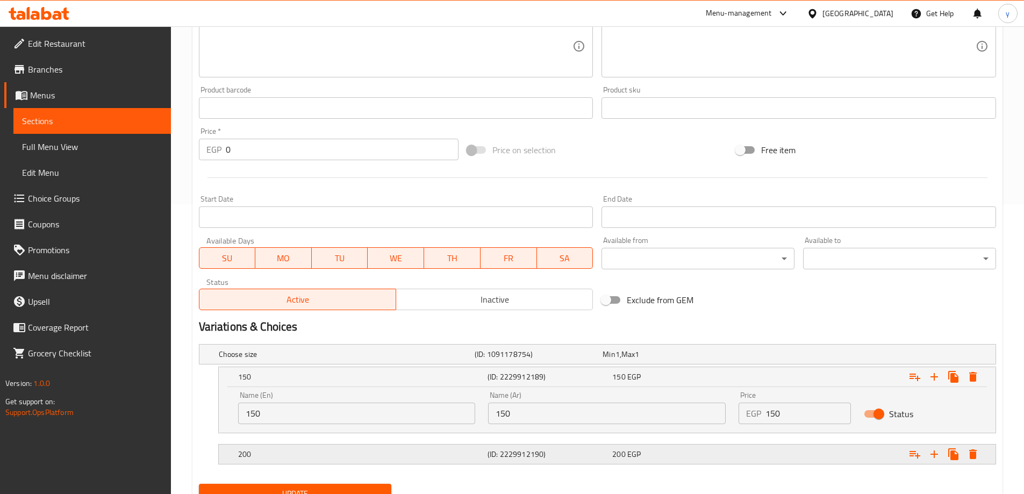
click at [465, 362] on div "200" at bounding box center [345, 354] width 256 height 15
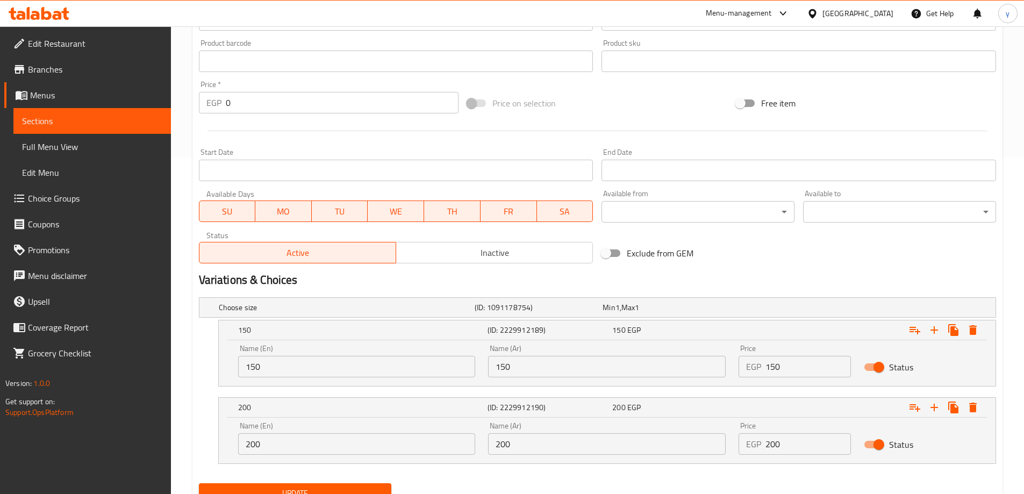
scroll to position [382, 0]
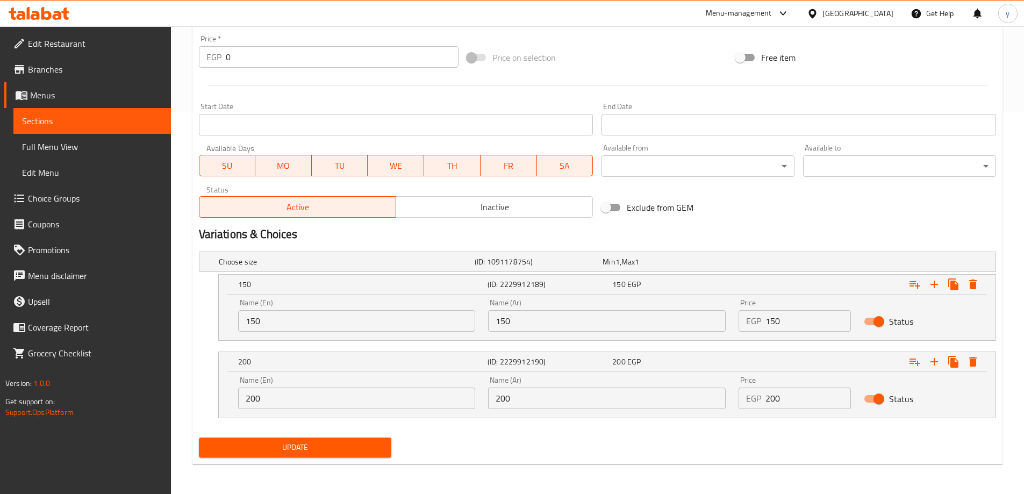
click at [514, 338] on div "Name (Ar) 150 Name (Ar)" at bounding box center [607, 315] width 250 height 46
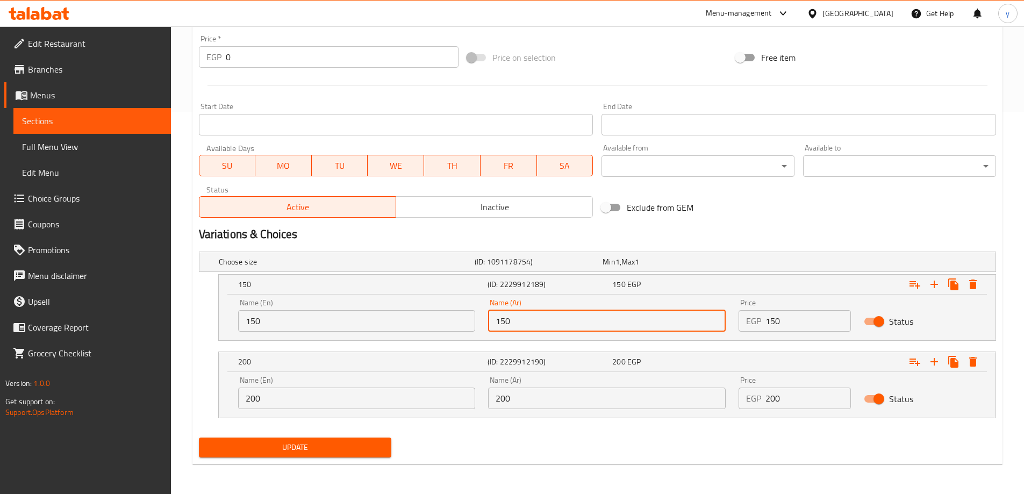
click at [520, 322] on input "150" at bounding box center [607, 320] width 238 height 21
click at [520, 322] on input "text" at bounding box center [607, 320] width 238 height 21
type input "وسط"
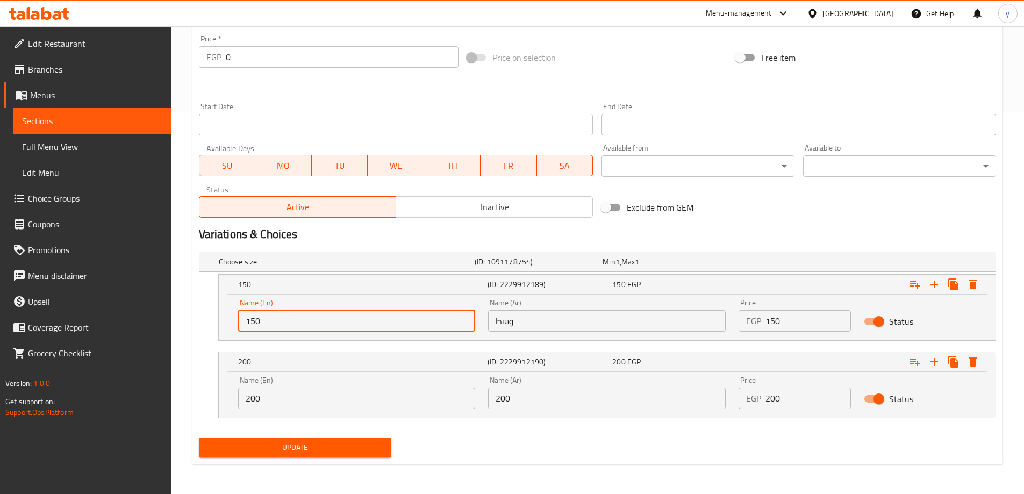
click at [384, 329] on input "150" at bounding box center [357, 320] width 238 height 21
click at [384, 329] on input "text" at bounding box center [357, 320] width 238 height 21
type input "Medium"
click at [561, 399] on input "200" at bounding box center [607, 397] width 238 height 21
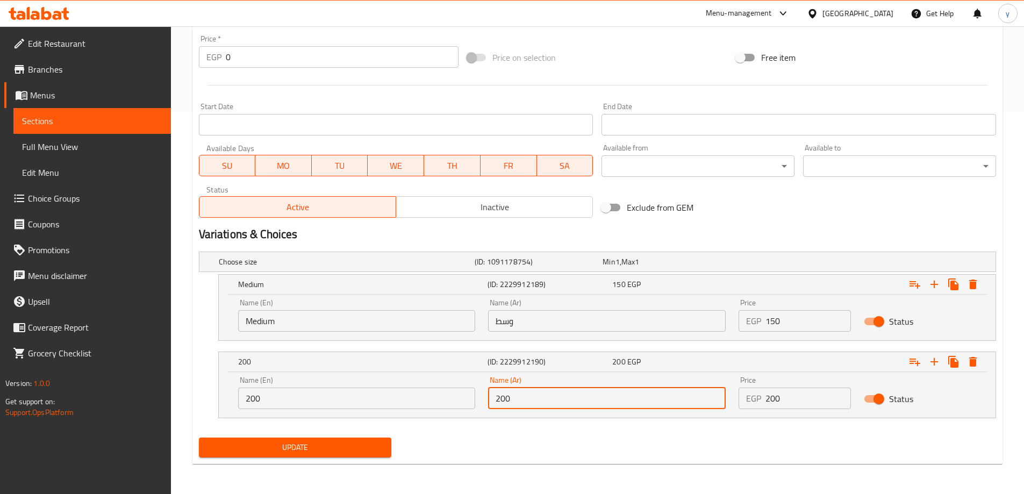
click at [561, 399] on input "200" at bounding box center [607, 397] width 238 height 21
click at [561, 399] on input "text" at bounding box center [607, 397] width 238 height 21
type input "كبير"
click at [388, 402] on input "200" at bounding box center [357, 397] width 238 height 21
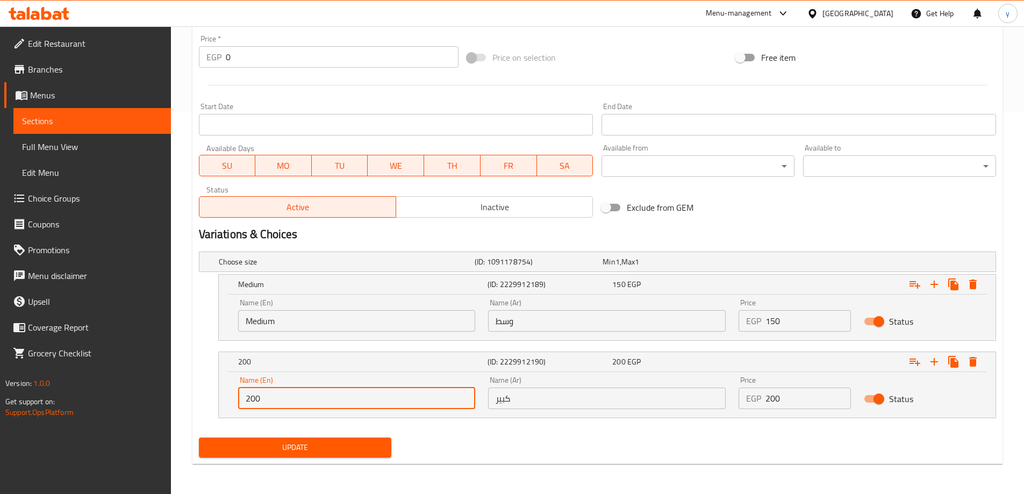
click at [388, 401] on input "200" at bounding box center [357, 397] width 238 height 21
click at [388, 401] on input "text" at bounding box center [357, 397] width 238 height 21
type input "Large"
click at [326, 454] on button "Update" at bounding box center [295, 447] width 193 height 20
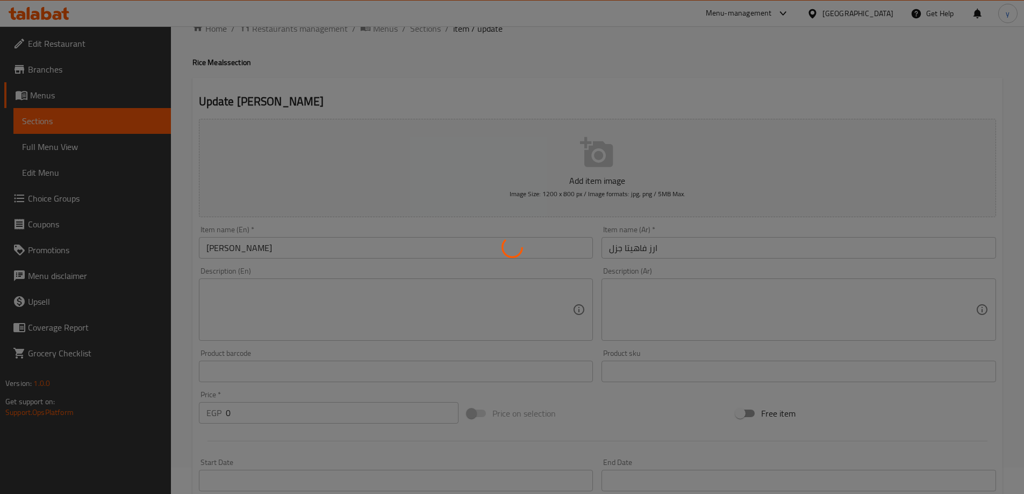
scroll to position [0, 0]
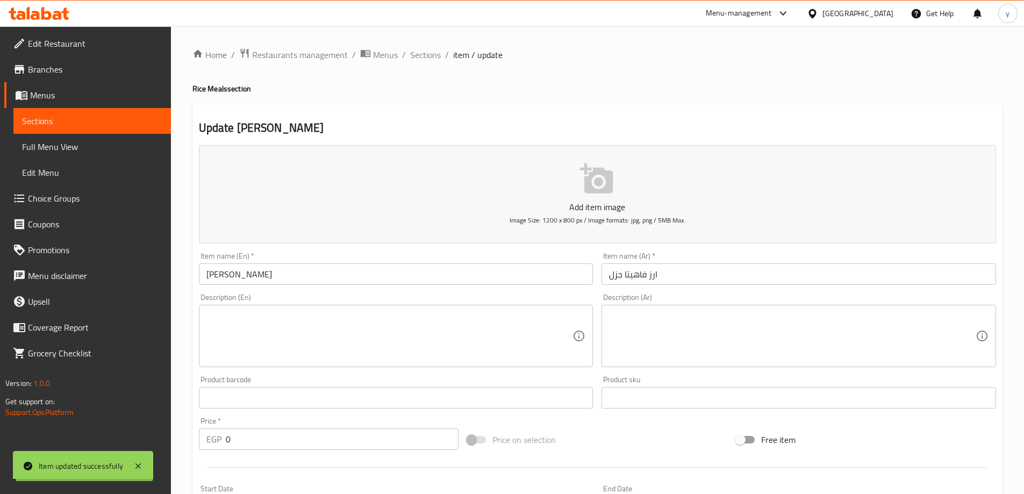
click at [424, 55] on span "Sections" at bounding box center [425, 54] width 31 height 13
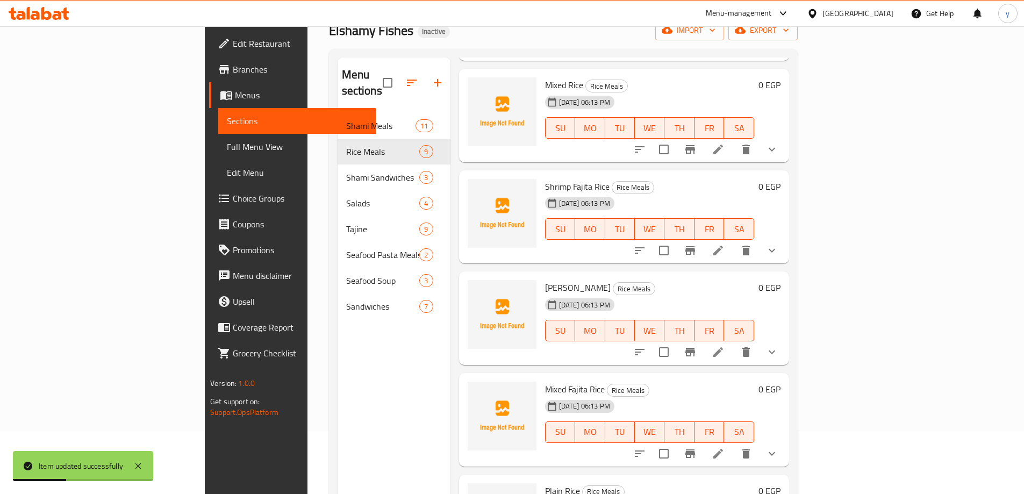
scroll to position [150, 0]
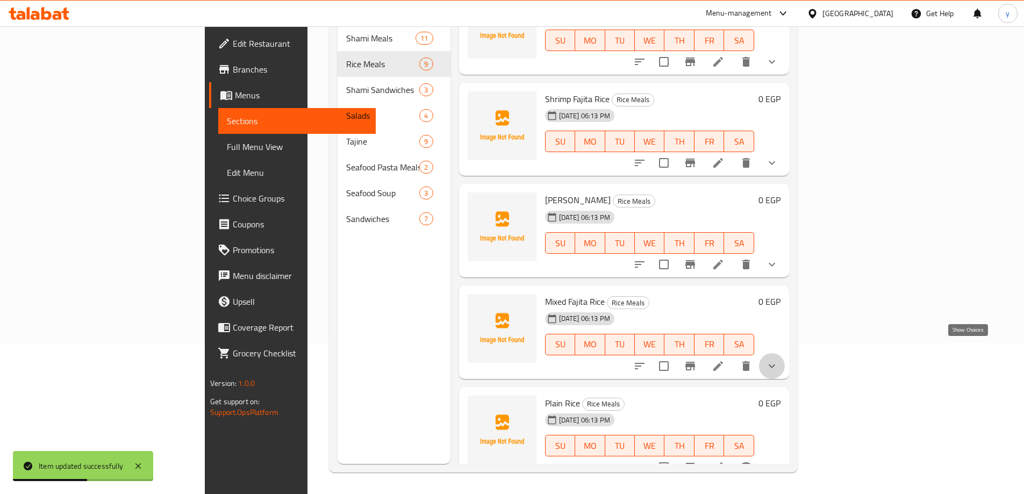
click at [778, 360] on icon "show more" at bounding box center [771, 366] width 13 height 13
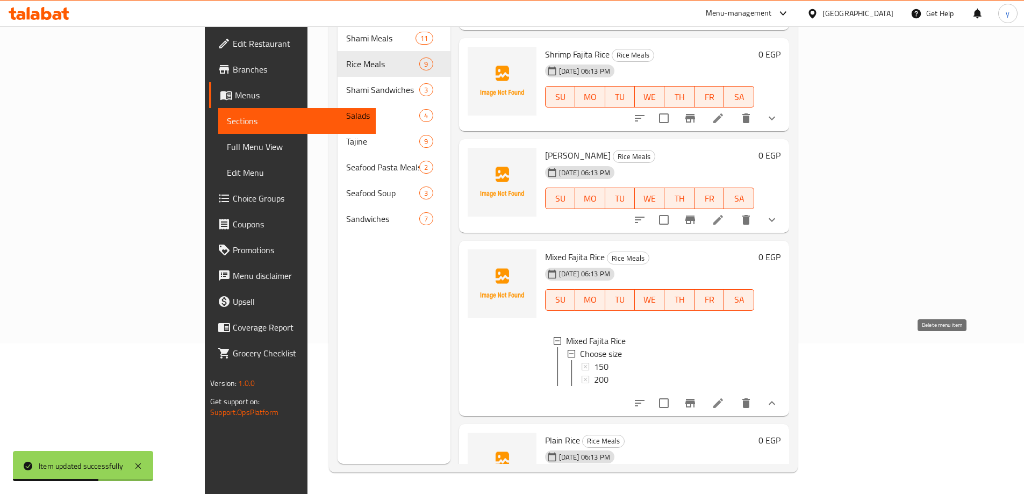
scroll to position [535, 0]
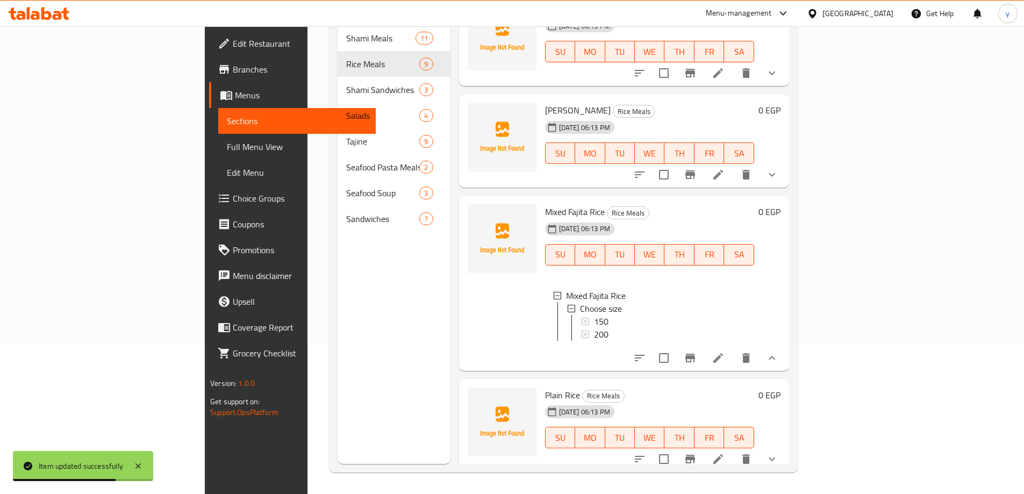
click at [778, 453] on icon "show more" at bounding box center [771, 459] width 13 height 13
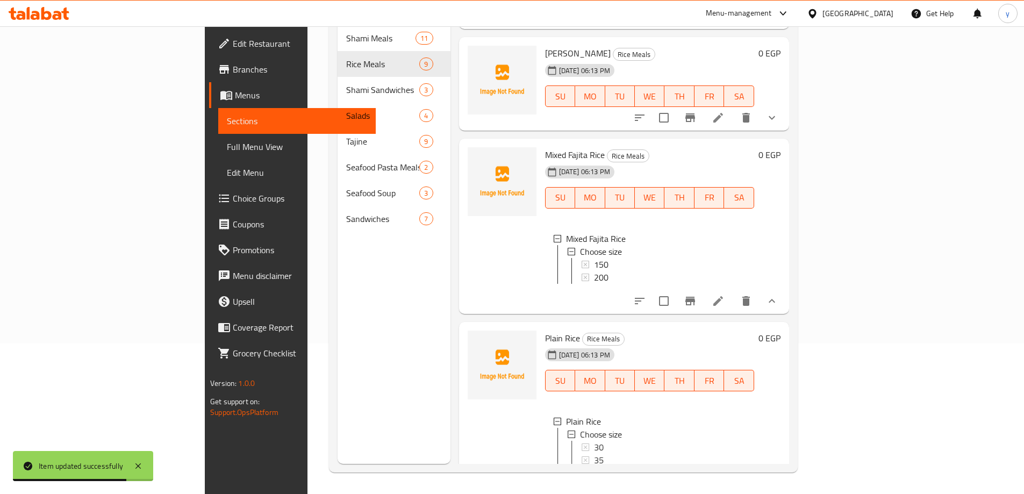
scroll to position [637, 0]
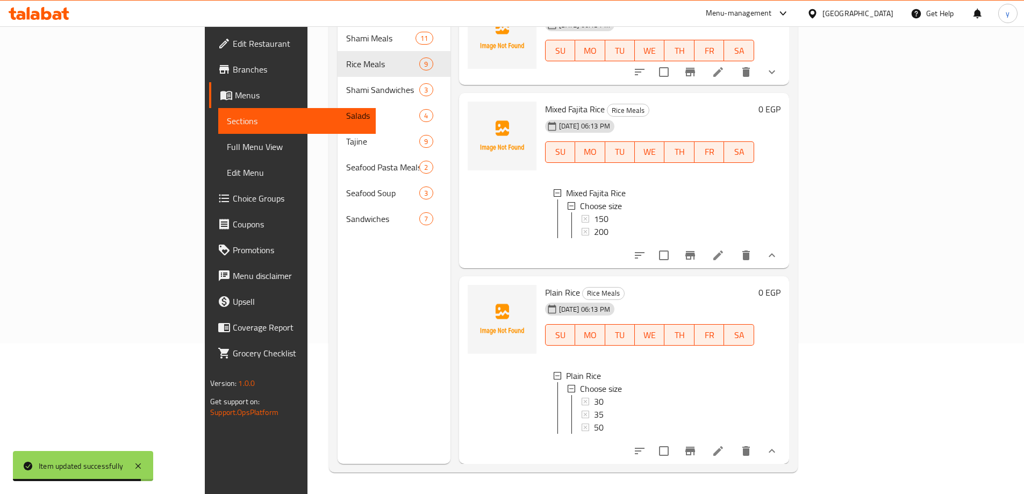
click at [724, 447] on icon at bounding box center [718, 450] width 13 height 13
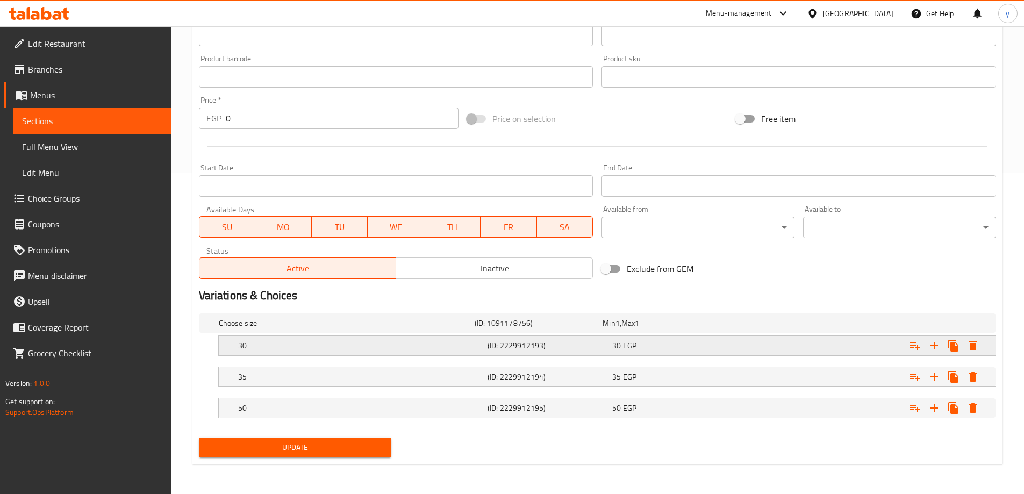
click at [579, 328] on h5 "(ID: 2229912193)" at bounding box center [537, 323] width 124 height 11
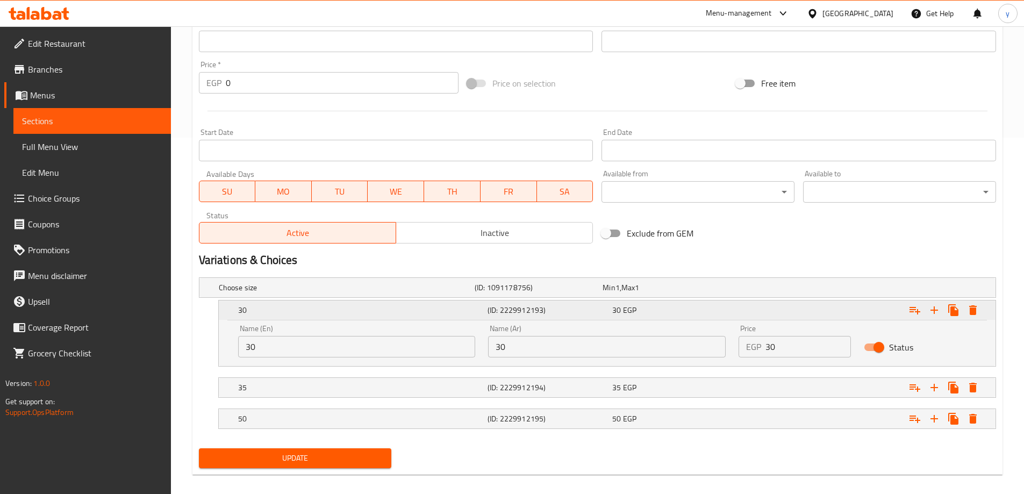
scroll to position [367, 0]
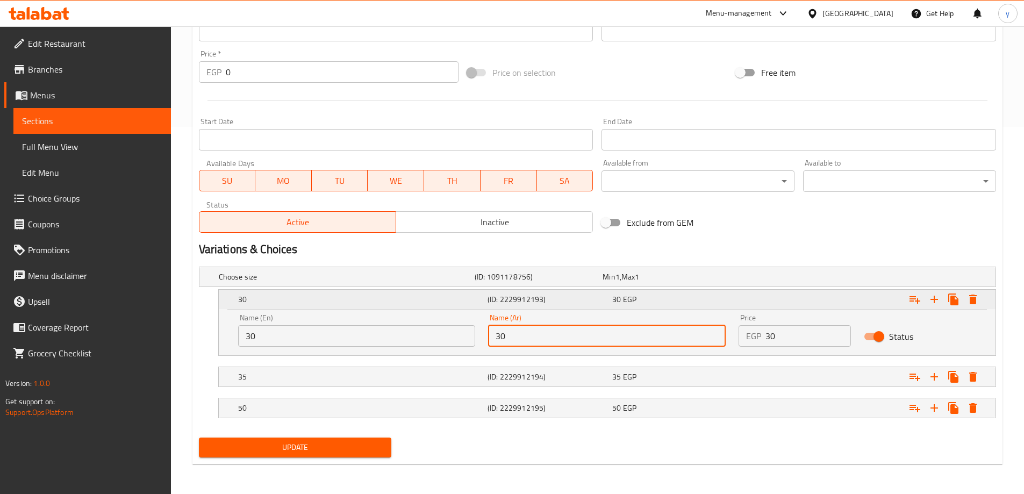
click at [579, 342] on input "30" at bounding box center [607, 335] width 238 height 21
click at [563, 284] on div "(ID: 2229912194)" at bounding box center [536, 276] width 128 height 15
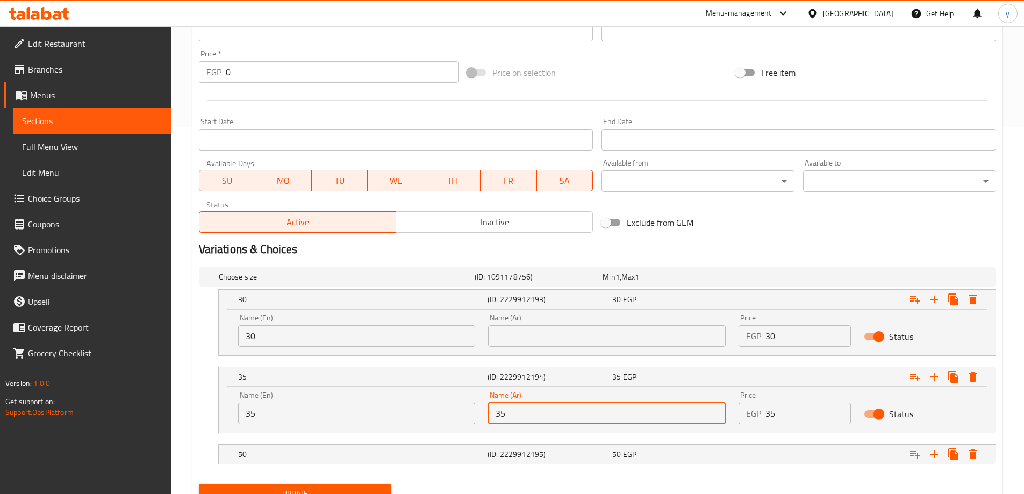
click at [540, 421] on input "35" at bounding box center [607, 413] width 238 height 21
click at [361, 328] on input "30" at bounding box center [357, 335] width 238 height 21
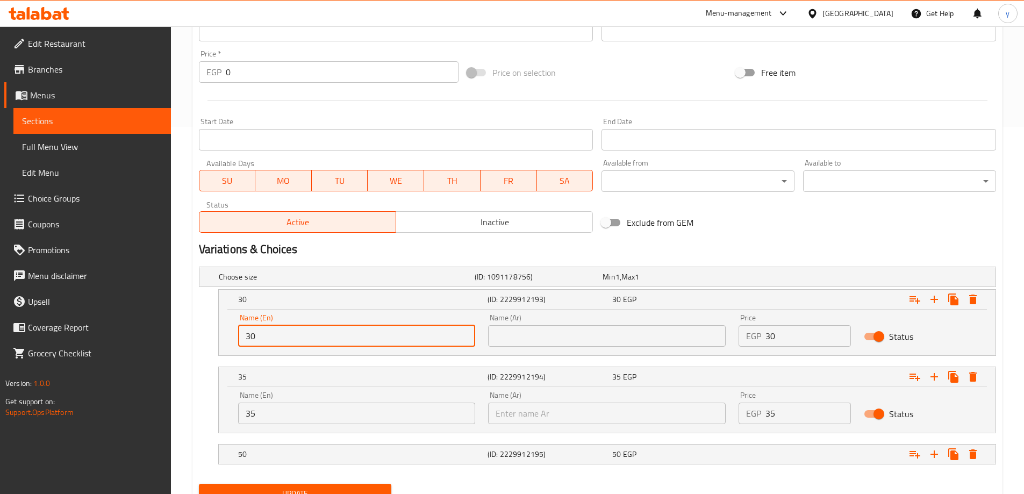
click at [361, 328] on input "30" at bounding box center [357, 335] width 238 height 21
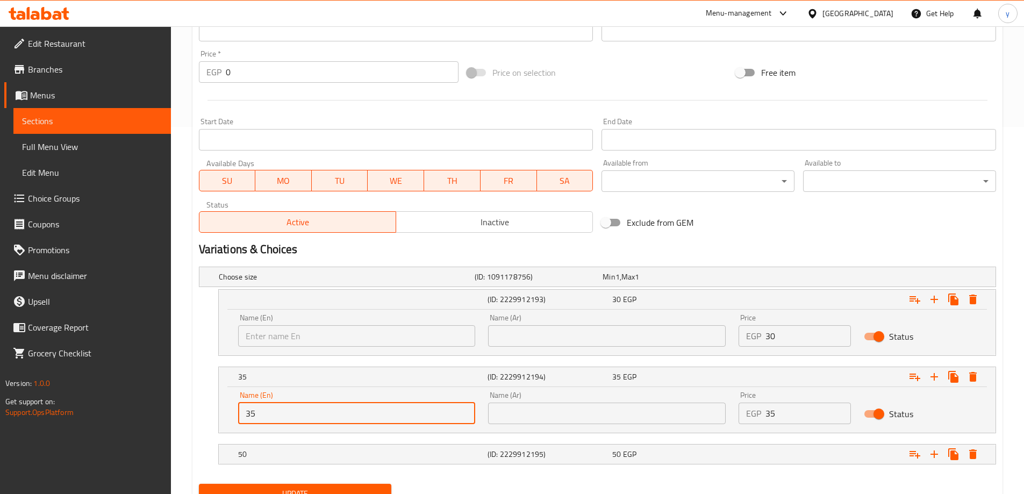
drag, startPoint x: 320, startPoint y: 403, endPoint x: 318, endPoint y: 412, distance: 10.0
click at [320, 404] on input "35" at bounding box center [357, 413] width 238 height 21
click at [318, 412] on input "35" at bounding box center [357, 413] width 238 height 21
click at [494, 282] on h5 "(ID: 2229912195)" at bounding box center [537, 276] width 124 height 11
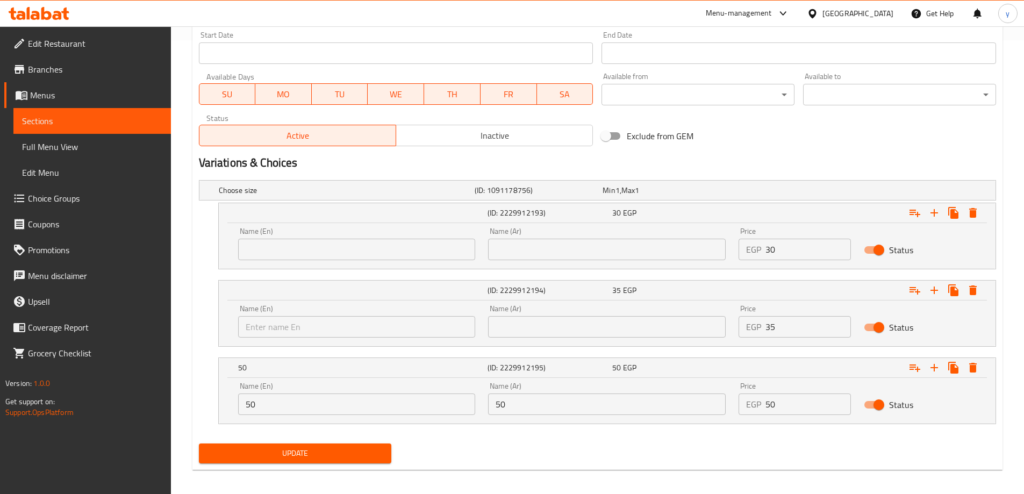
scroll to position [459, 0]
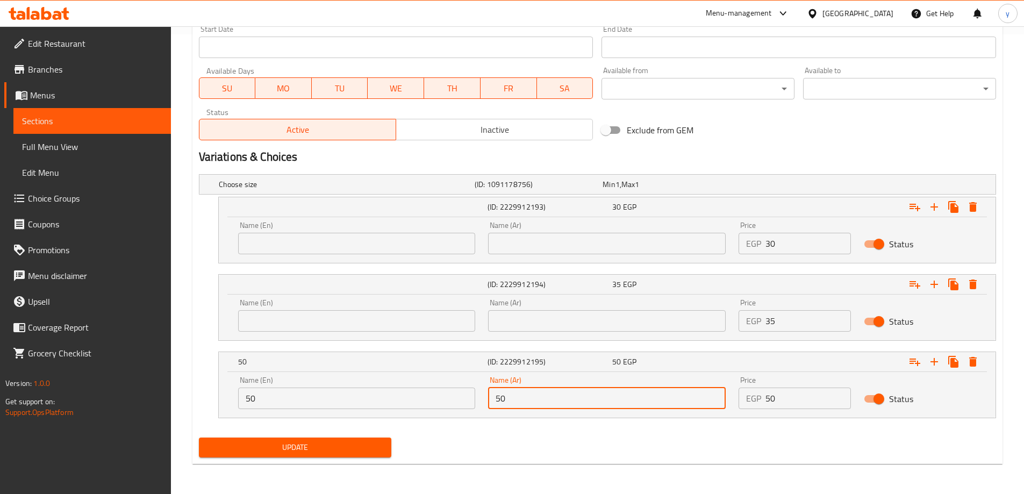
click at [551, 405] on input "50" at bounding box center [607, 397] width 238 height 21
click at [551, 405] on input "text" at bounding box center [607, 397] width 238 height 21
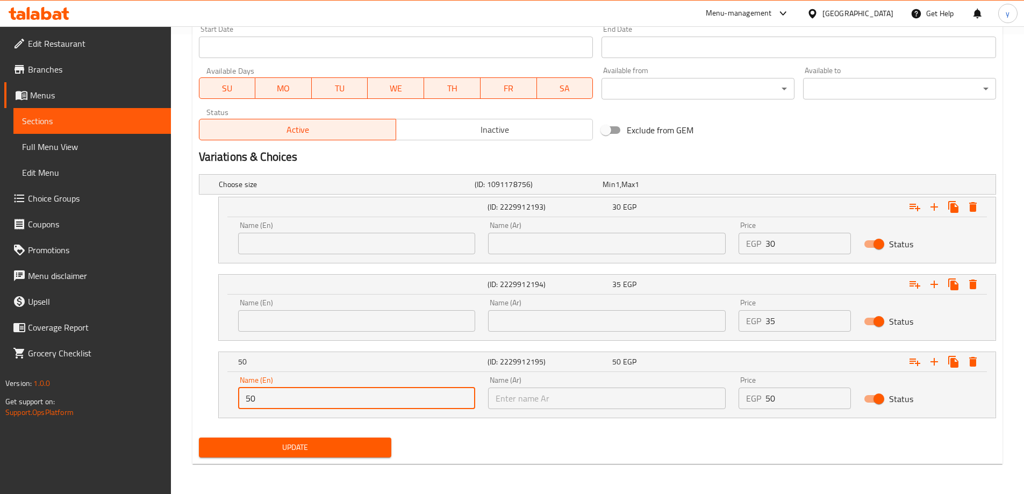
click at [344, 402] on input "50" at bounding box center [357, 397] width 238 height 21
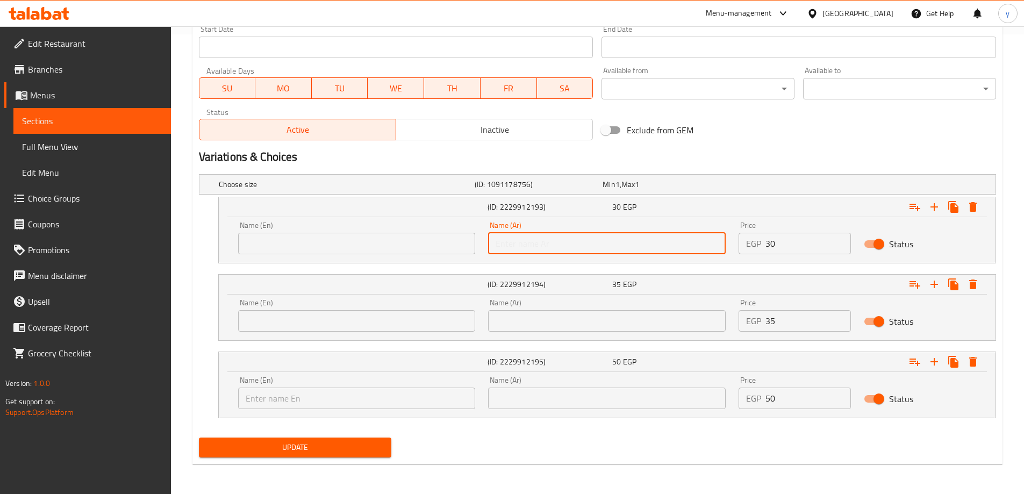
click at [565, 234] on input "text" at bounding box center [607, 243] width 238 height 21
type input "صغير"
click at [339, 253] on input "text" at bounding box center [357, 243] width 238 height 21
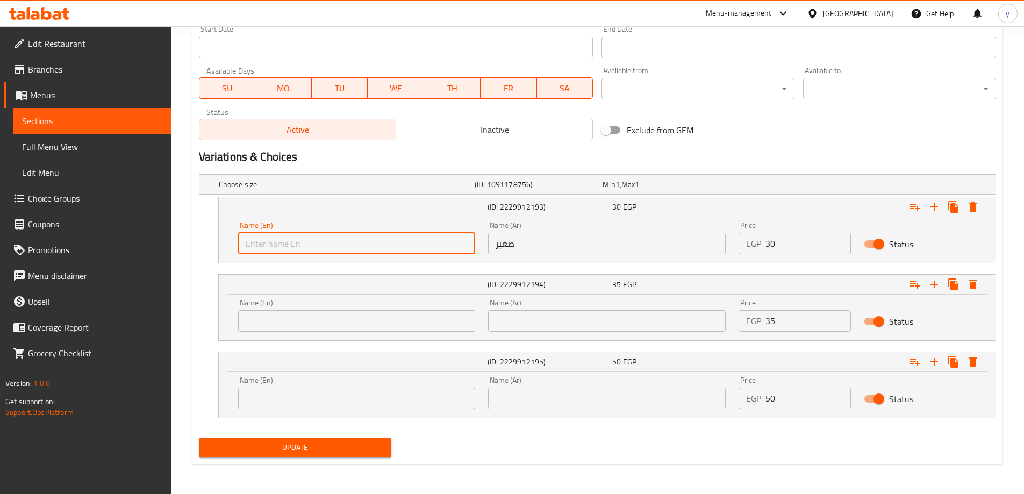
type input "Small"
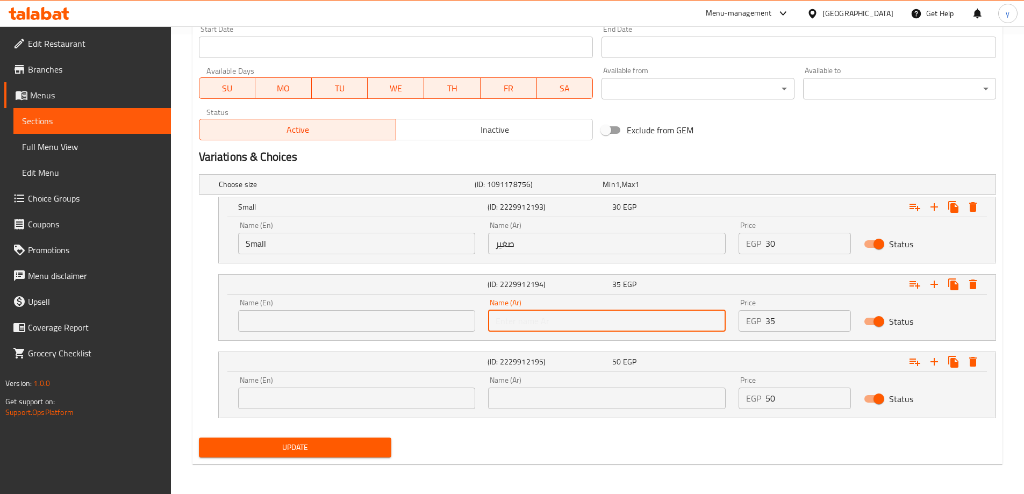
click at [541, 310] on input "text" at bounding box center [607, 320] width 238 height 21
type input "وسط"
click at [423, 326] on input "text" at bounding box center [357, 320] width 238 height 21
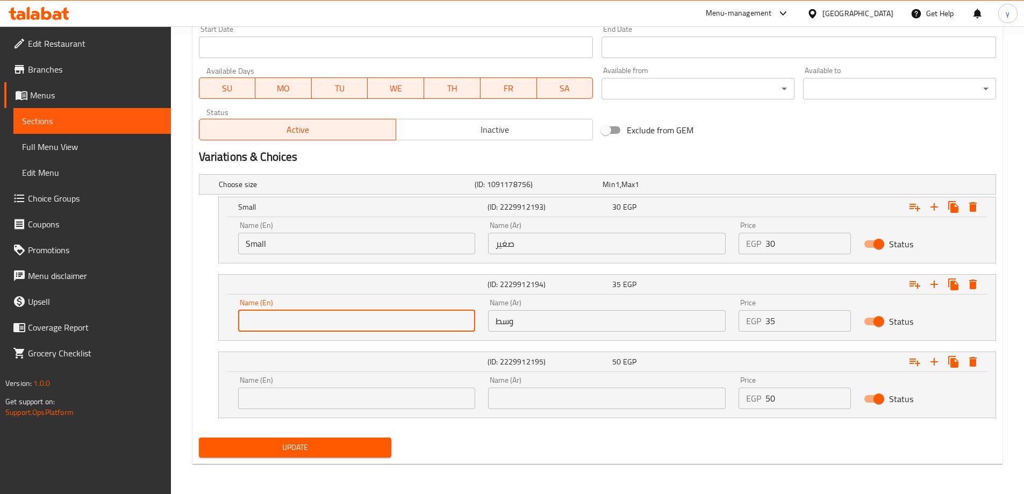
type input "Medium"
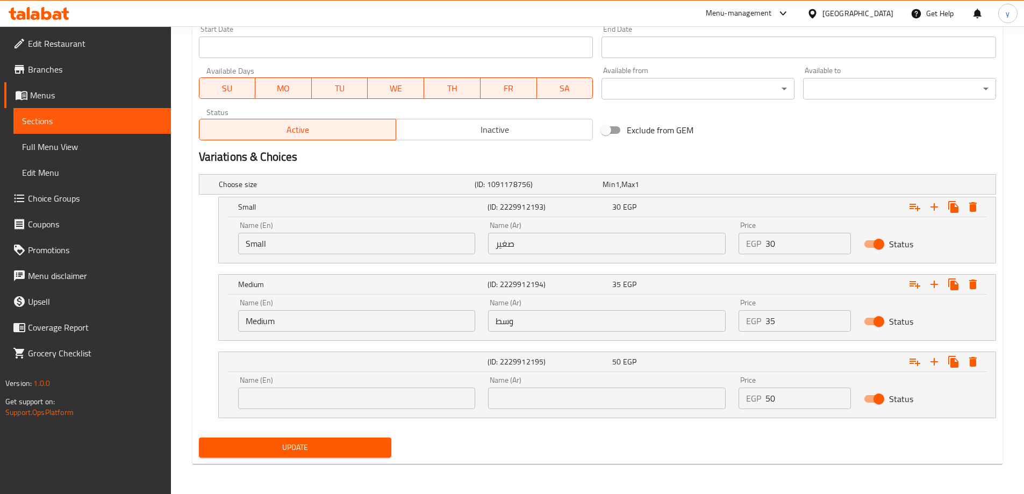
click at [622, 386] on div "Name (Ar) Name (Ar)" at bounding box center [607, 392] width 238 height 33
click at [616, 398] on input "text" at bounding box center [607, 397] width 238 height 21
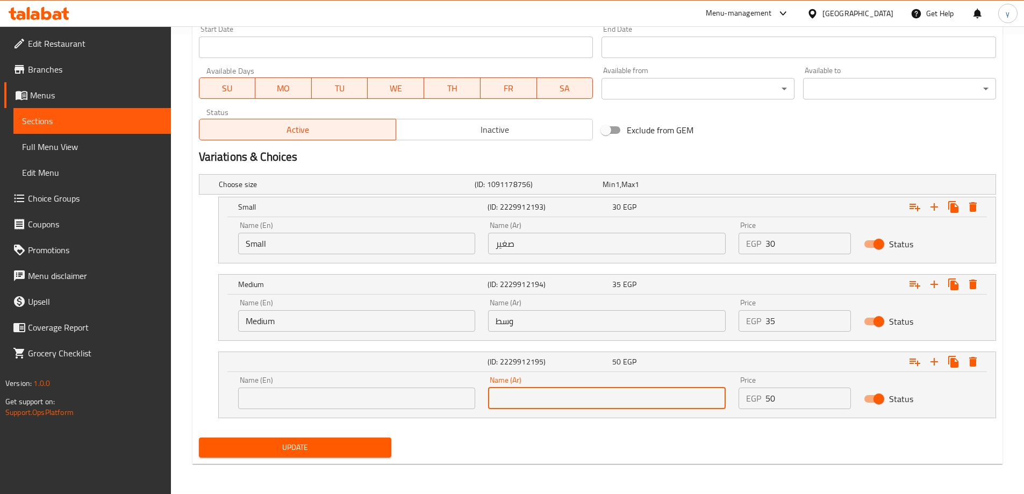
type input "كبير"
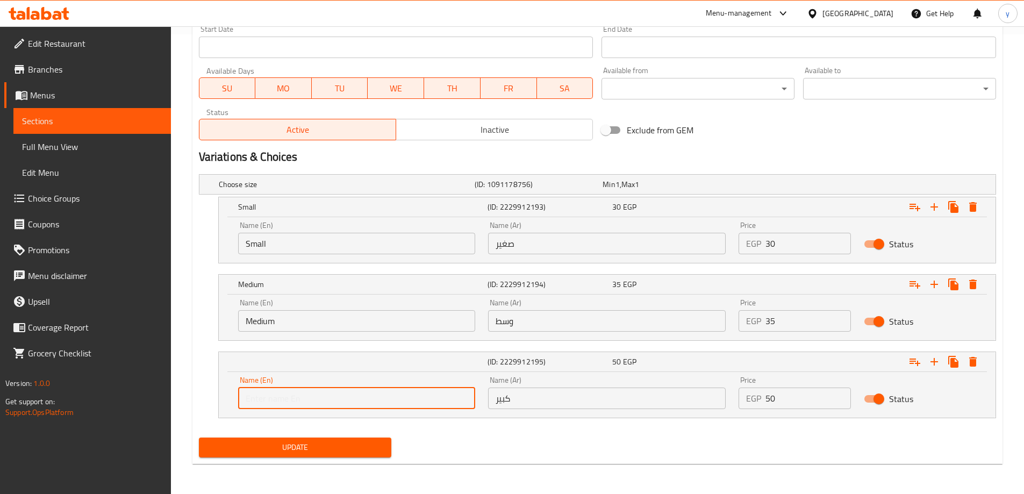
click at [313, 389] on input "text" at bounding box center [357, 397] width 238 height 21
type input "Large"
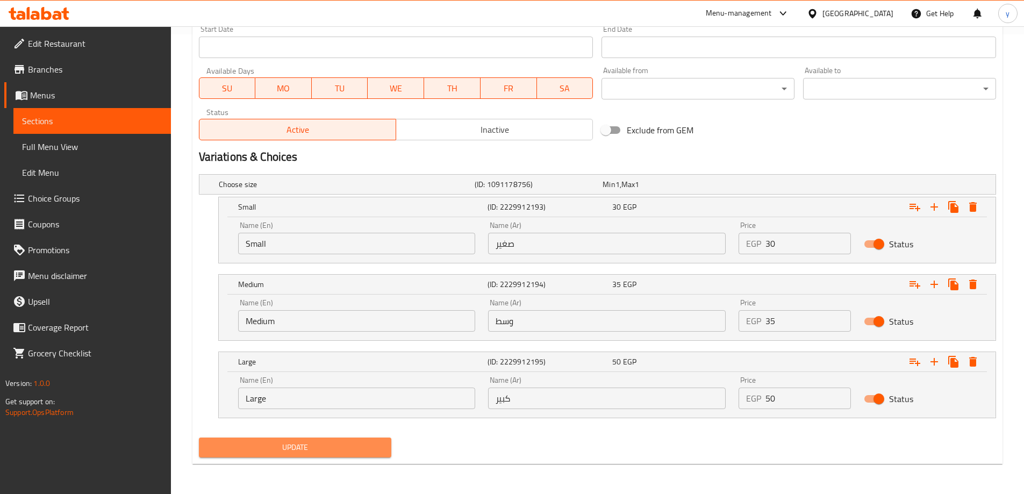
click at [297, 453] on span "Update" at bounding box center [295, 447] width 176 height 13
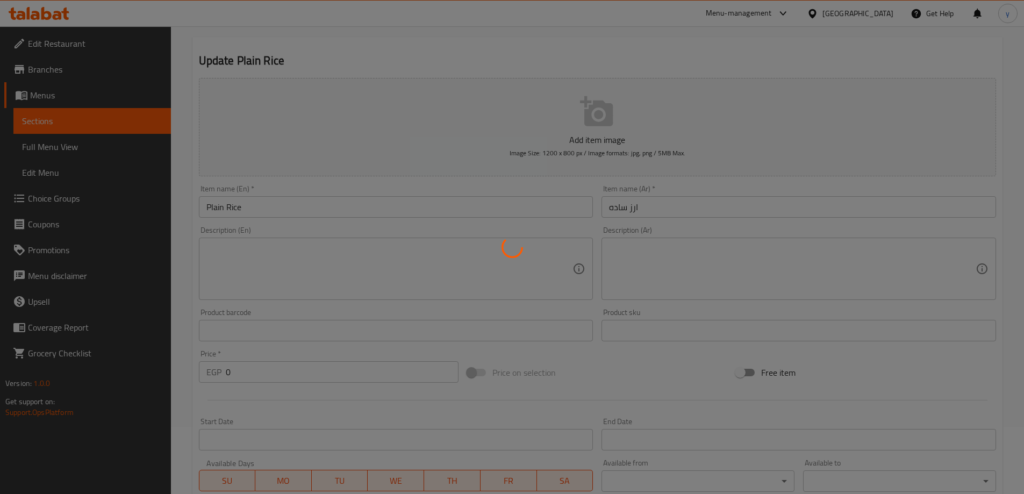
scroll to position [0, 0]
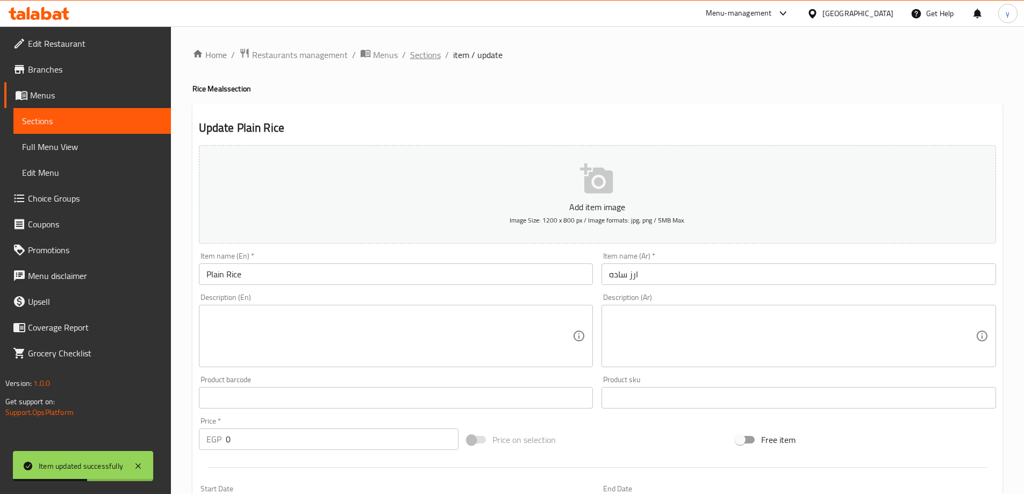
click at [433, 53] on span "Sections" at bounding box center [425, 54] width 31 height 13
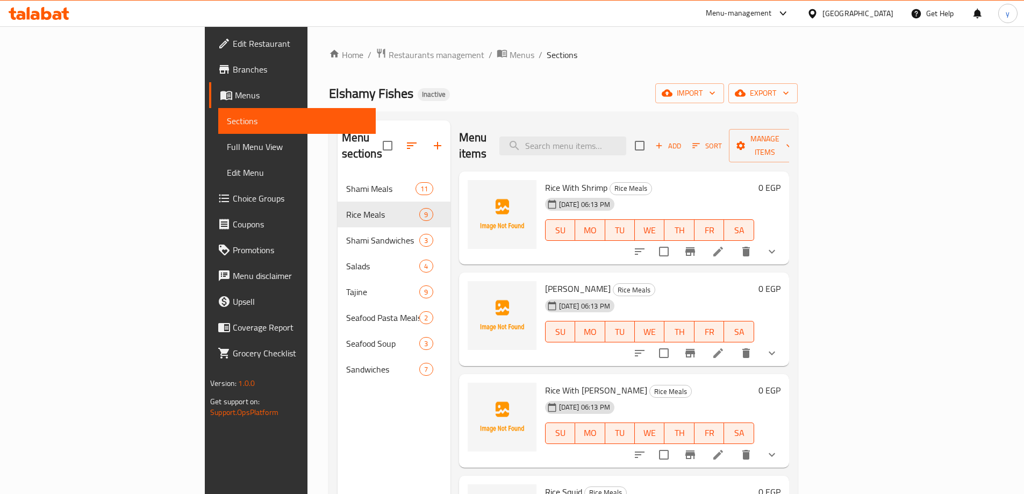
click at [612, 125] on div "Menu items Add Sort Manage items" at bounding box center [624, 145] width 330 height 51
click at [612, 137] on input "search" at bounding box center [562, 146] width 127 height 19
paste input "Shrimp and Squid Loaf"
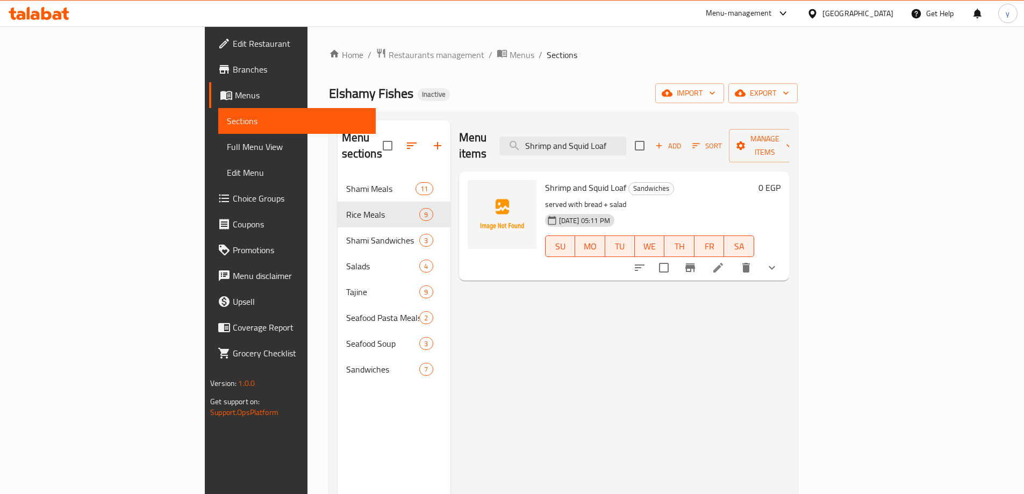
type input "Shrimp and Squid Loaf"
click at [724, 261] on icon at bounding box center [718, 267] width 13 height 13
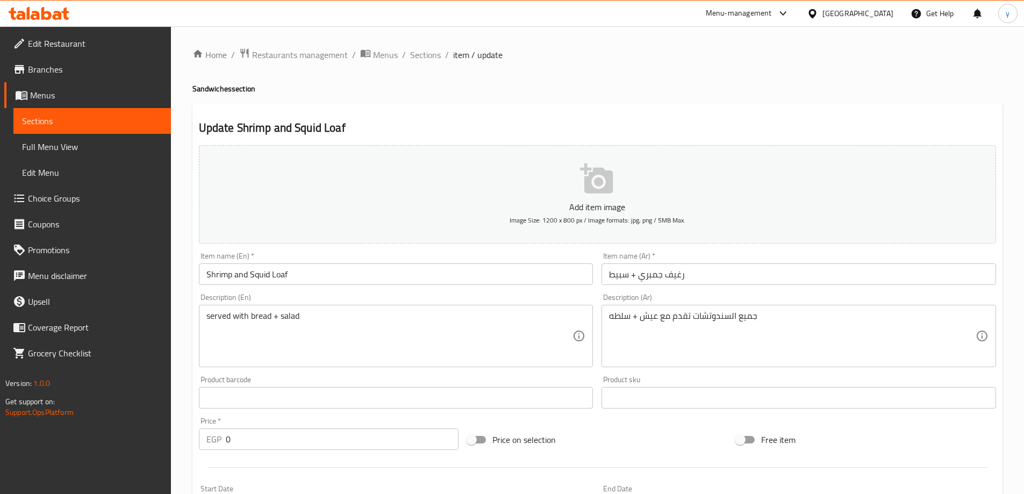
click at [241, 277] on input "Shrimp and Squid Loaf" at bounding box center [396, 273] width 394 height 21
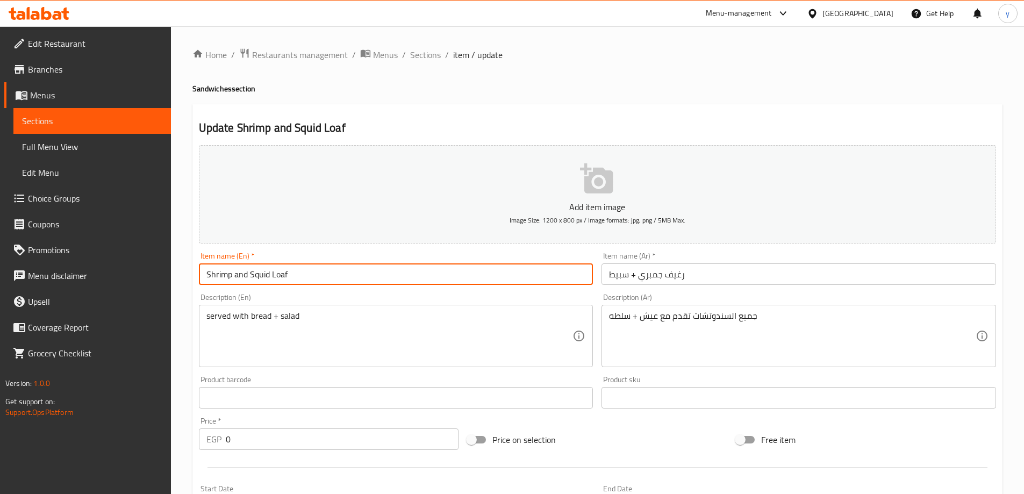
click at [241, 277] on input "Shrimp and Squid Loaf" at bounding box center [396, 273] width 394 height 21
type input "Shrimp + Squid Loaf"
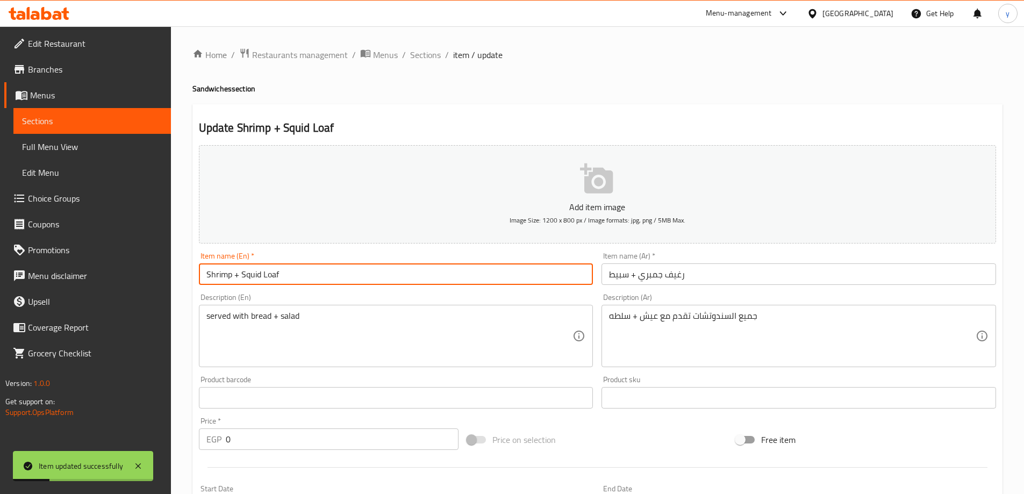
click at [426, 60] on span "Sections" at bounding box center [425, 54] width 31 height 13
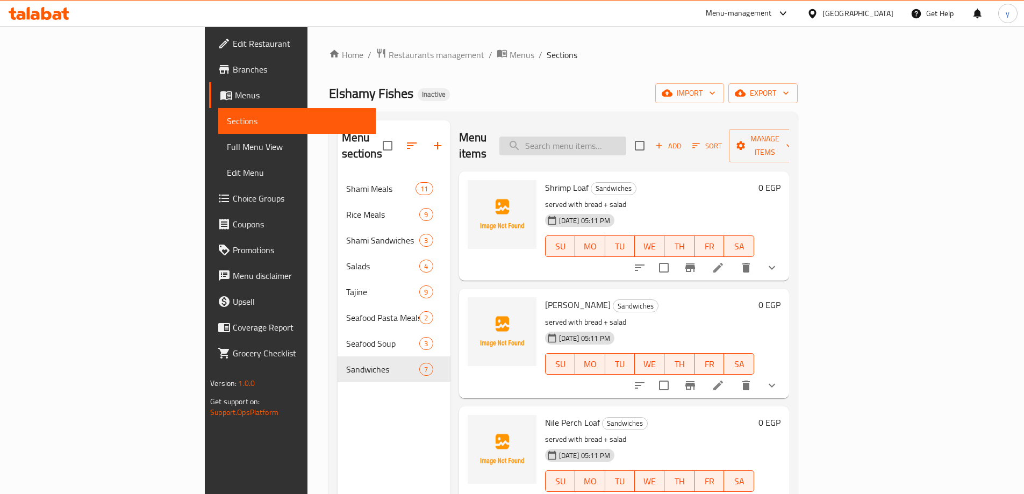
click at [662, 126] on div "Menu items Add Sort Manage items" at bounding box center [624, 145] width 330 height 51
paste input "رغيف جمبري + سبيط"
click at [626, 137] on input "رغيف جمبري + سبيط" at bounding box center [562, 146] width 127 height 19
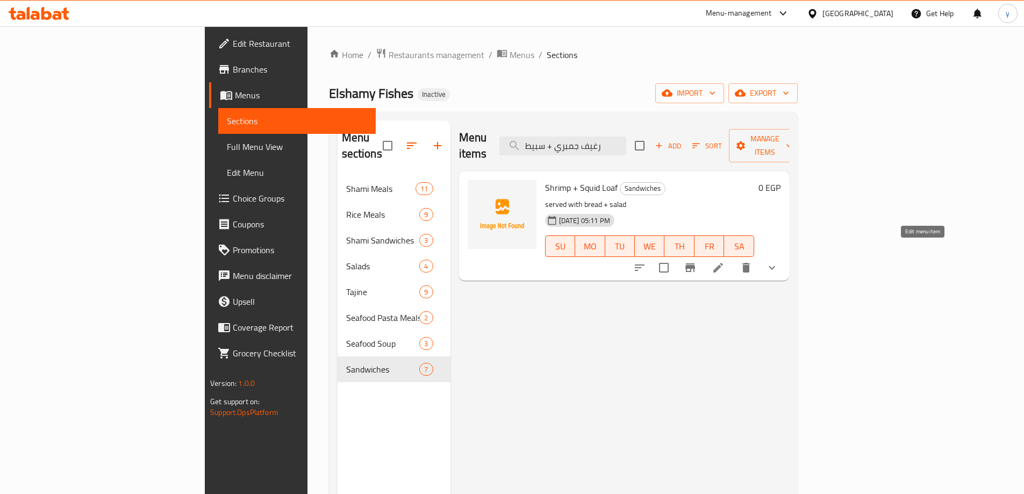
type input "رغيف جمبري + سبيط"
click at [724, 261] on icon at bounding box center [718, 267] width 13 height 13
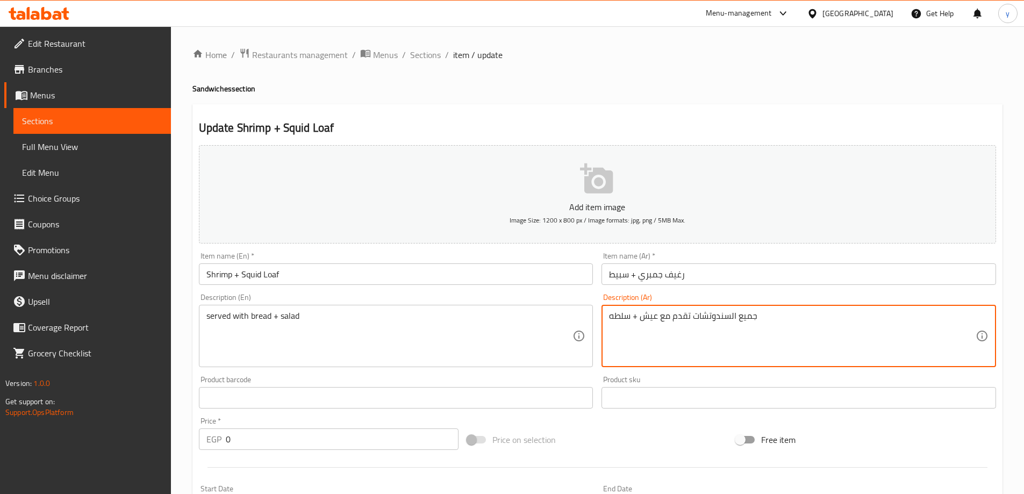
drag, startPoint x: 694, startPoint y: 316, endPoint x: 816, endPoint y: 320, distance: 122.6
click at [816, 320] on textarea "جميع السندوتشات تقدم مع عيش + سلطه" at bounding box center [792, 336] width 367 height 51
type textarea "تقدم مع عيش + سلطه"
click at [779, 271] on input "رغيف جمبري + سبيط" at bounding box center [798, 273] width 394 height 21
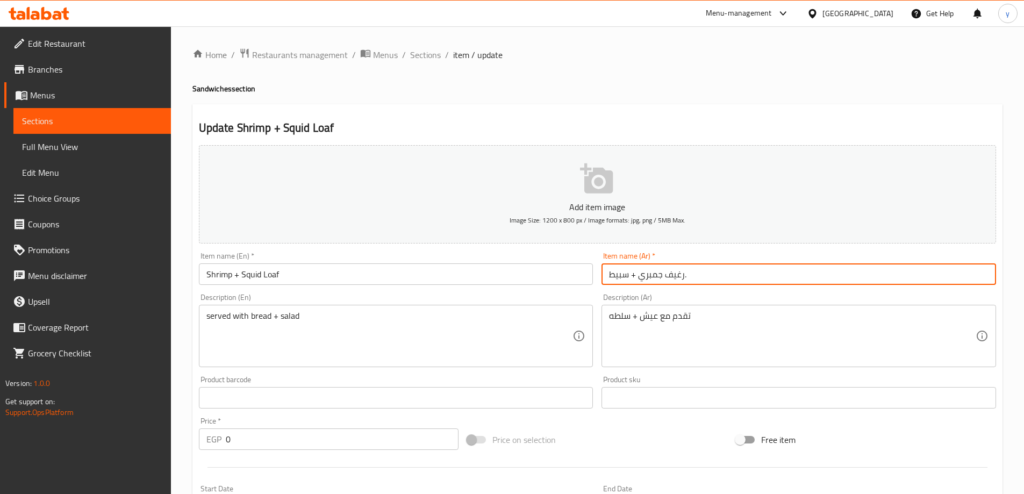
type input "رغيف جمبري + سبيط"
click at [418, 55] on span "Sections" at bounding box center [425, 54] width 31 height 13
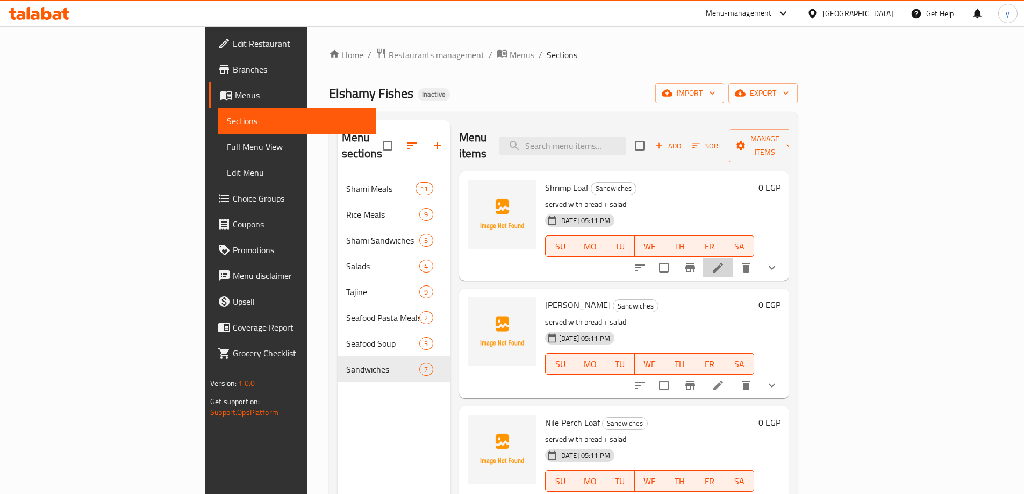
click at [733, 258] on li at bounding box center [718, 267] width 30 height 19
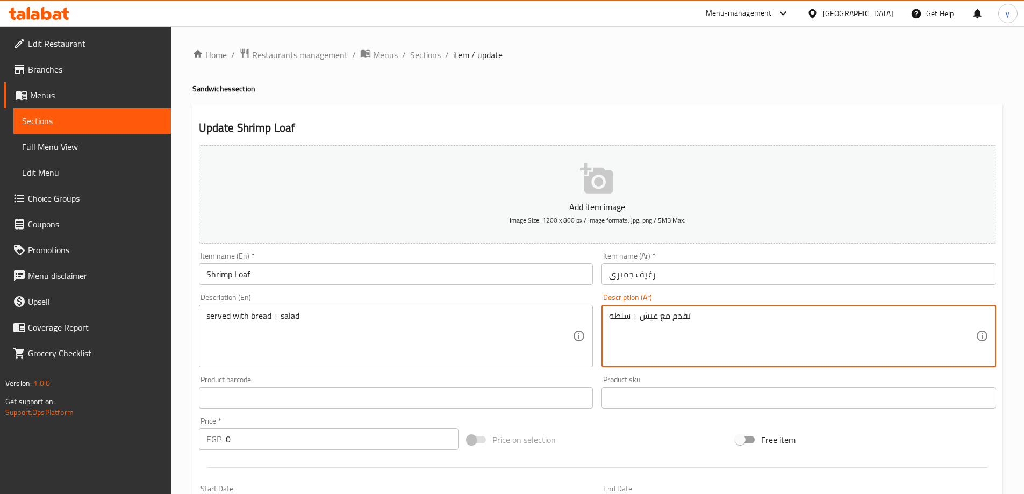
drag, startPoint x: 692, startPoint y: 317, endPoint x: 804, endPoint y: 325, distance: 112.0
type textarea "تقدم مع عيش + سلطه"
click at [726, 263] on div "Item name (Ar)   * رغيف جمبري Item name (Ar) *" at bounding box center [798, 268] width 394 height 33
click at [735, 327] on textarea "تقدم مع عيش + سلطه" at bounding box center [792, 336] width 367 height 51
click at [676, 274] on input "رغيف جمبري" at bounding box center [798, 273] width 394 height 21
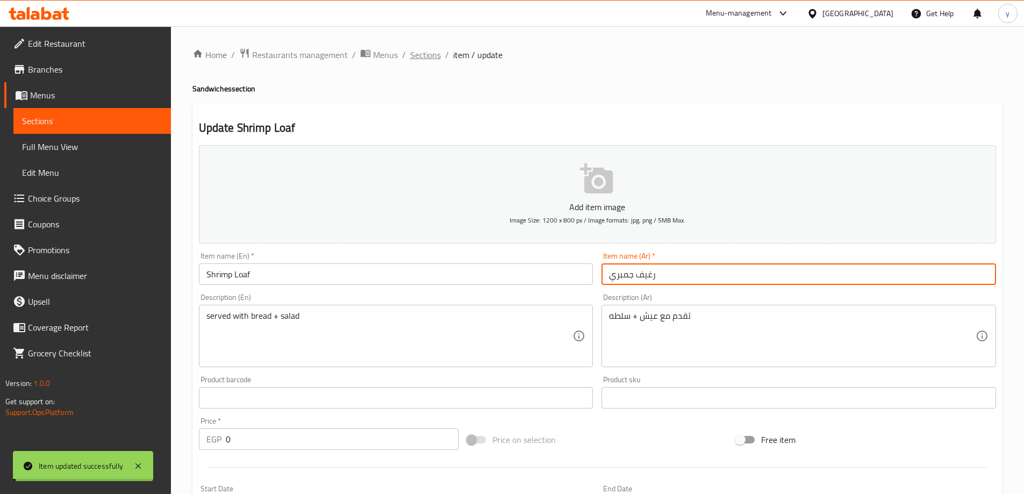
click at [418, 56] on span "Sections" at bounding box center [425, 54] width 31 height 13
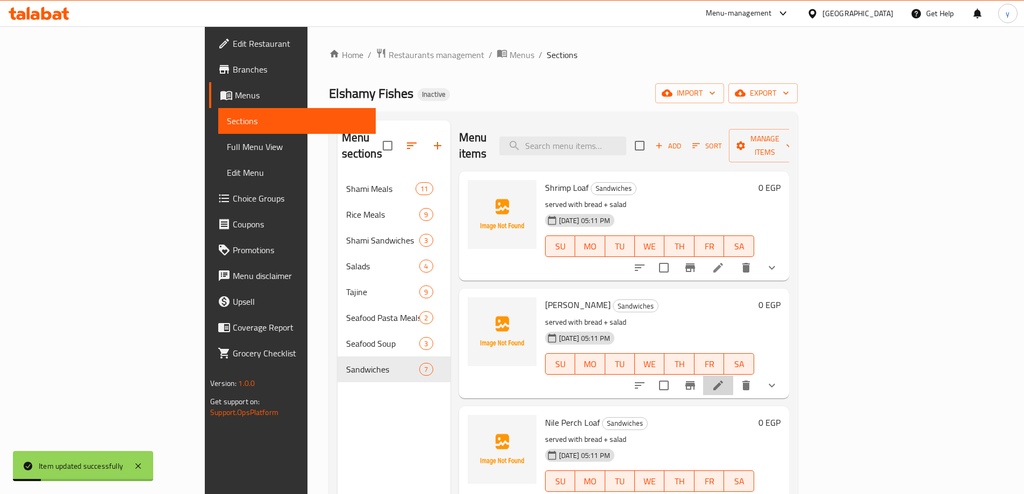
click at [733, 376] on li at bounding box center [718, 385] width 30 height 19
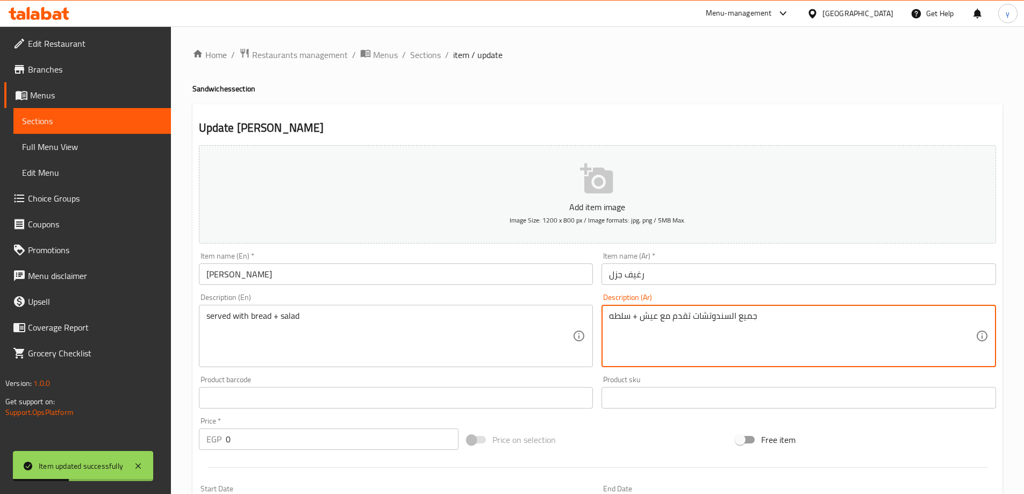
drag, startPoint x: 696, startPoint y: 319, endPoint x: 713, endPoint y: 325, distance: 17.7
drag, startPoint x: 692, startPoint y: 317, endPoint x: 793, endPoint y: 318, distance: 101.0
type textarea "تقدم مع عيش + سلطه"
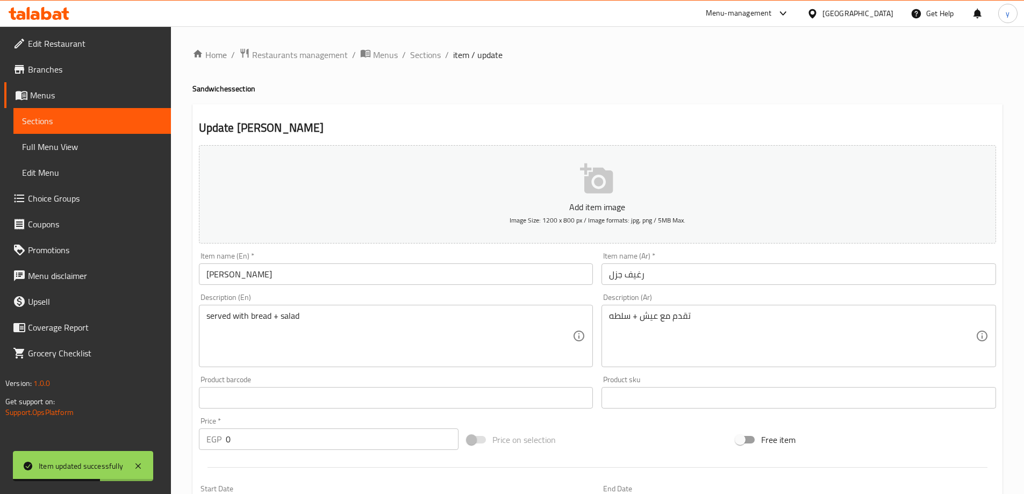
click at [704, 262] on div "Item name (Ar)   * رغيف جزل Item name (Ar) *" at bounding box center [798, 268] width 394 height 33
click at [702, 267] on div "Home / Restaurants management / Menus / Sections / item / update Sandwiches sec…" at bounding box center [597, 420] width 810 height 745
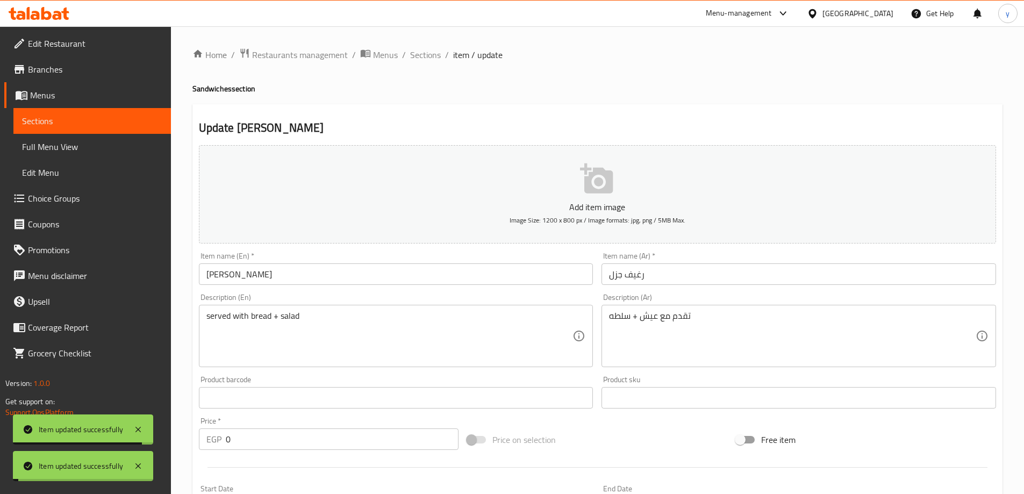
click at [422, 56] on span "Sections" at bounding box center [425, 54] width 31 height 13
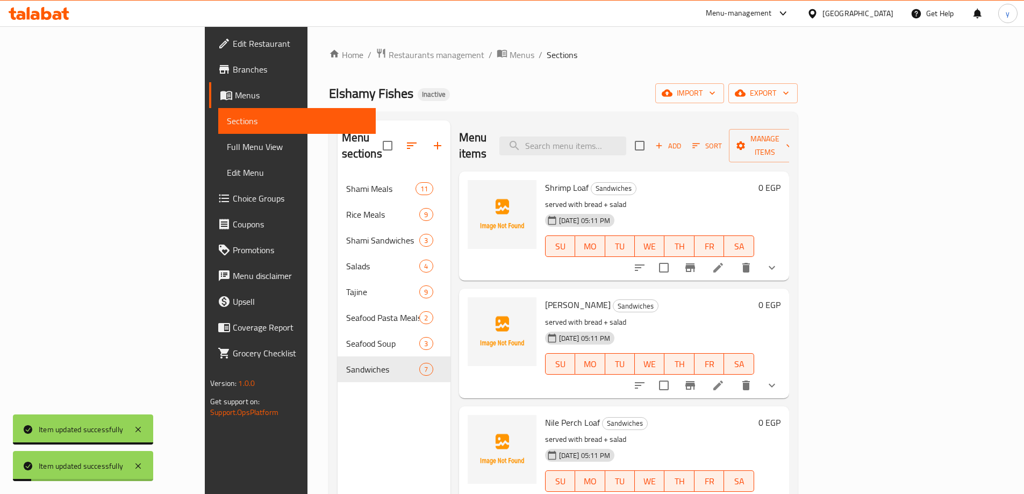
scroll to position [161, 0]
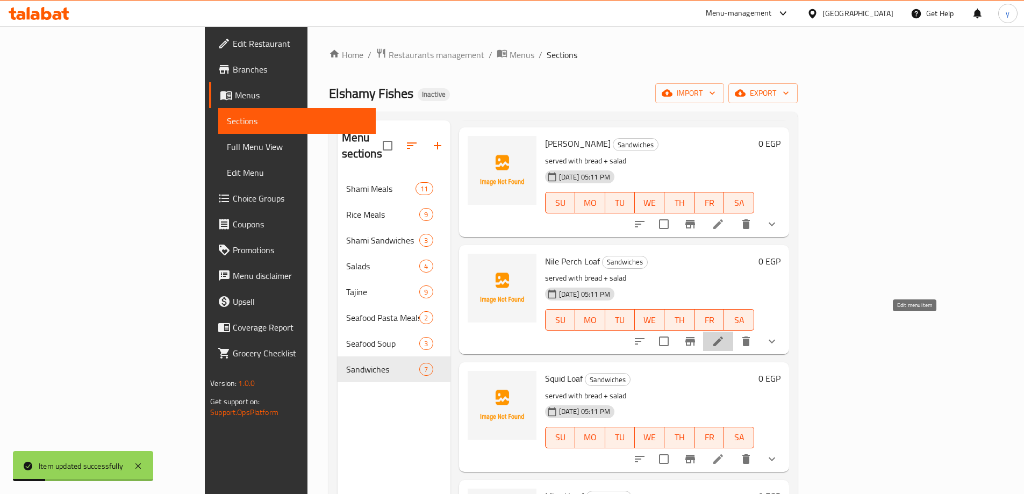
click at [724, 335] on icon at bounding box center [718, 341] width 13 height 13
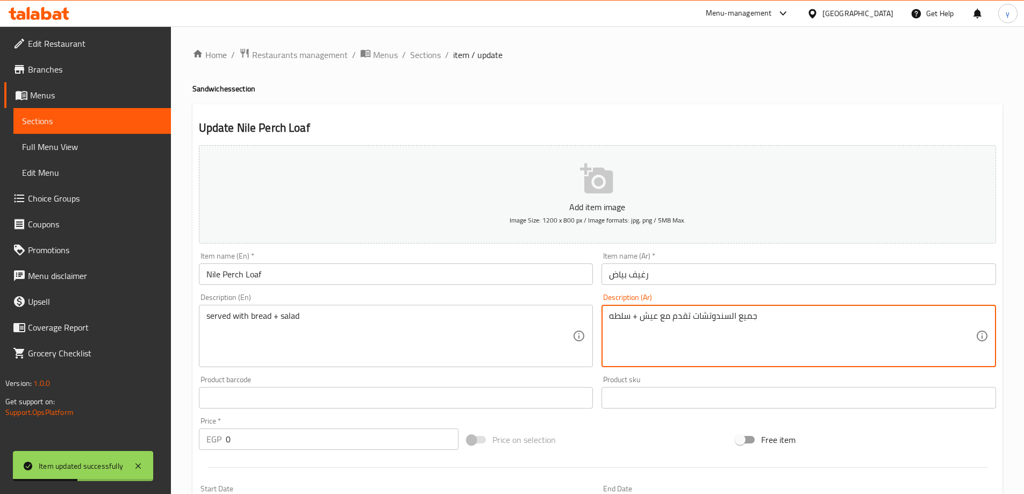
drag, startPoint x: 693, startPoint y: 317, endPoint x: 778, endPoint y: 322, distance: 85.1
type textarea "تقدم مع عيش + سلطه"
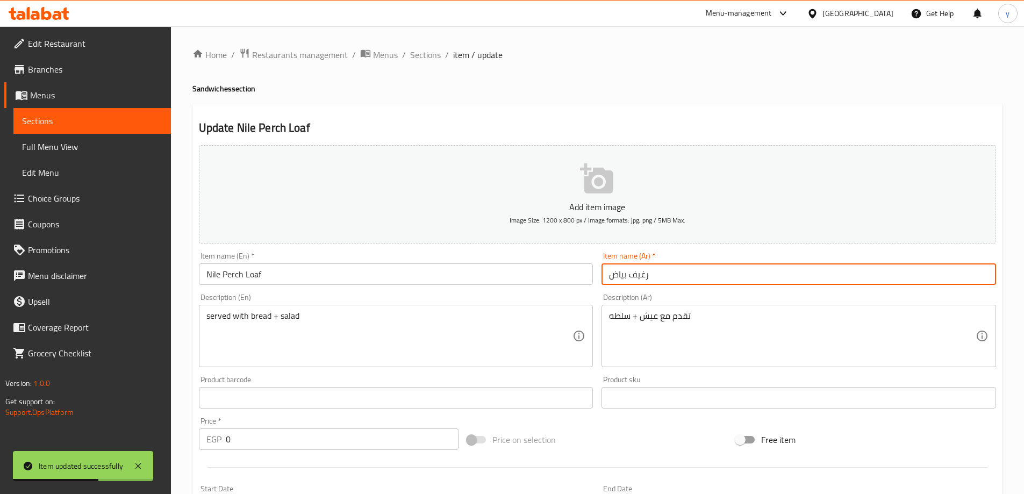
click at [726, 284] on input "رغيف بياض" at bounding box center [798, 273] width 394 height 21
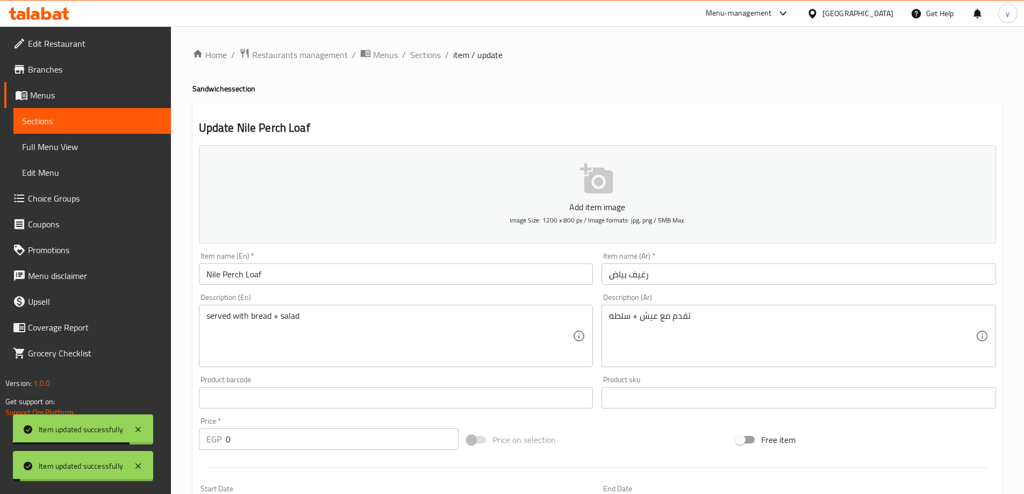
click at [428, 54] on span "Sections" at bounding box center [425, 54] width 31 height 13
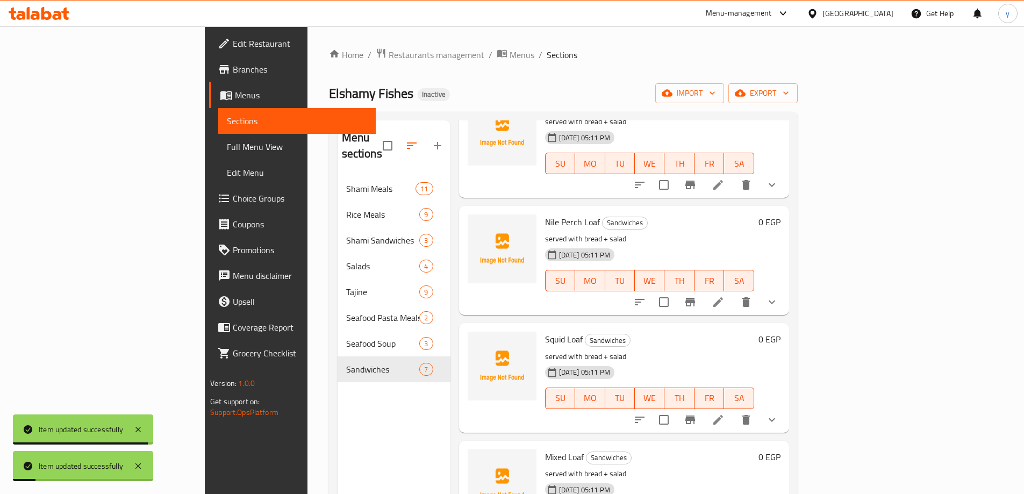
scroll to position [215, 0]
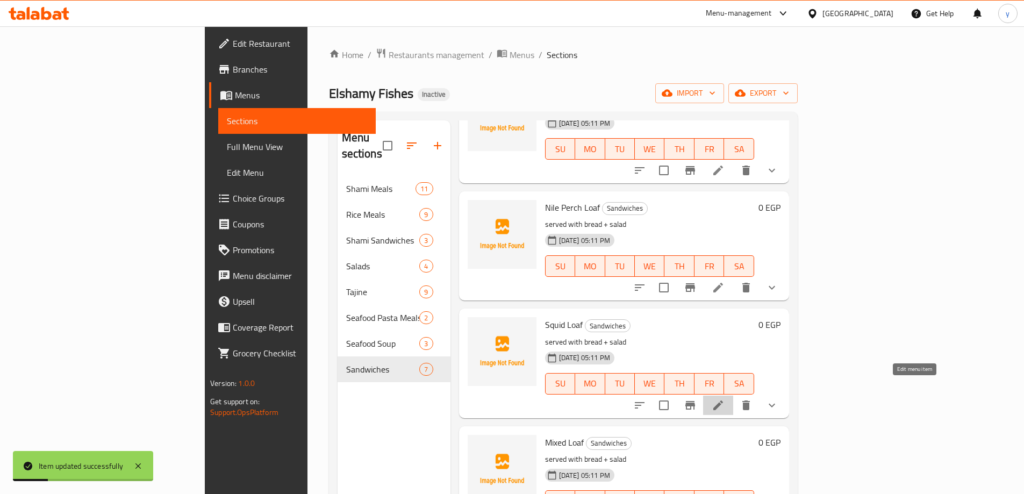
click at [723, 400] on icon at bounding box center [718, 405] width 10 height 10
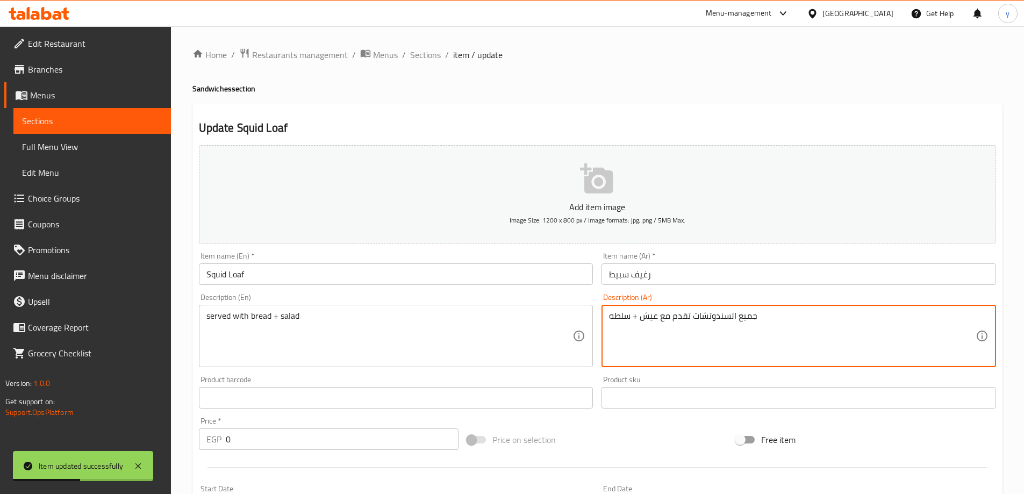
drag, startPoint x: 696, startPoint y: 316, endPoint x: 738, endPoint y: 316, distance: 42.5
drag, startPoint x: 693, startPoint y: 317, endPoint x: 791, endPoint y: 317, distance: 98.3
click at [791, 317] on textarea "جميع السندوتشات تقدم مع عيش + سلطه" at bounding box center [792, 336] width 367 height 51
type textarea "تقدم مع عيش + سلطه"
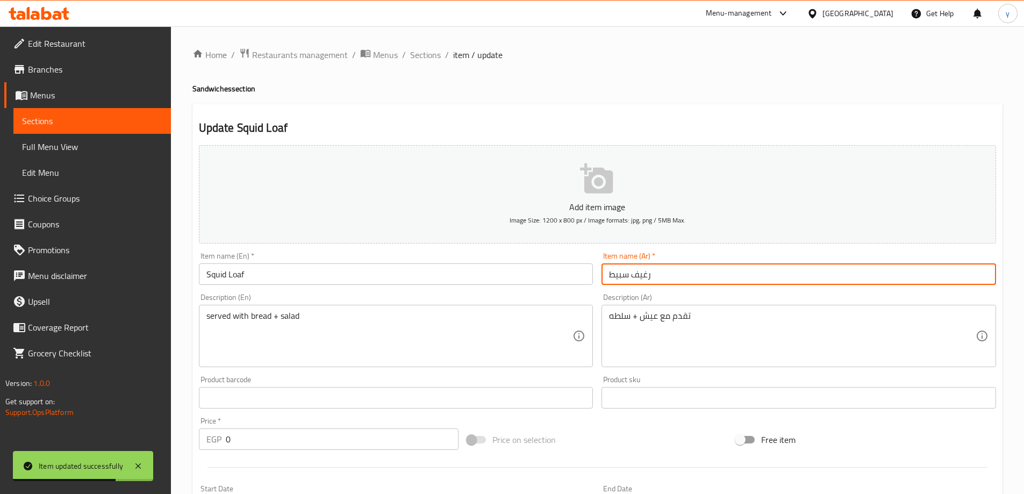
click at [671, 275] on input "رغيف سبيط" at bounding box center [798, 273] width 394 height 21
click at [429, 54] on span "Sections" at bounding box center [425, 54] width 31 height 13
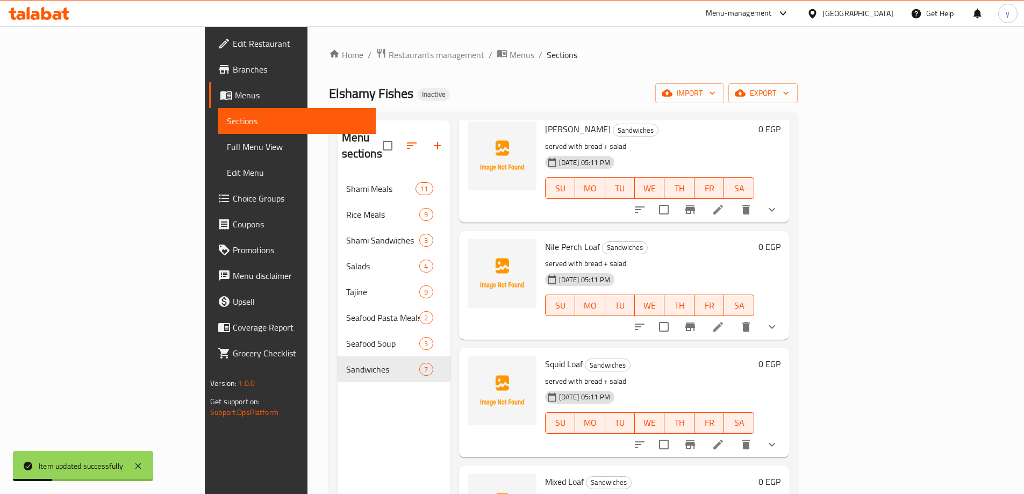
scroll to position [269, 0]
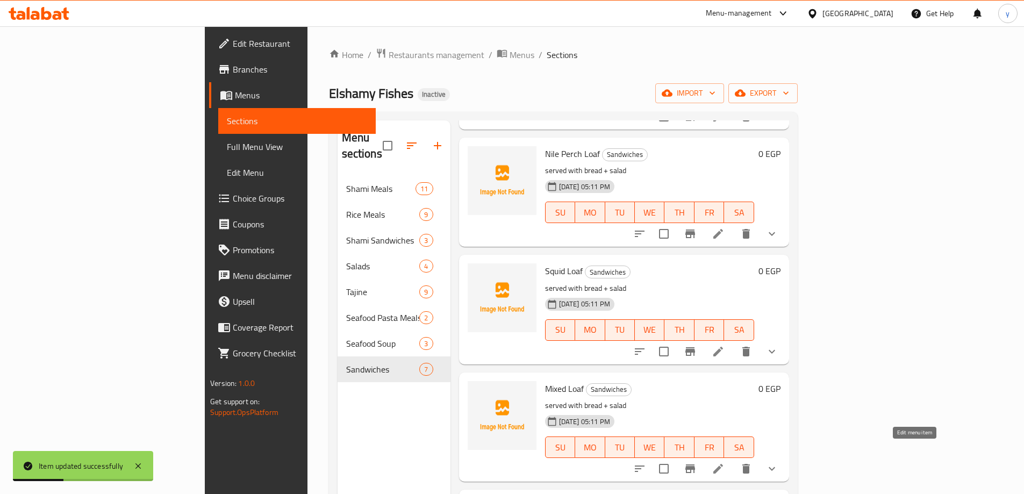
click at [724, 462] on icon at bounding box center [718, 468] width 13 height 13
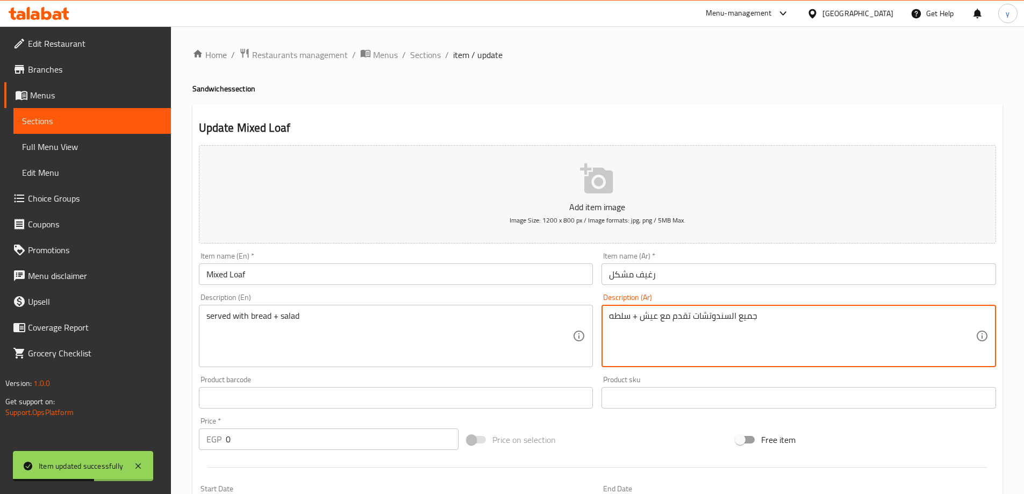
drag, startPoint x: 691, startPoint y: 320, endPoint x: 796, endPoint y: 325, distance: 106.0
type textarea "تقدم مع عيش + سلطه"
click at [687, 270] on input "رغيف مشكل" at bounding box center [798, 273] width 394 height 21
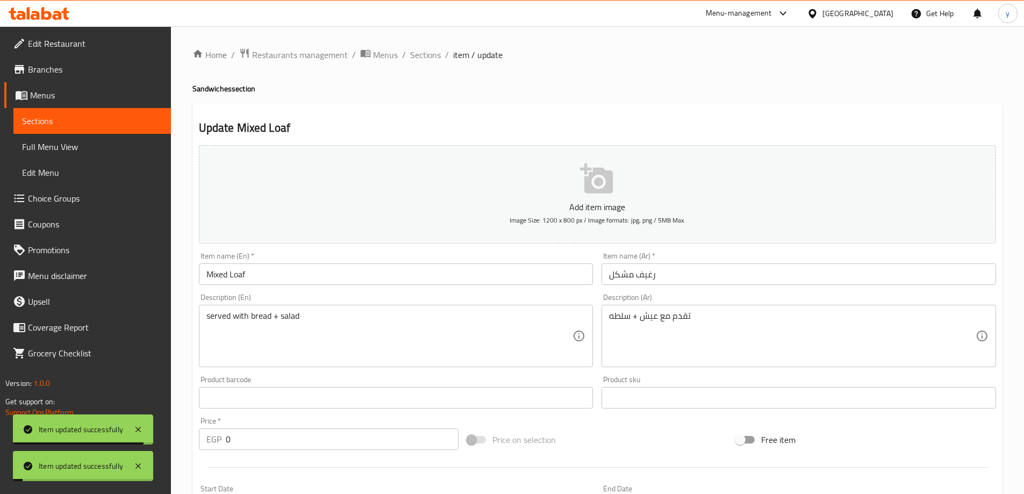
click at [422, 56] on span "Sections" at bounding box center [425, 54] width 31 height 13
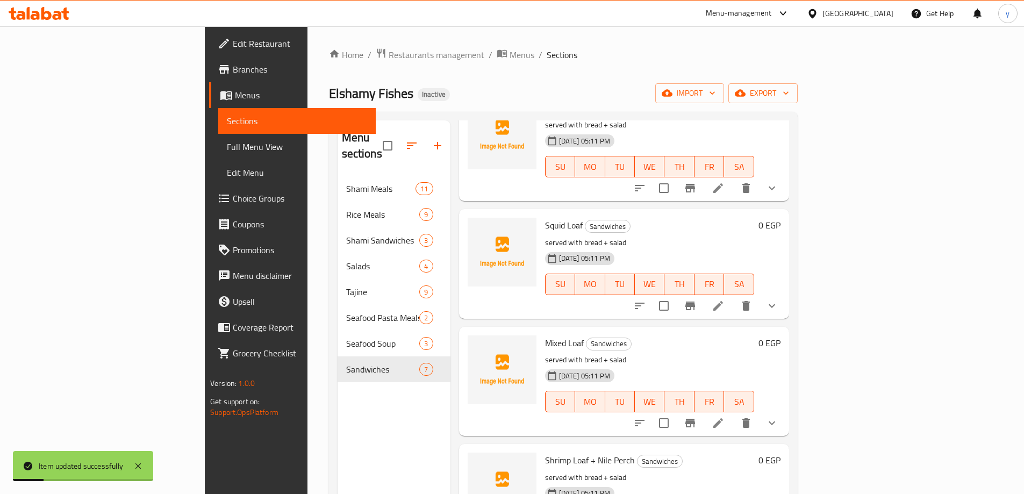
scroll to position [355, 0]
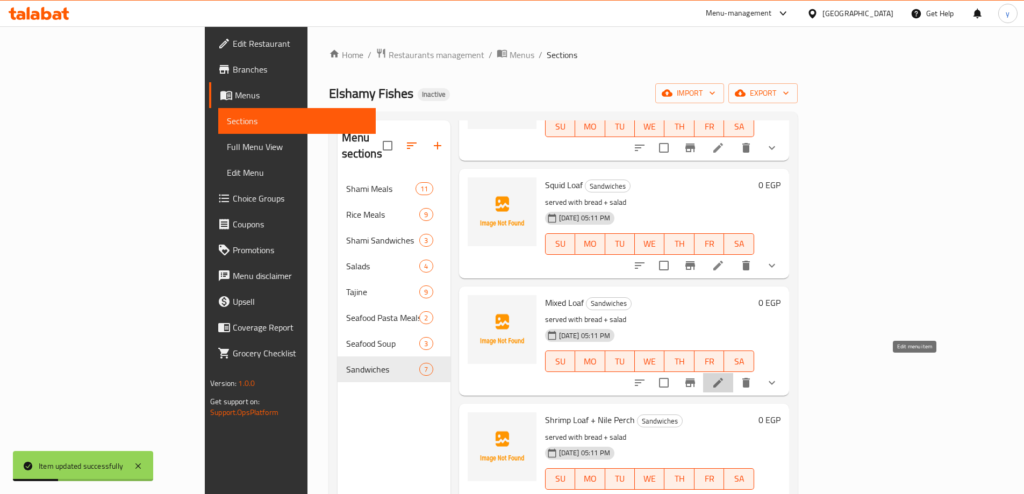
click at [724, 376] on icon at bounding box center [718, 382] width 13 height 13
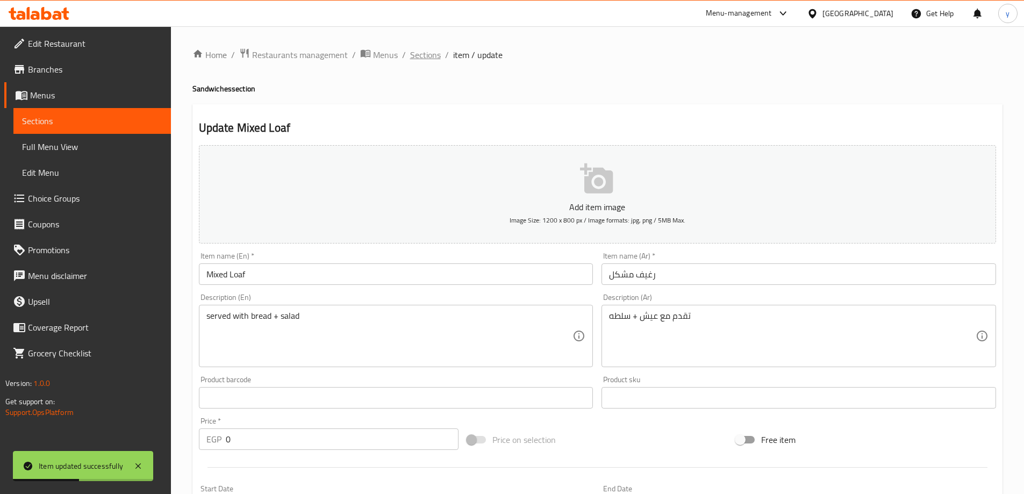
click at [417, 53] on span "Sections" at bounding box center [425, 54] width 31 height 13
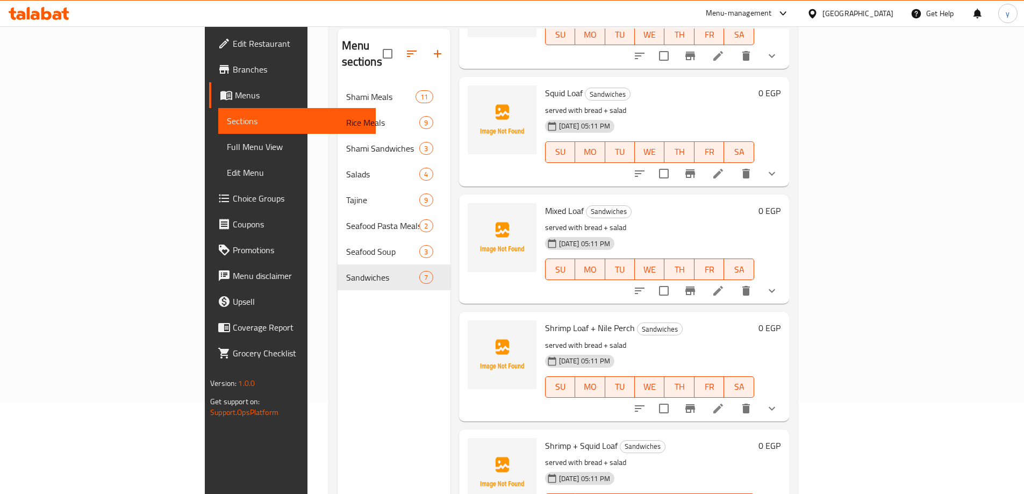
scroll to position [150, 0]
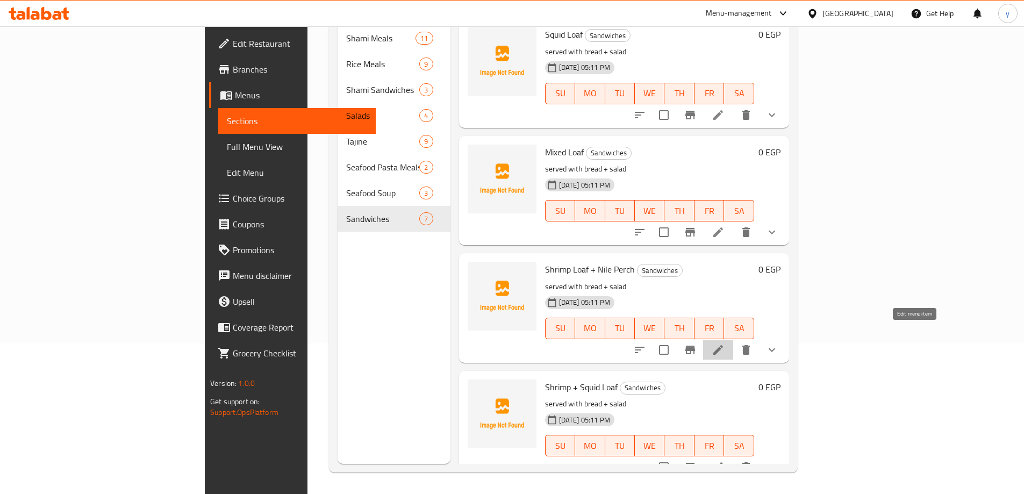
click at [724, 343] on icon at bounding box center [718, 349] width 13 height 13
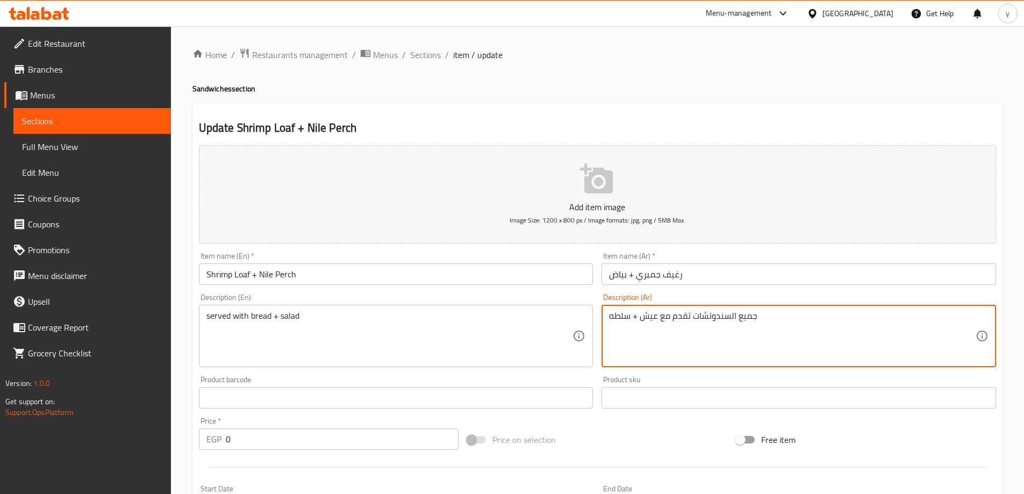
drag, startPoint x: 691, startPoint y: 315, endPoint x: 806, endPoint y: 326, distance: 115.0
type textarea "تقدم مع عيش + سلطه"
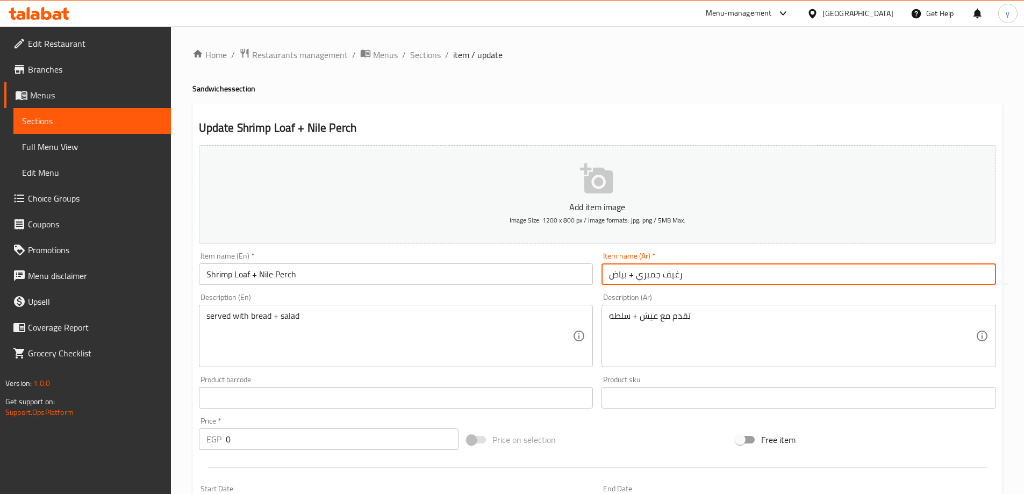
click at [694, 269] on input "رغيف جمبري + بياض" at bounding box center [798, 273] width 394 height 21
click at [431, 55] on span "Sections" at bounding box center [425, 54] width 31 height 13
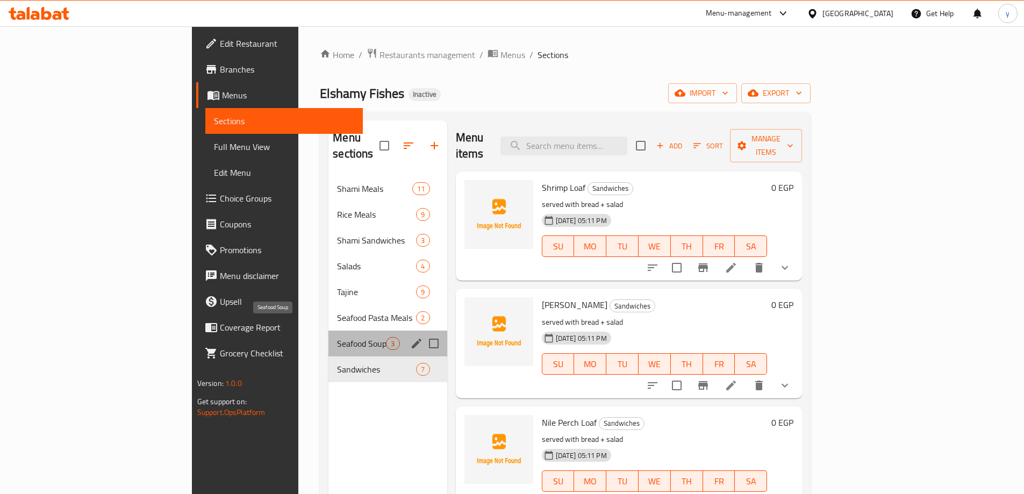
click at [337, 337] on span "Seafood Soup" at bounding box center [361, 343] width 49 height 13
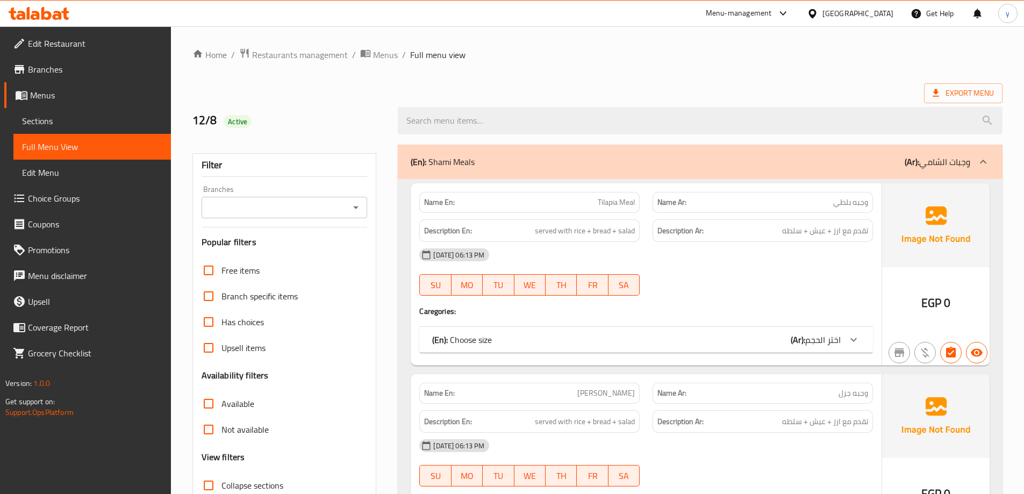
scroll to position [107, 0]
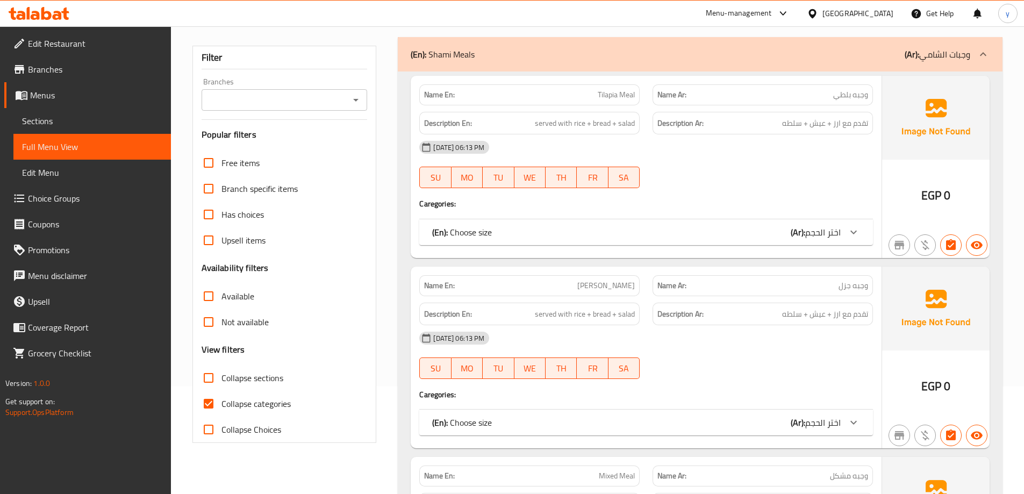
click at [263, 394] on label "Collapse categories" at bounding box center [243, 404] width 95 height 26
click at [221, 394] on input "Collapse categories" at bounding box center [209, 404] width 26 height 26
checkbox input "false"
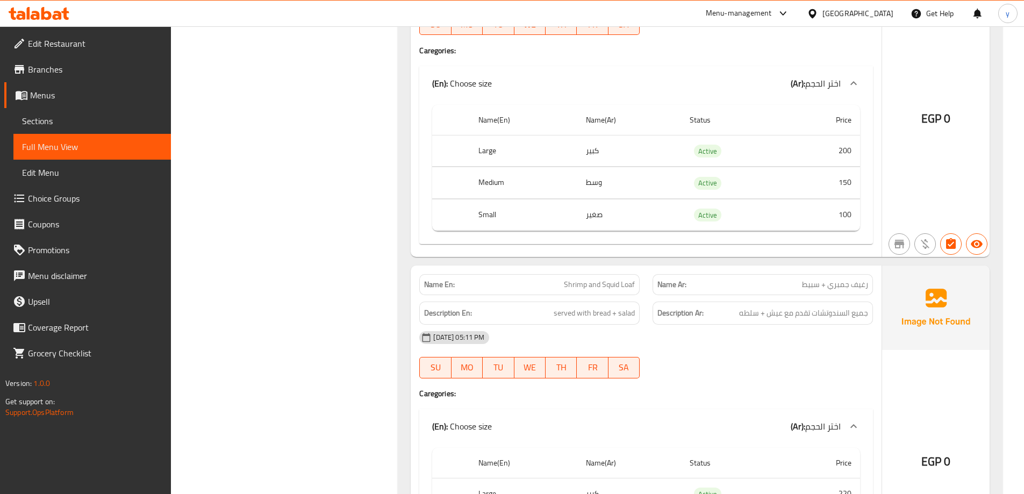
scroll to position [14319, 0]
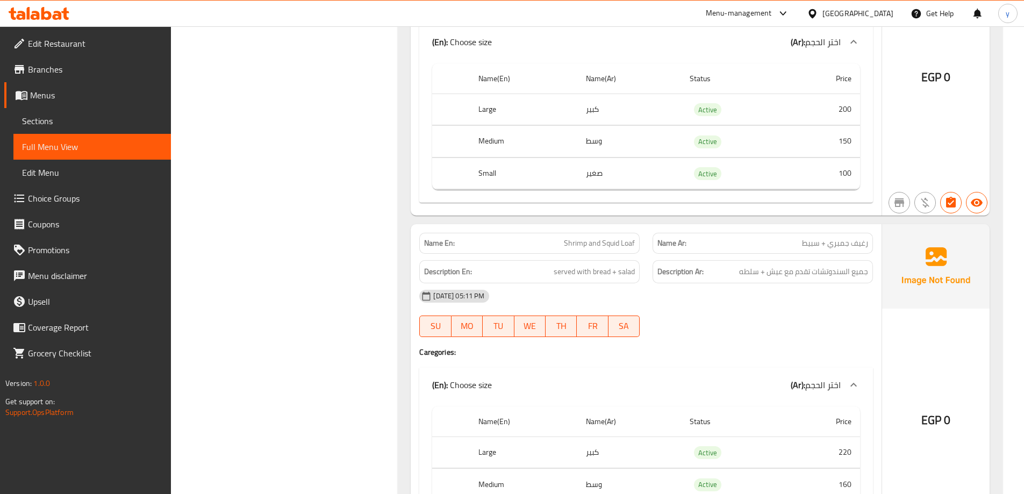
copy span "Shrimp and Squid Loaf"
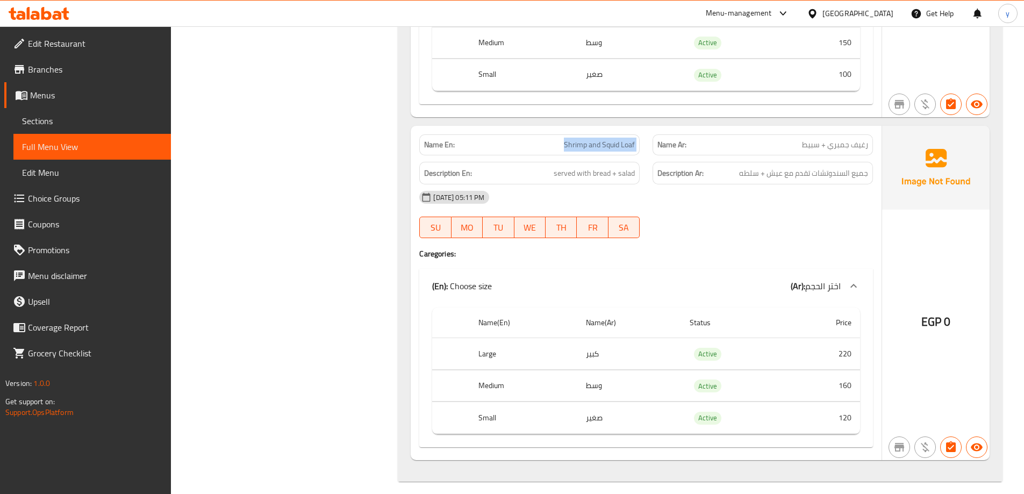
scroll to position [14428, 0]
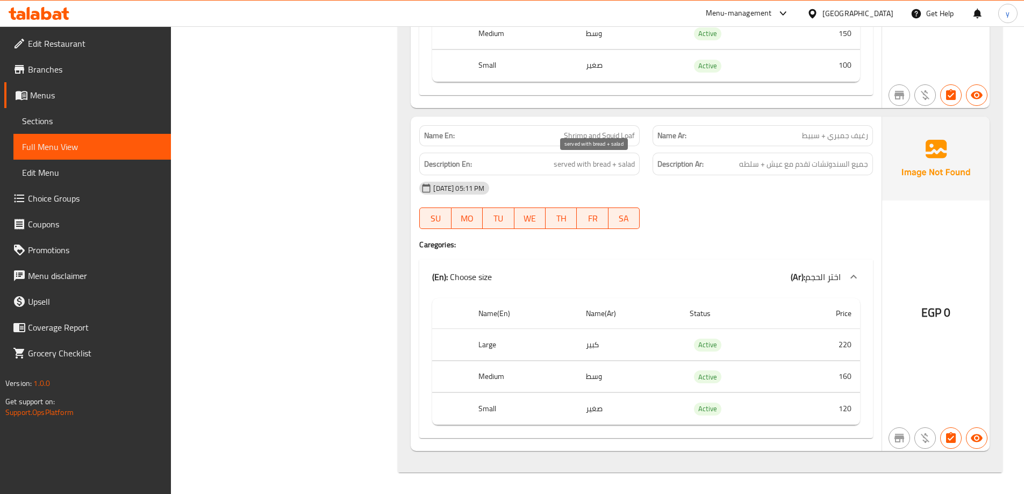
click at [611, 166] on span "served with bread + salad" at bounding box center [594, 163] width 81 height 13
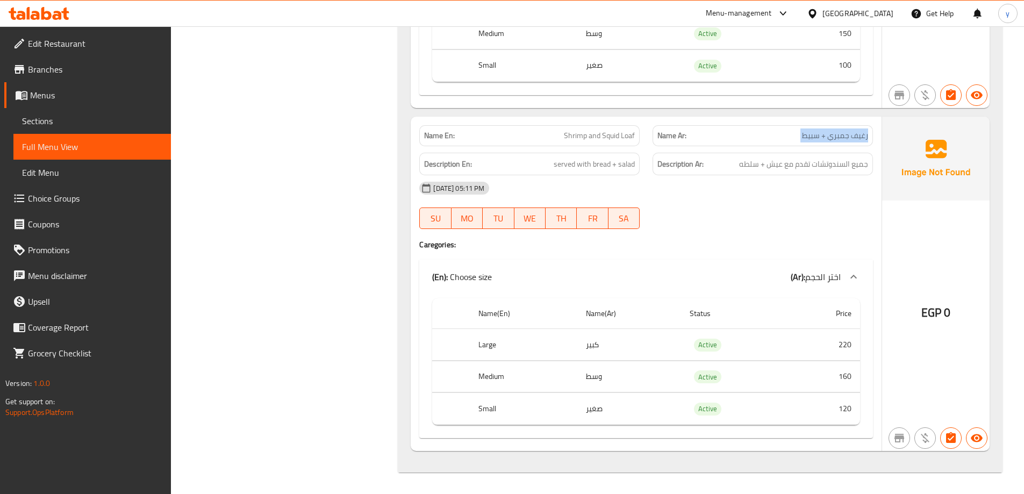
copy span "رغيف جمبري + سبيط"
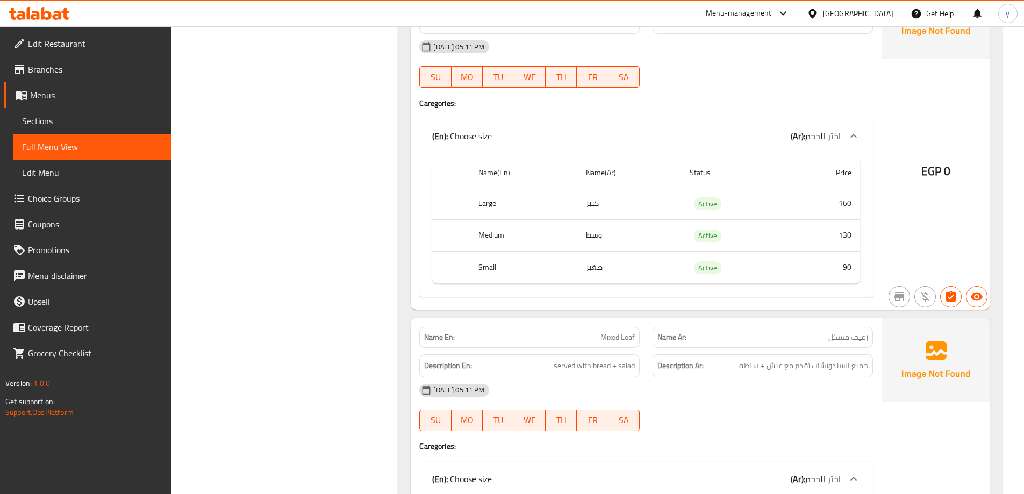
scroll to position [13622, 0]
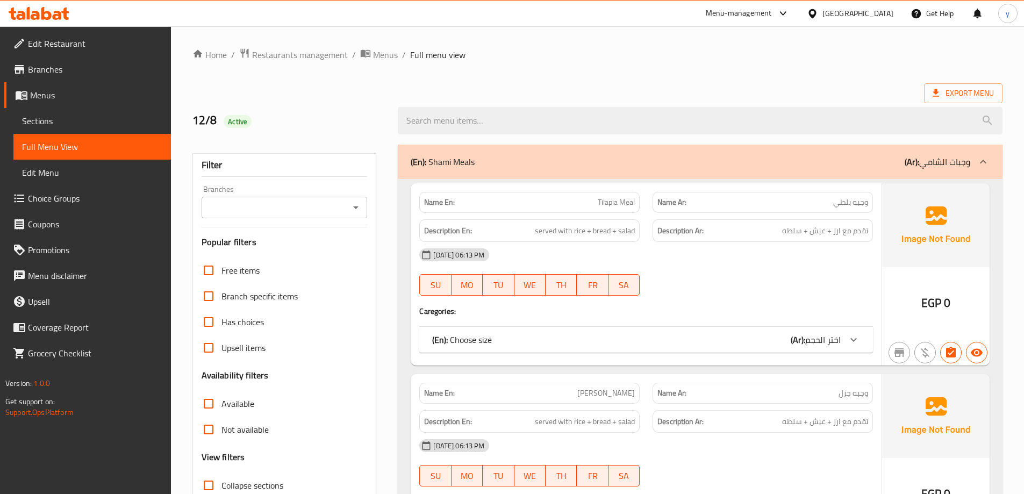
scroll to position [161, 0]
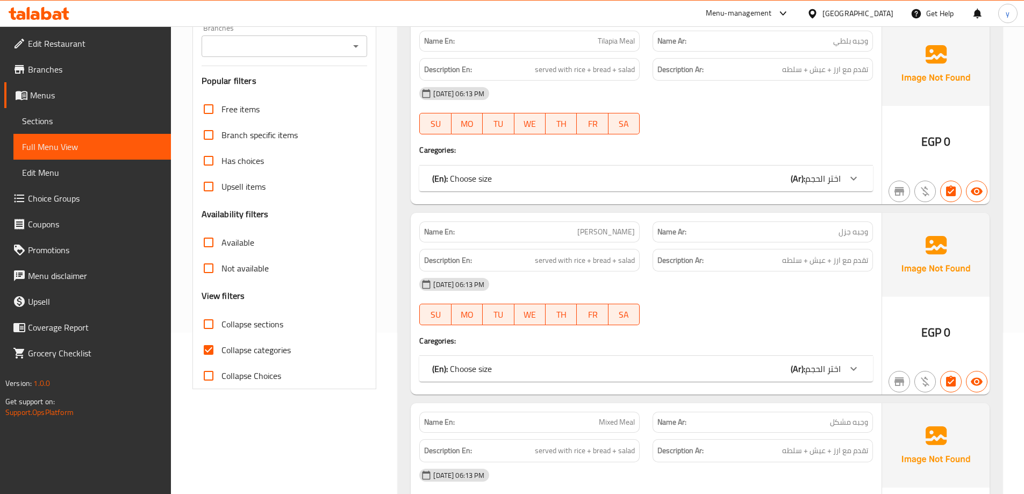
click at [280, 346] on span "Collapse categories" at bounding box center [255, 349] width 69 height 13
click at [221, 346] on input "Collapse categories" at bounding box center [209, 350] width 26 height 26
checkbox input "false"
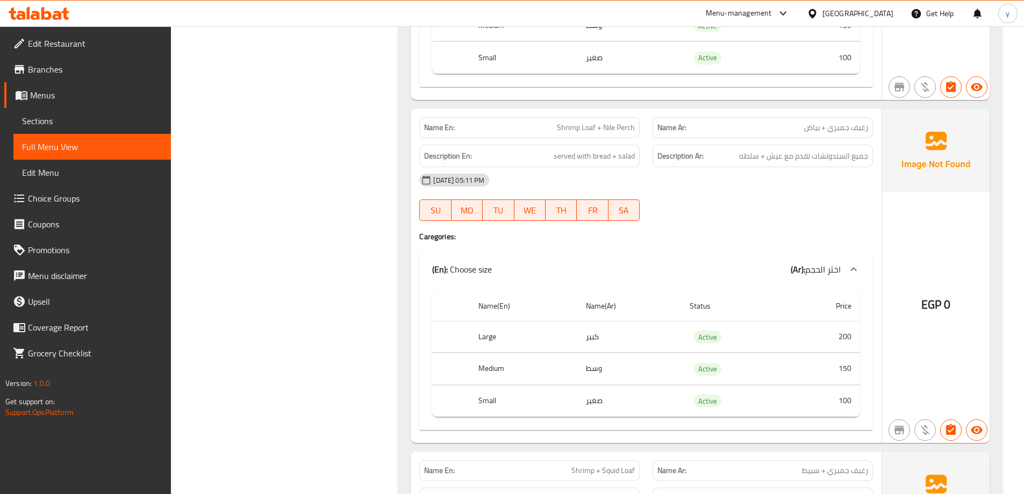
scroll to position [13996, 0]
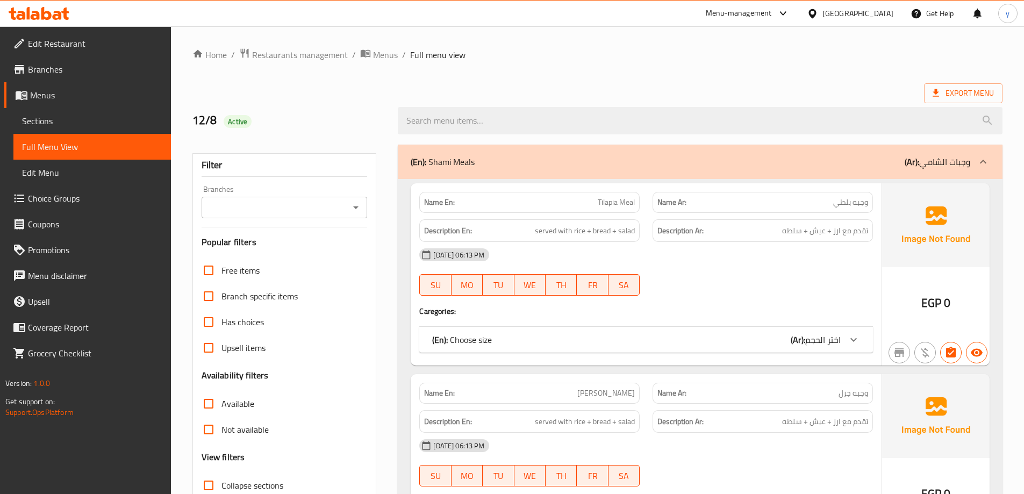
scroll to position [215, 0]
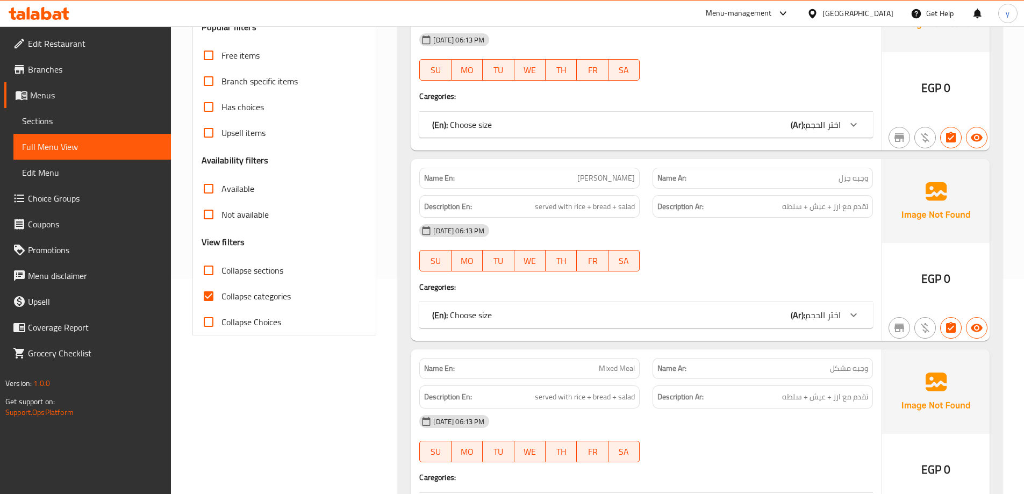
click at [243, 299] on span "Collapse categories" at bounding box center [255, 296] width 69 height 13
click at [221, 299] on input "Collapse categories" at bounding box center [209, 296] width 26 height 26
checkbox input "false"
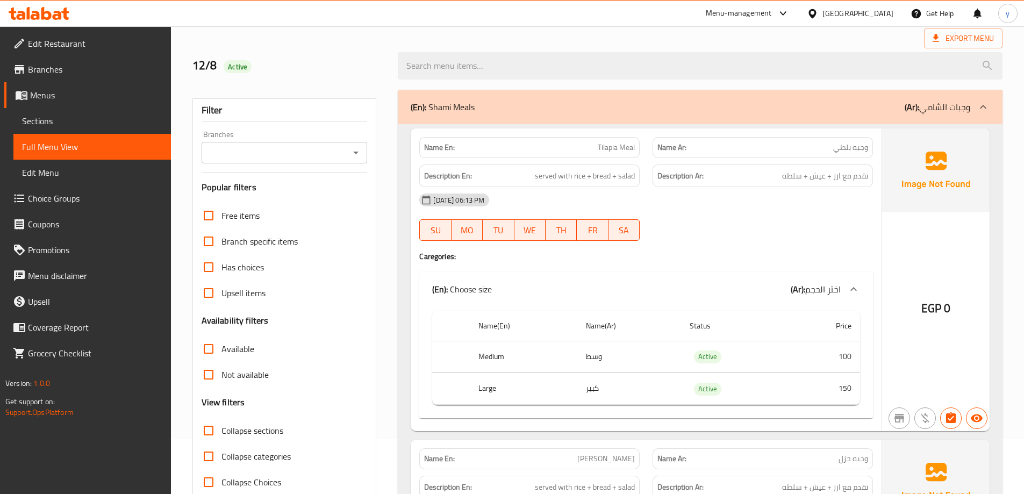
scroll to position [0, 0]
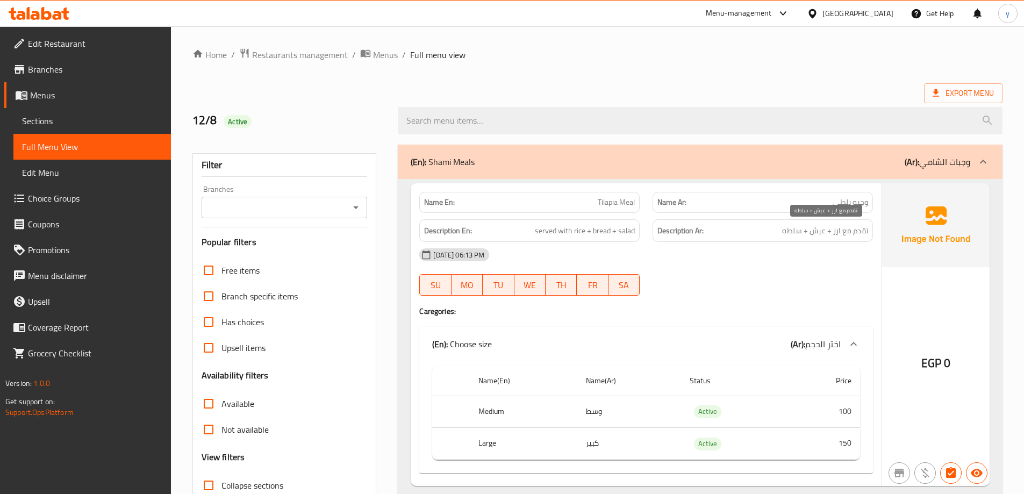
click at [801, 228] on span "تقدم مع ارز + عيش + سلطه" at bounding box center [825, 230] width 86 height 13
copy div "تقدم مع ارز + عيش + سلطه"
click at [795, 92] on div "Export Menu" at bounding box center [597, 93] width 810 height 20
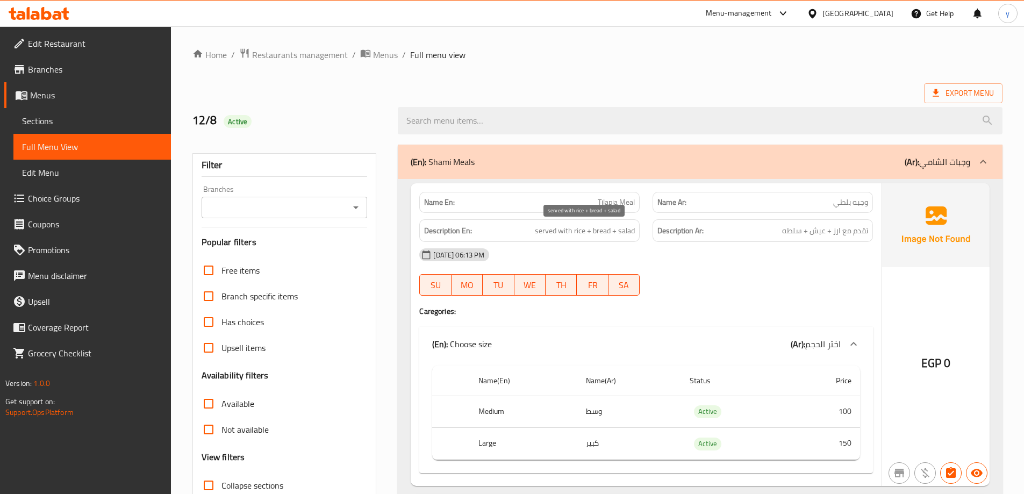
click at [571, 233] on span "served with rice + bread + salad" at bounding box center [585, 230] width 100 height 13
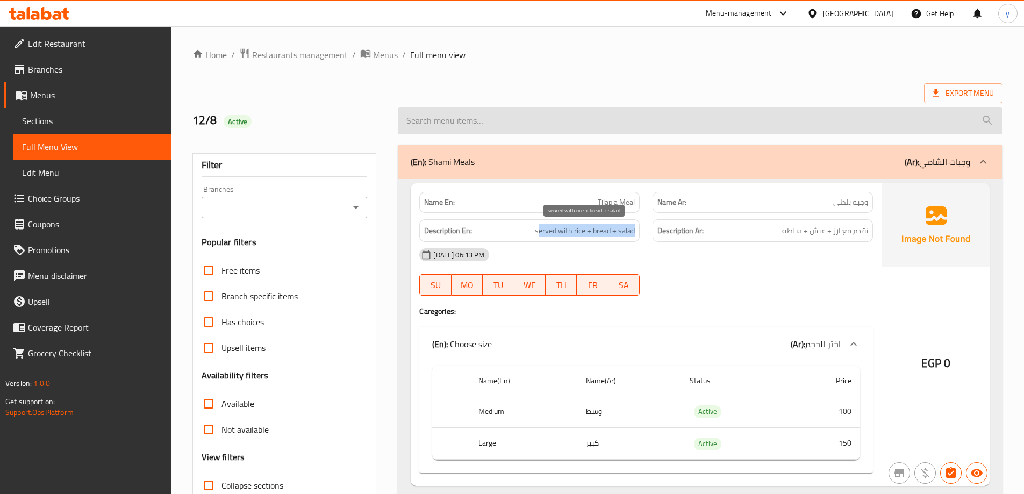
copy span "served with rice + bread + salad"
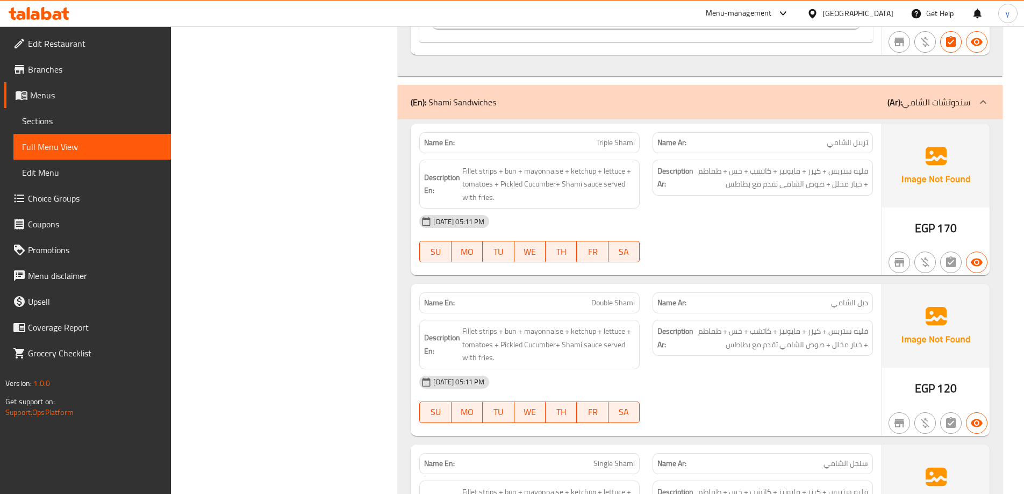
scroll to position [6610, 0]
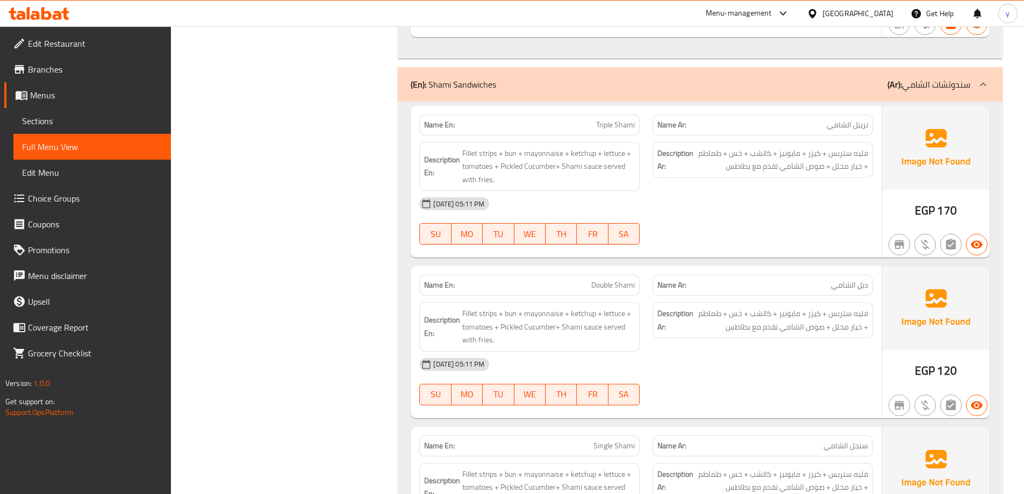
click at [588, 159] on span "Fillet strips + bun + mayonnaise + ketchup + lettuce + tomatoes + Pickled Cucum…" at bounding box center [548, 167] width 173 height 40
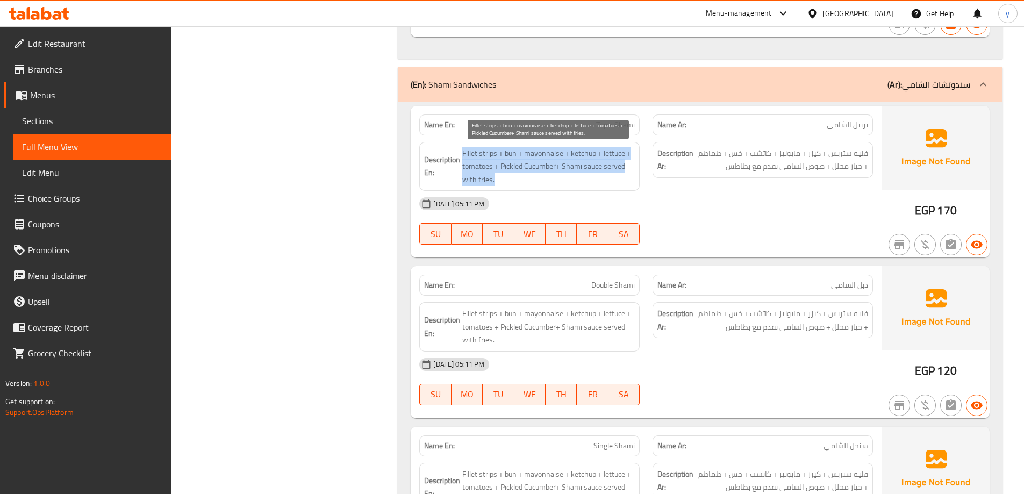
click at [588, 159] on span "Fillet strips + bun + mayonnaise + ketchup + lettuce + tomatoes + Pickled Cucum…" at bounding box center [548, 167] width 173 height 40
copy span "Fillet strips + bun + mayonnaise + ketchup + lettuce + tomatoes + Pickled Cucum…"
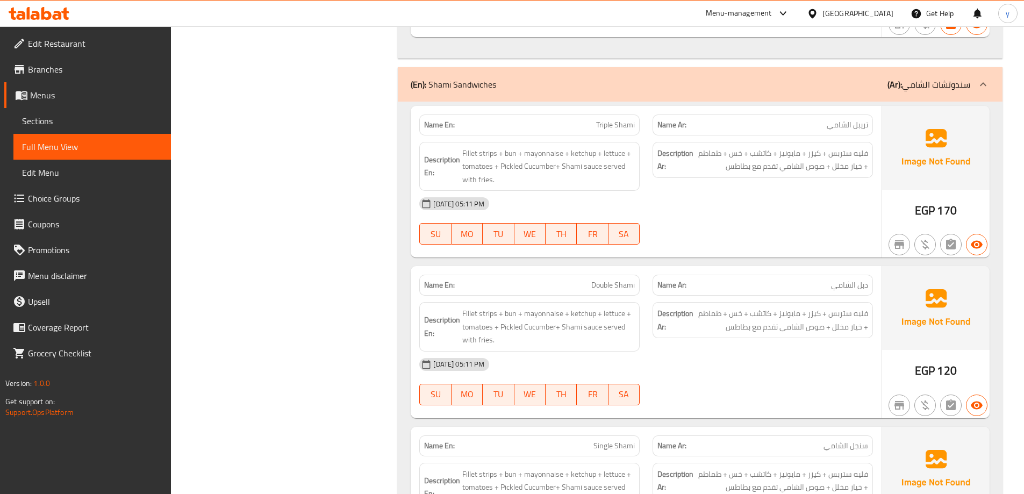
scroll to position [6664, 0]
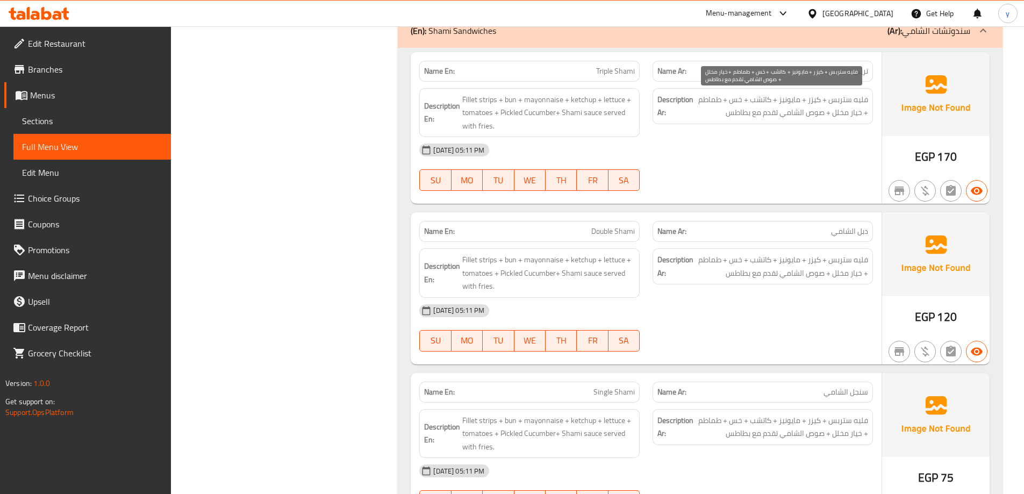
click at [717, 96] on span "فليه ستربس + كيزر + مايونيز + كاتشب + خس + طماطم + خيار مخلل + صوص الشامي تقدم …" at bounding box center [781, 106] width 173 height 26
copy div "فليه ستربس + كيزر + مايونيز + كاتشب + خس + طماطم + خيار مخلل + صوص الشامي تقدم …"
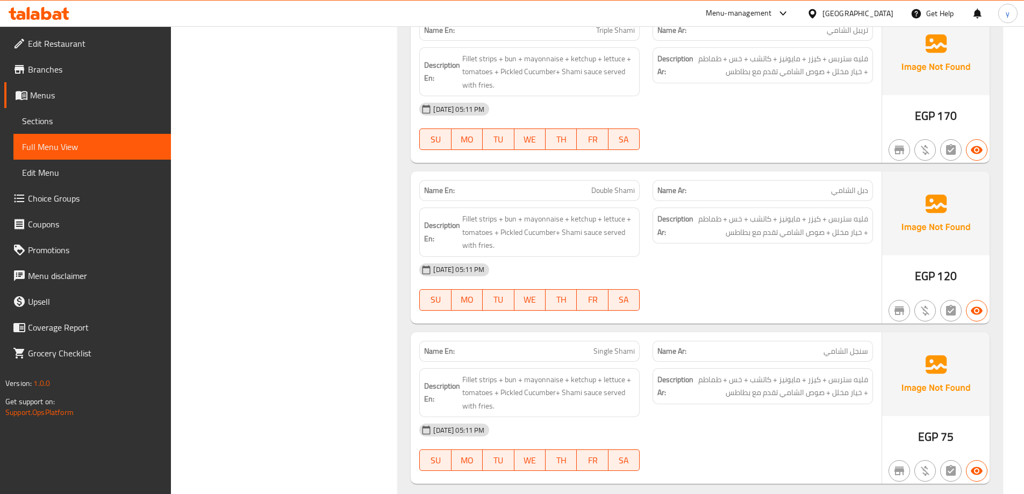
scroll to position [6610, 0]
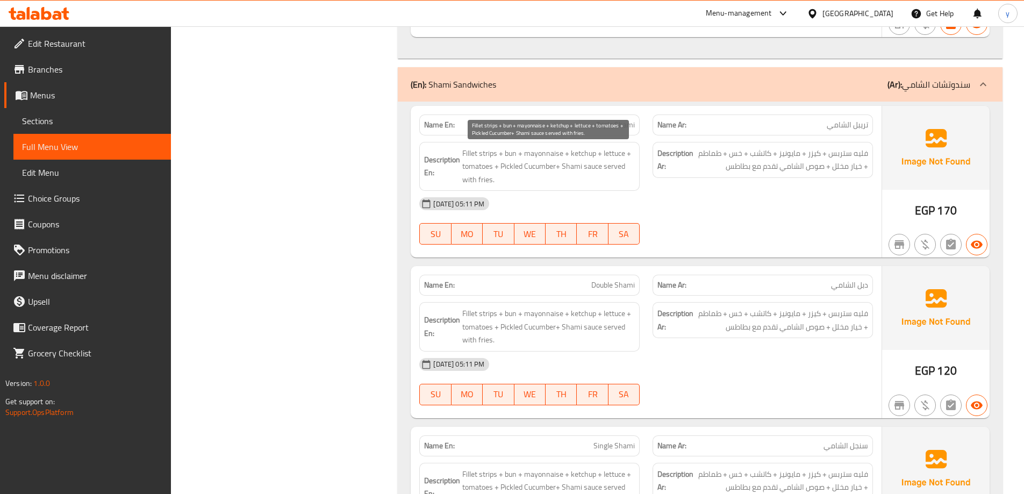
click at [611, 147] on span "Fillet strips + bun + mayonnaise + ketchup + lettuce + tomatoes + Pickled Cucum…" at bounding box center [548, 167] width 173 height 40
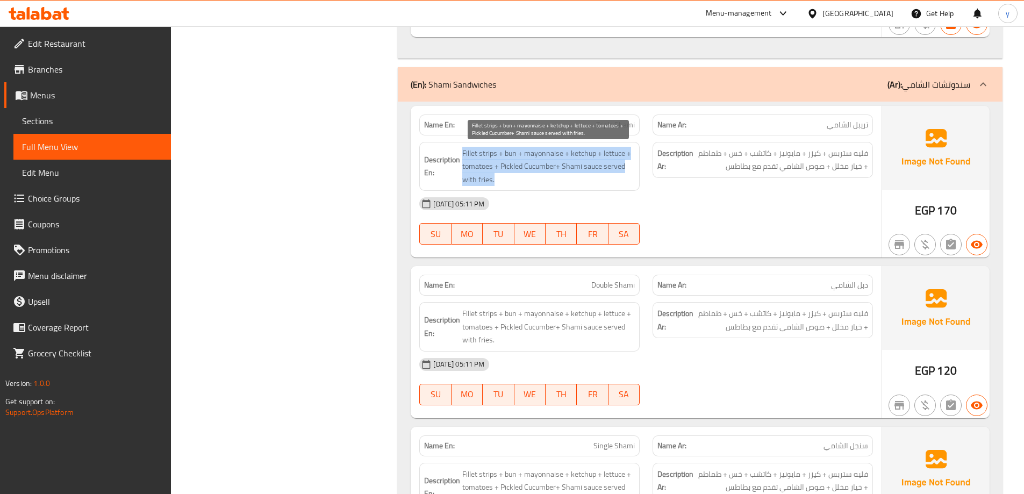
click at [611, 147] on span "Fillet strips + bun + mayonnaise + ketchup + lettuce + tomatoes + Pickled Cucum…" at bounding box center [548, 167] width 173 height 40
copy span "Fillet strips + bun + mayonnaise + ketchup + lettuce + tomatoes + Pickled Cucum…"
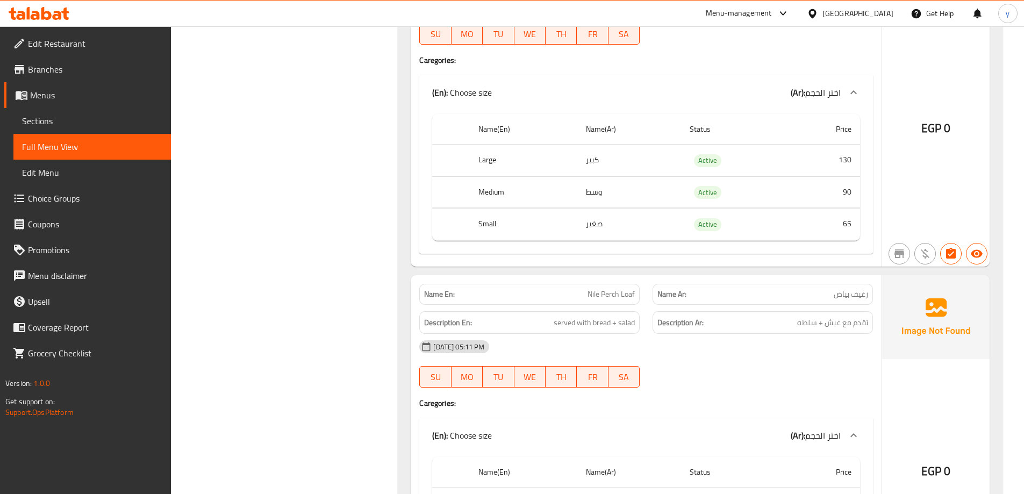
scroll to position [12898, 0]
copy span "Loaf"
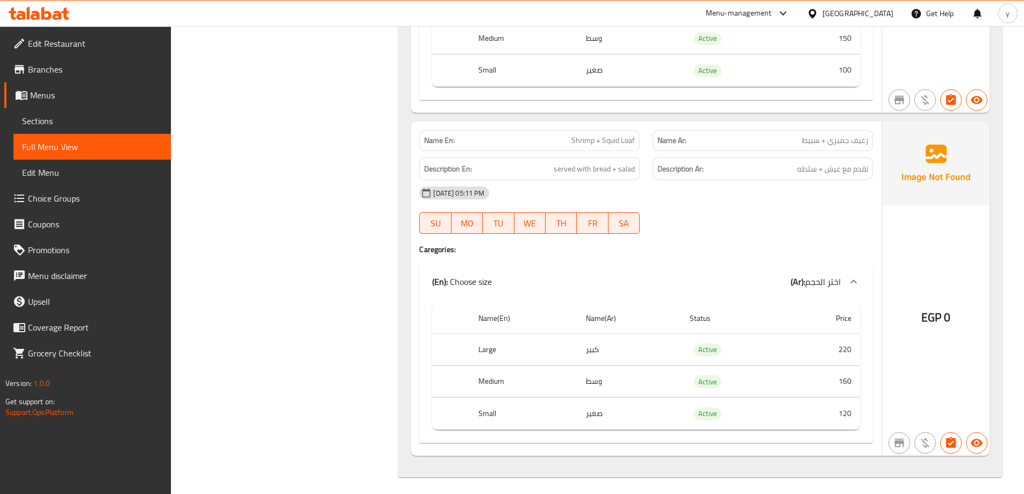
scroll to position [14428, 0]
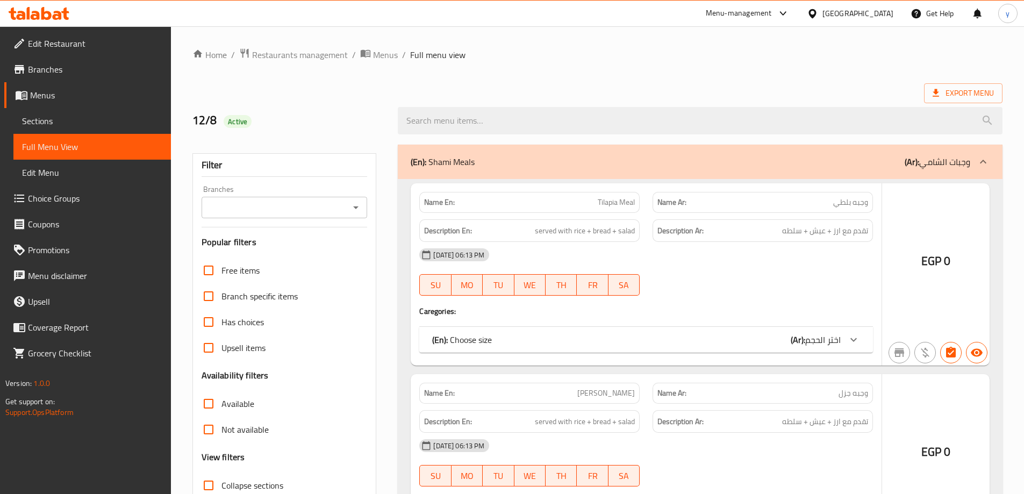
click at [41, 121] on span "Sections" at bounding box center [92, 120] width 140 height 13
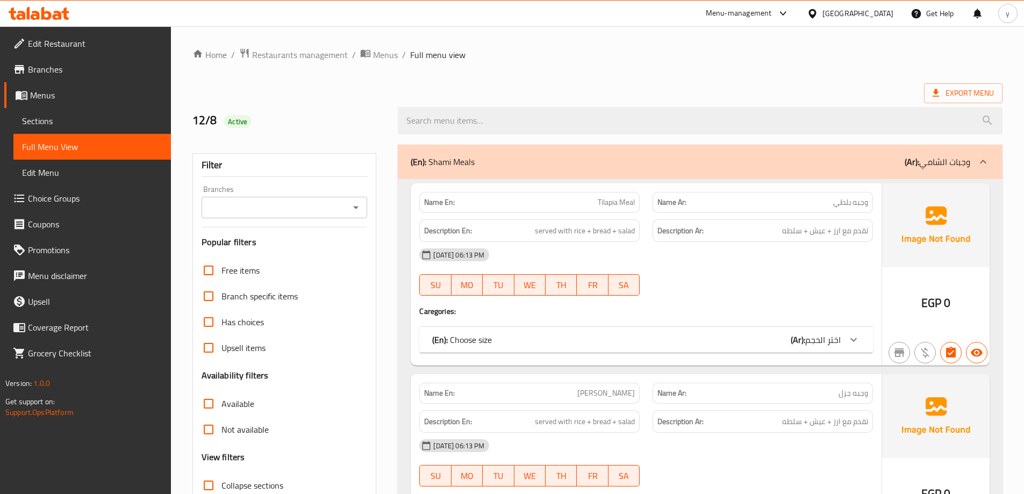
scroll to position [269, 0]
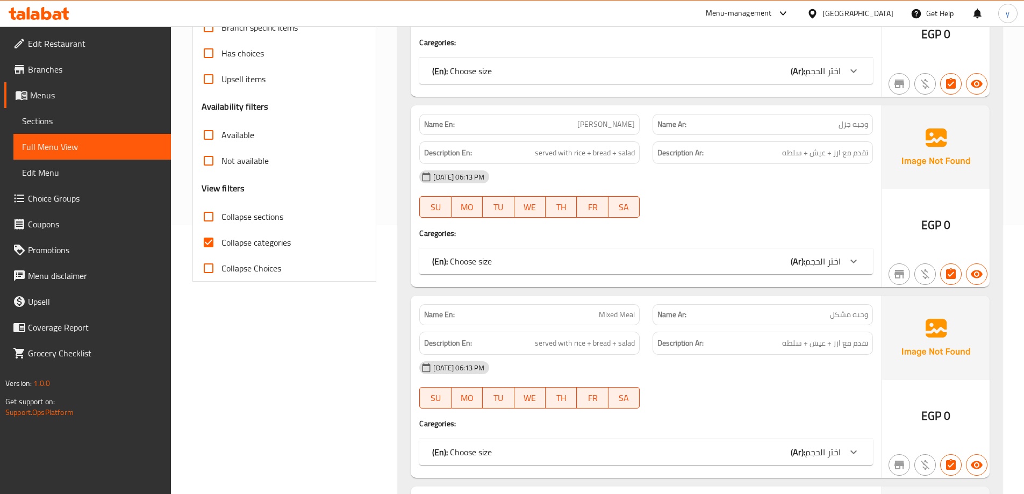
click at [269, 244] on span "Collapse categories" at bounding box center [255, 242] width 69 height 13
click at [221, 244] on input "Collapse categories" at bounding box center [209, 242] width 26 height 26
checkbox input "false"
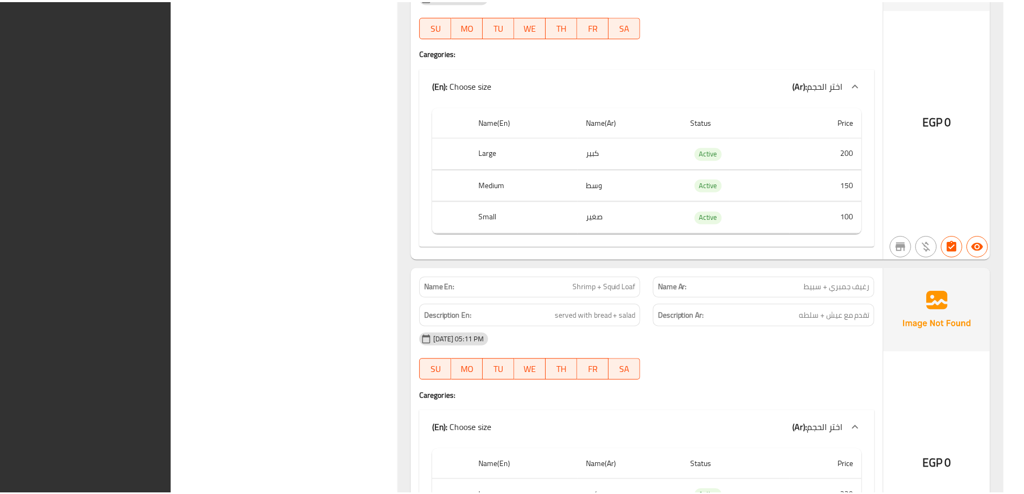
scroll to position [14428, 0]
